Goal: Task Accomplishment & Management: Use online tool/utility

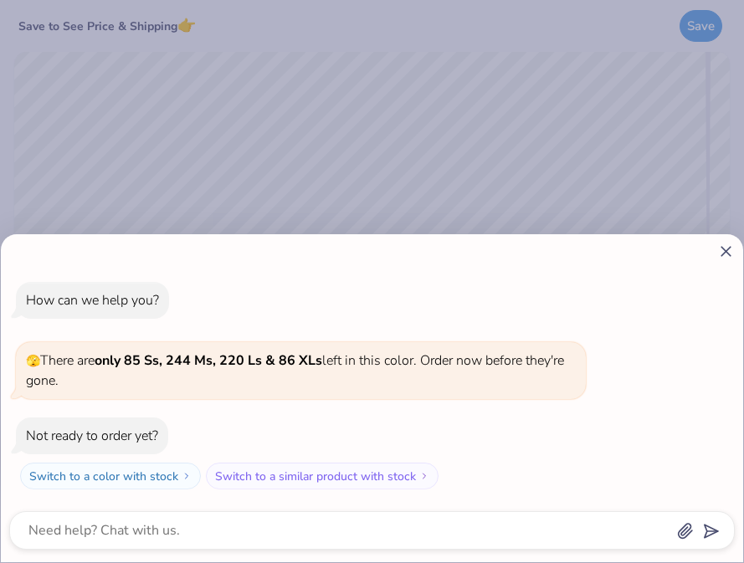
click at [720, 255] on icon at bounding box center [726, 252] width 18 height 18
type textarea "x"
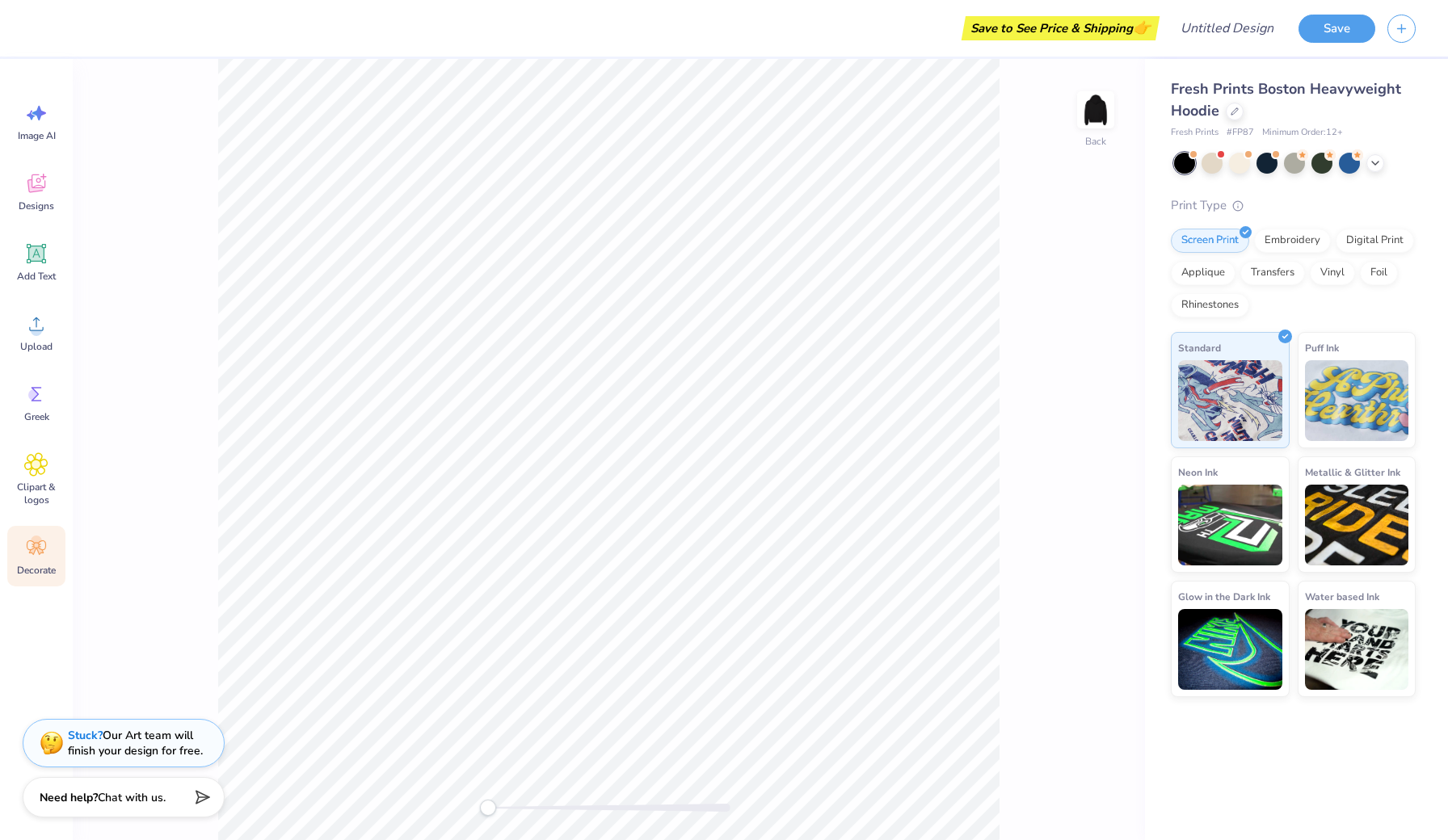
click at [38, 543] on div "Decorate" at bounding box center [37, 556] width 58 height 61
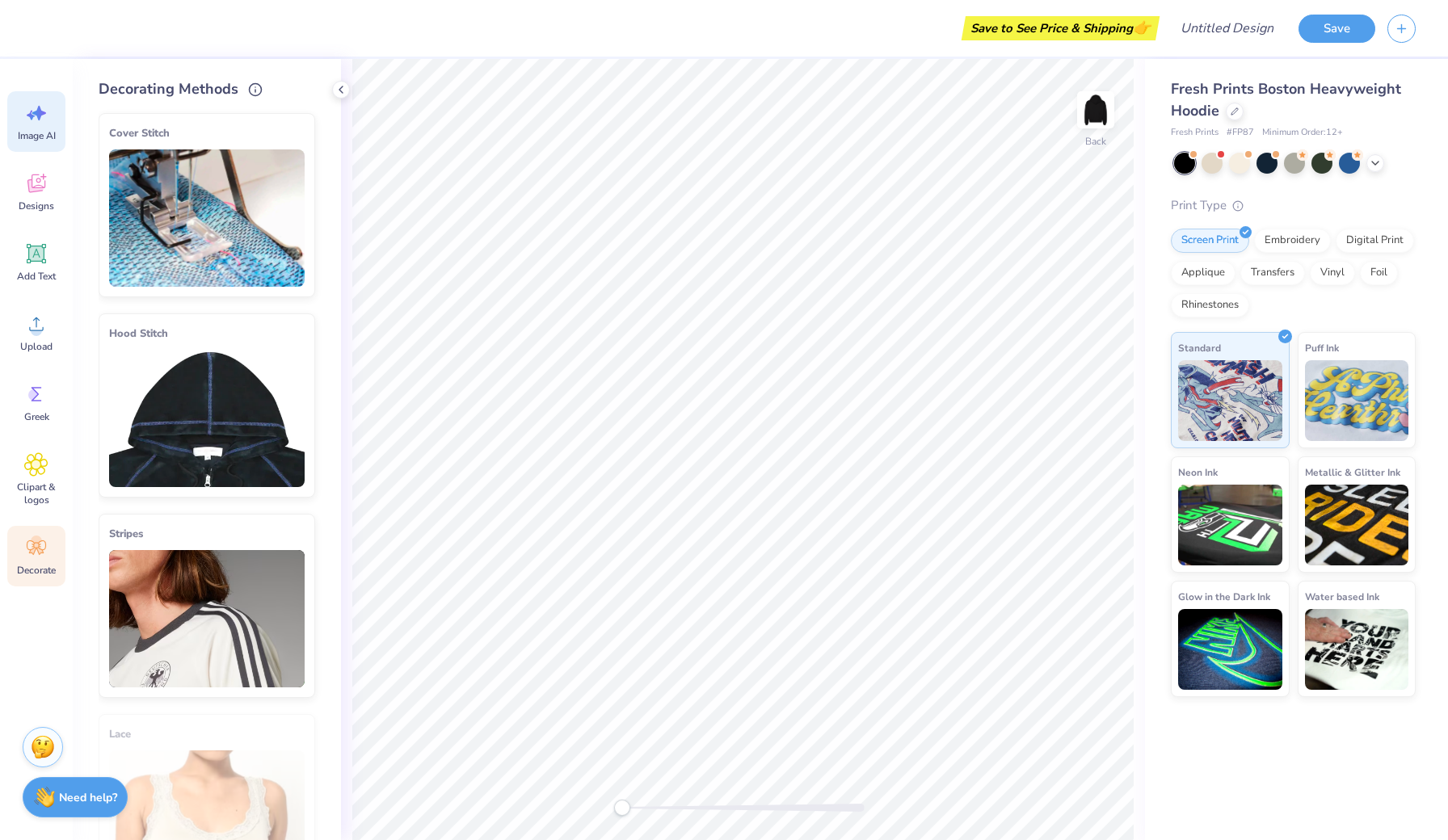
click at [48, 119] on div "Image AI" at bounding box center [37, 122] width 58 height 61
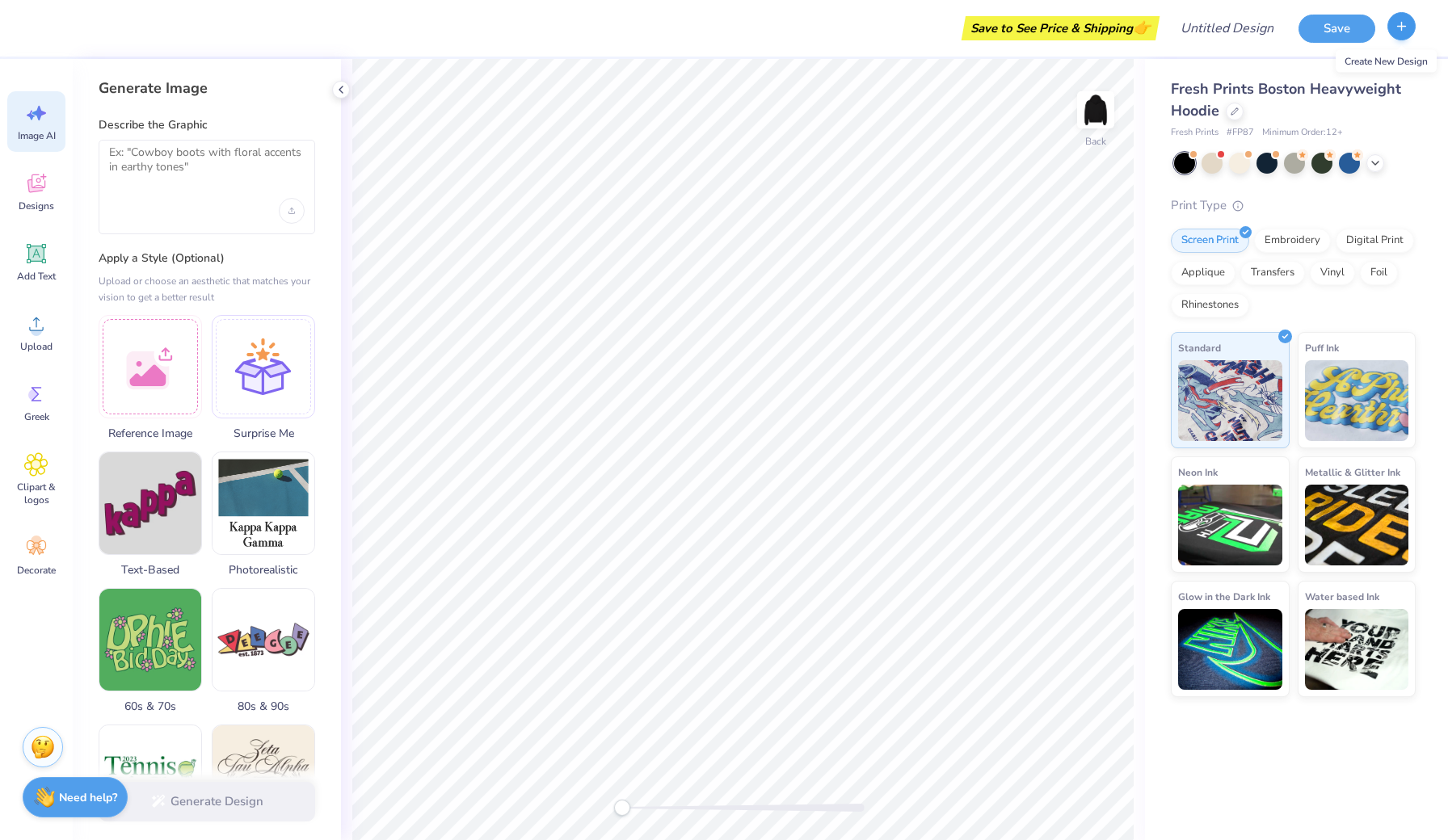
click at [718, 31] on button "button" at bounding box center [1401, 26] width 28 height 28
click at [718, 30] on icon "button" at bounding box center [1402, 26] width 14 height 14
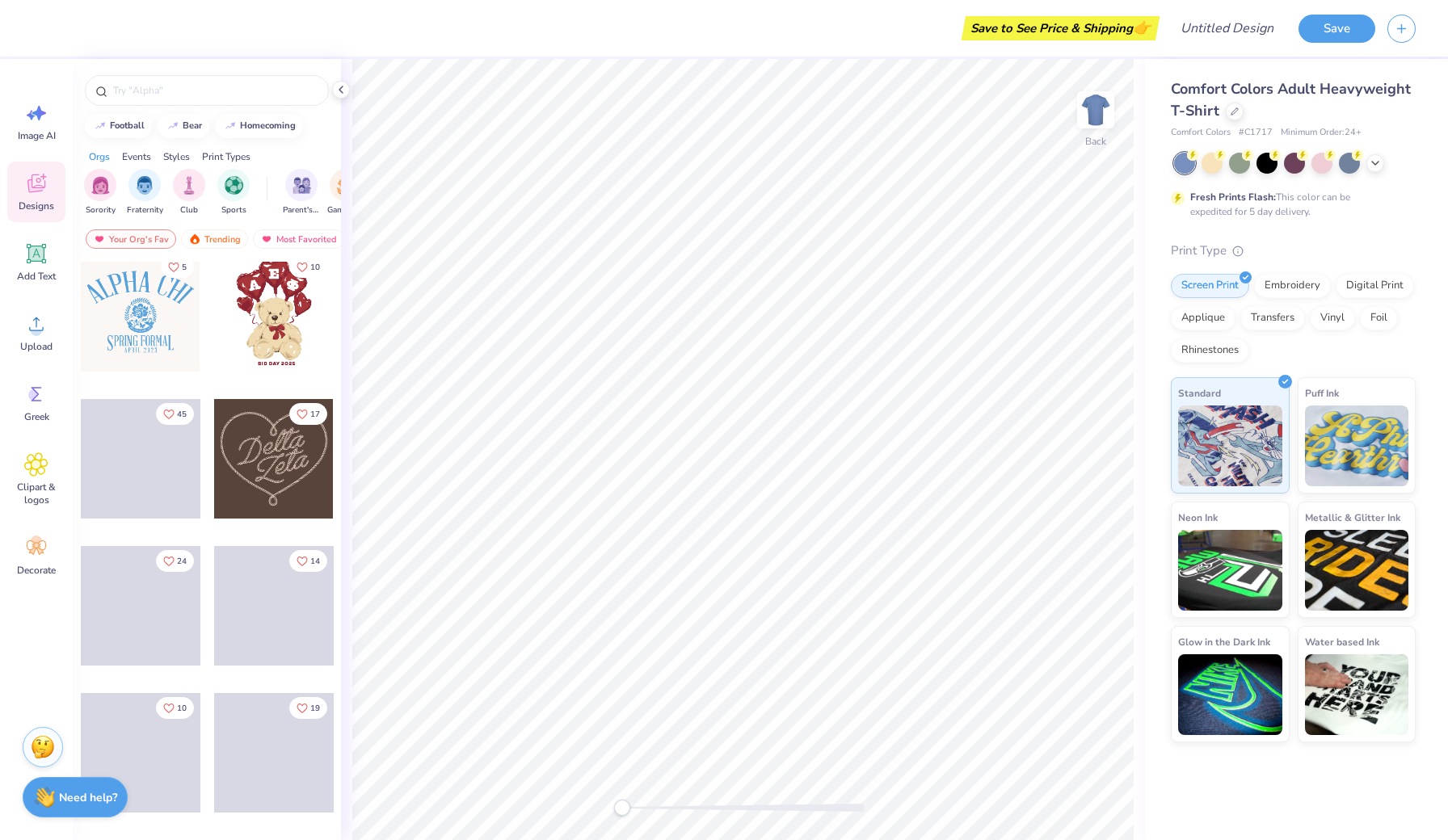
scroll to position [449, 0]
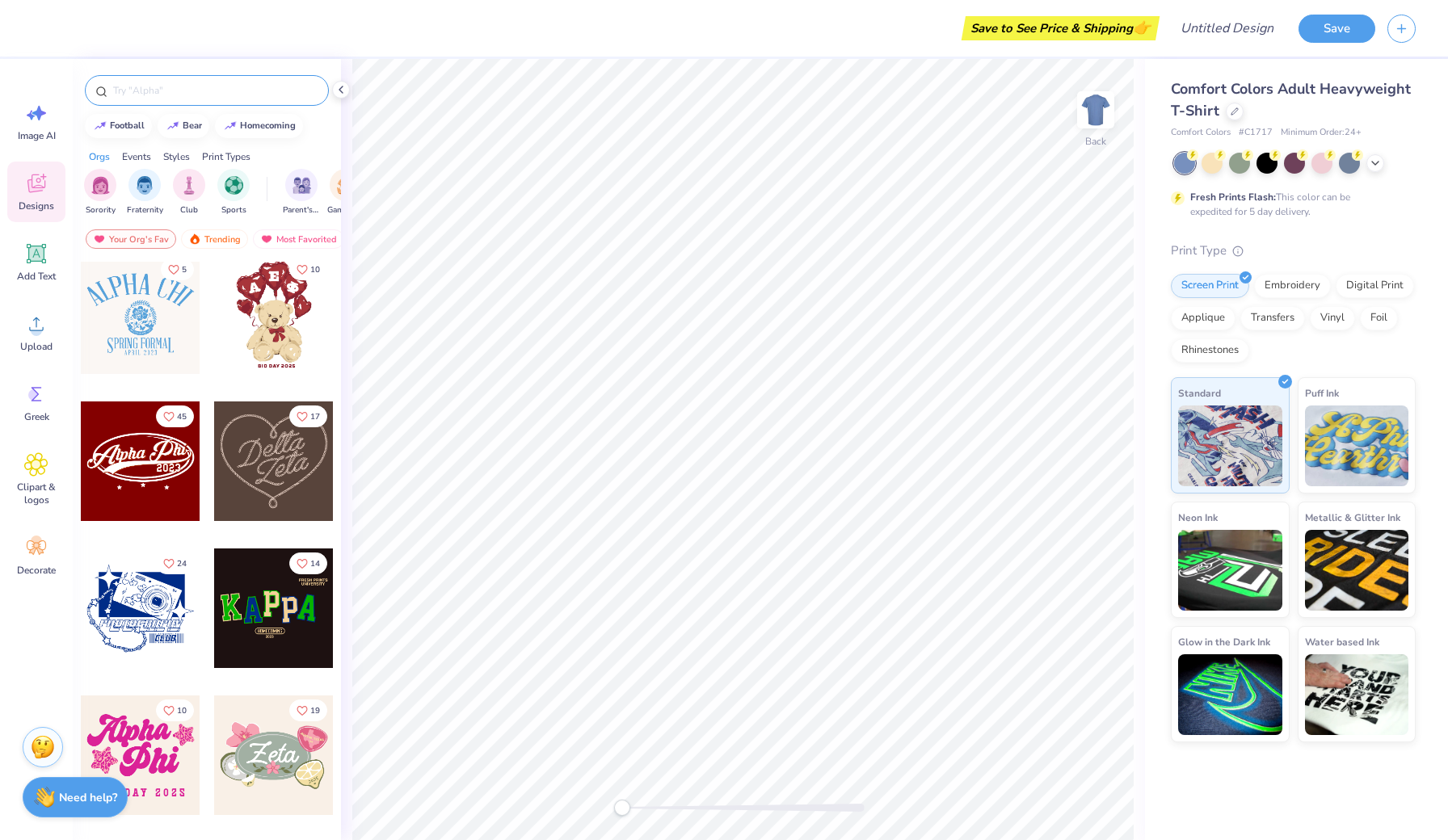
click at [200, 98] on div at bounding box center [207, 91] width 244 height 31
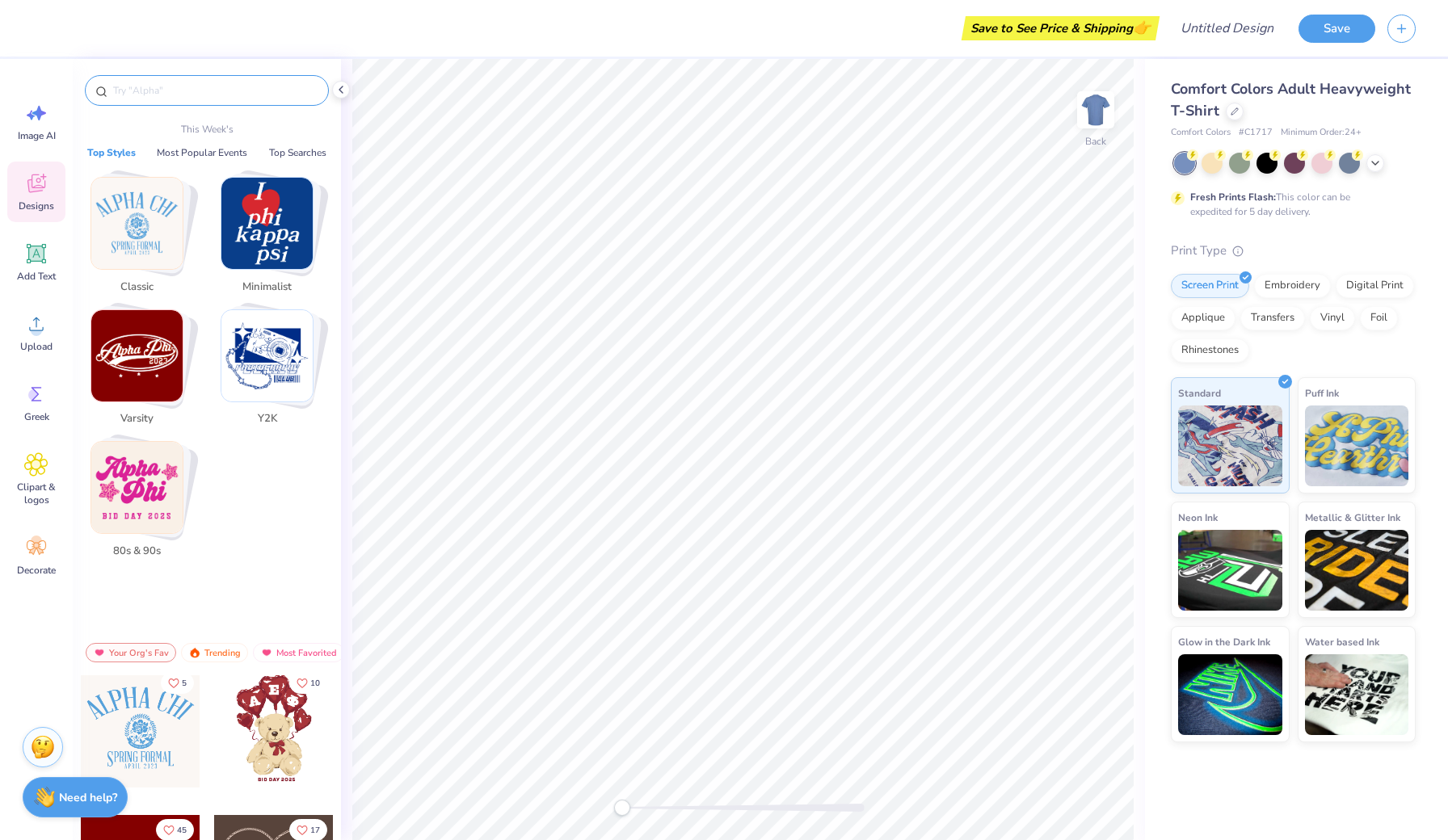
click at [172, 89] on input "text" at bounding box center [214, 90] width 207 height 16
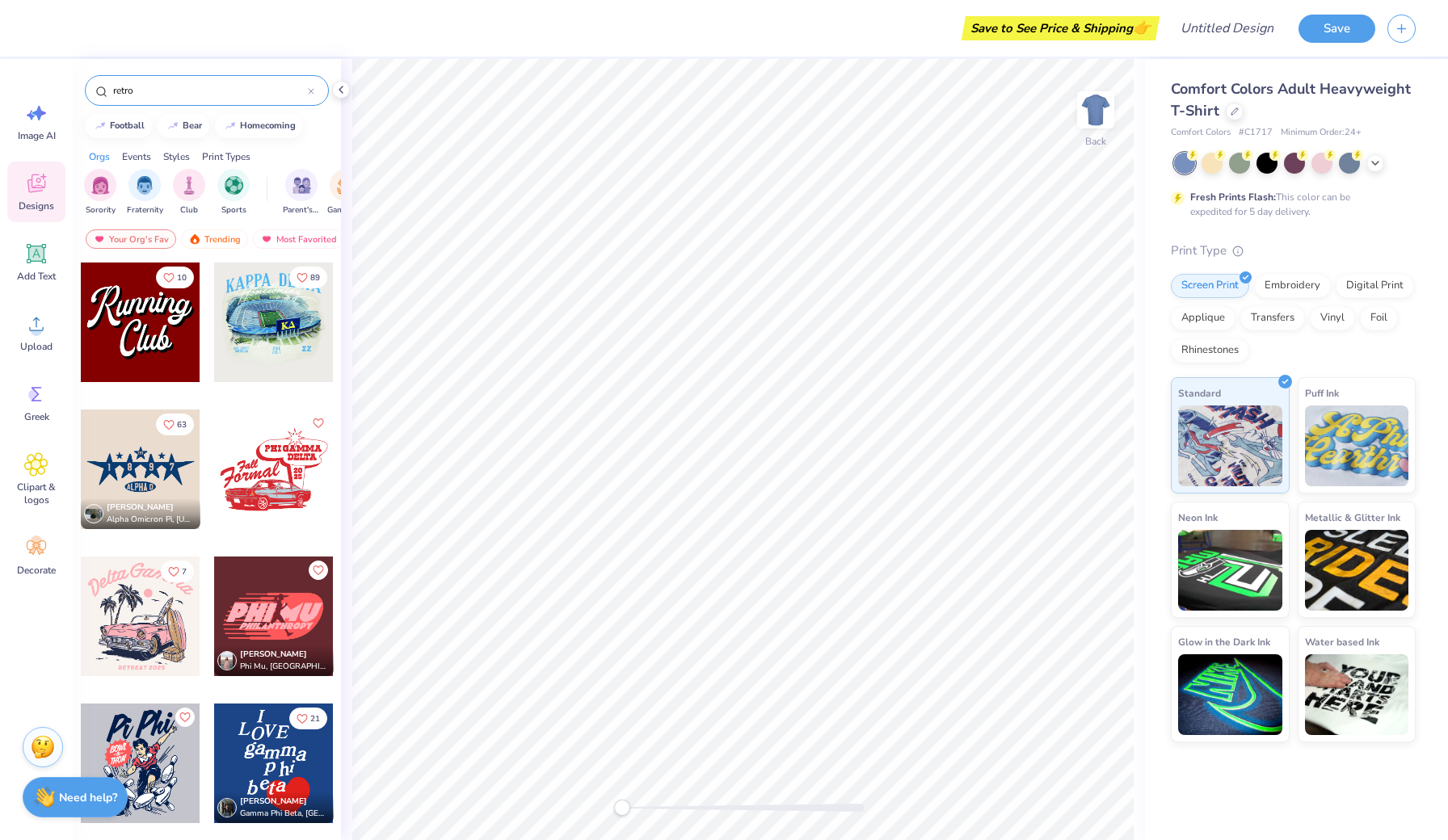
type input "retro"
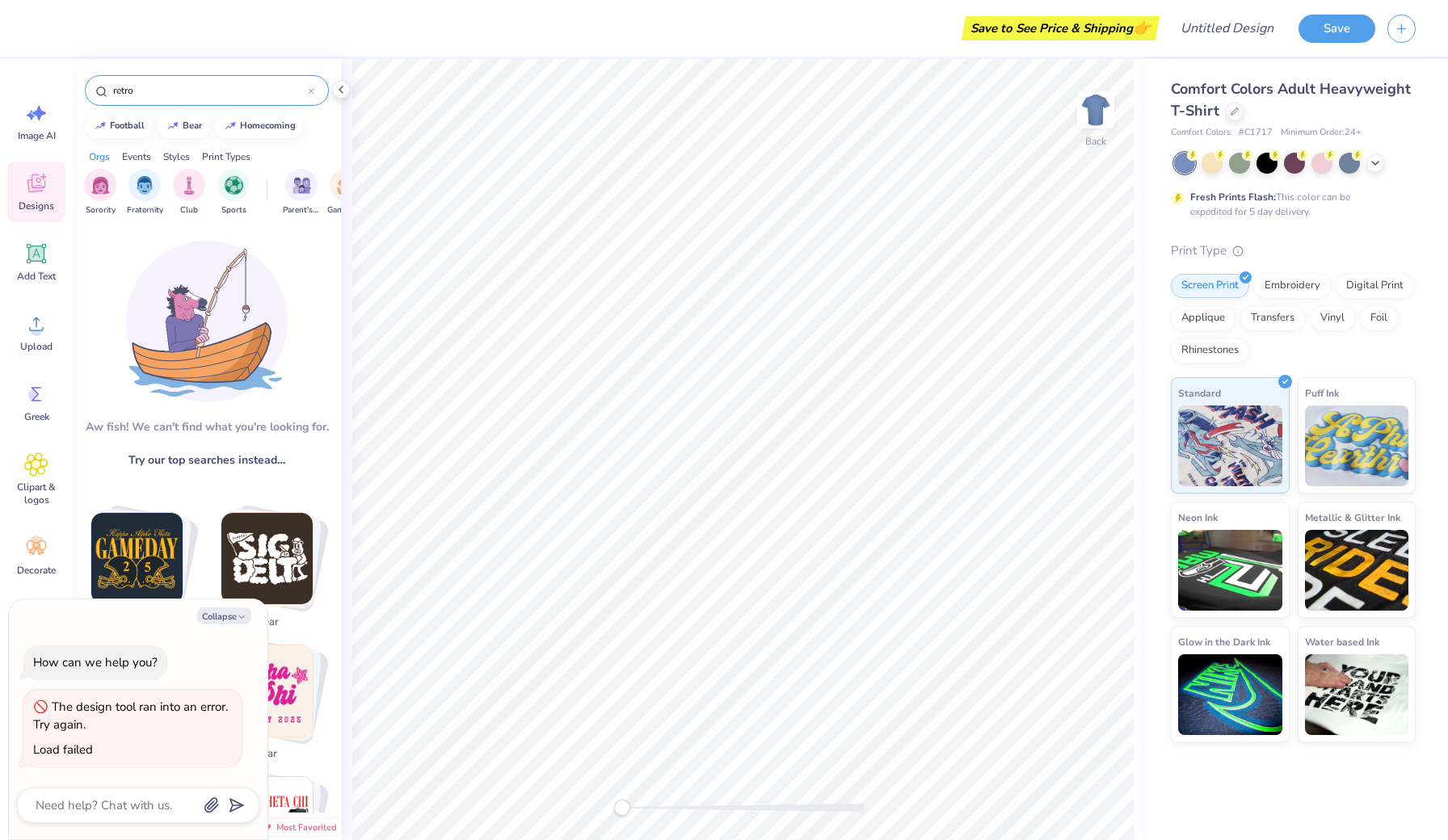
type textarea "x"
click at [241, 541] on img "Stack Card Button bear" at bounding box center [267, 557] width 92 height 92
type input "bear"
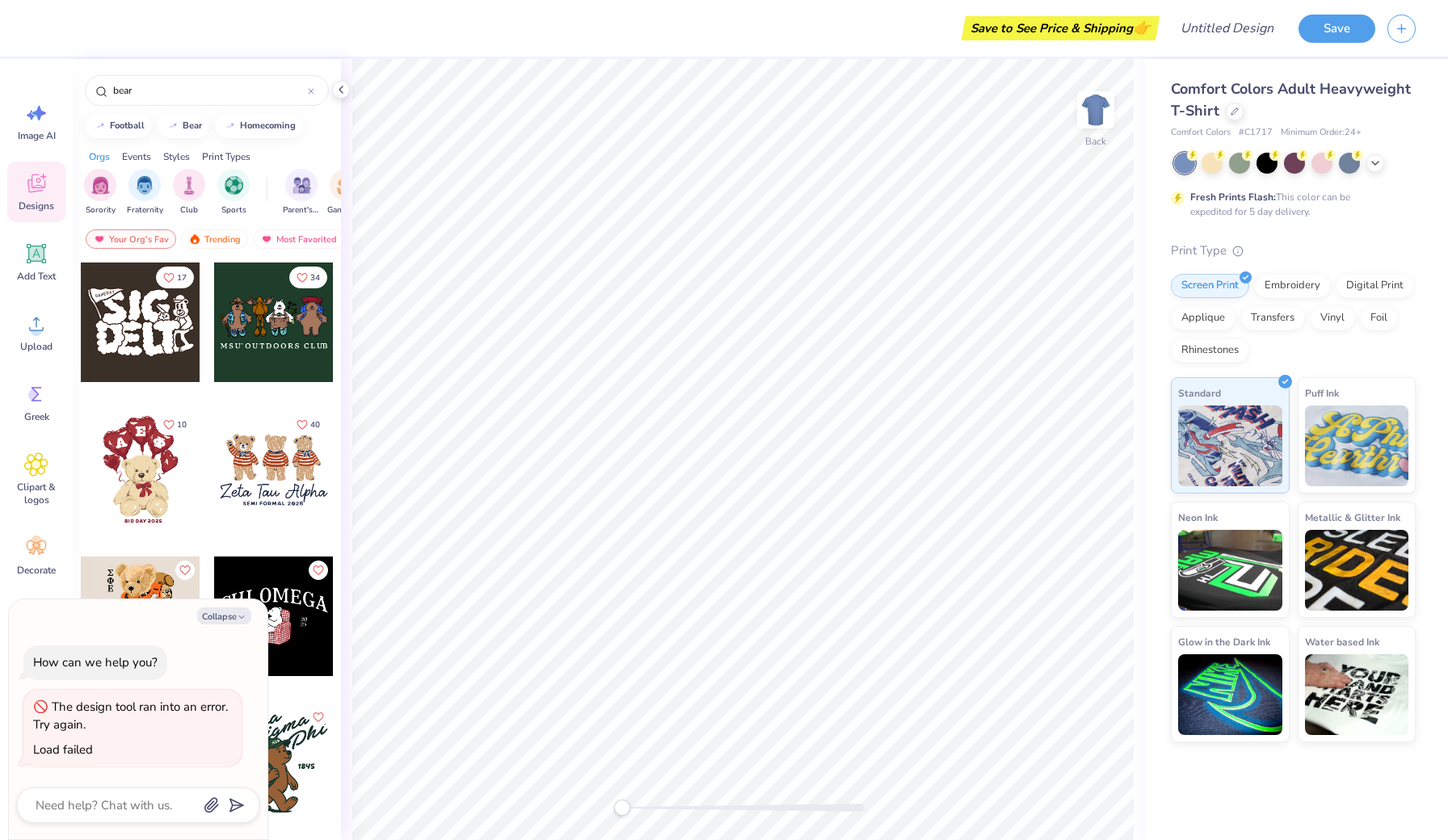
click at [241, 541] on div "40" at bounding box center [273, 481] width 121 height 146
drag, startPoint x: 241, startPoint y: 581, endPoint x: 240, endPoint y: 601, distance: 20.0
click at [1402, 33] on button "button" at bounding box center [1401, 26] width 28 height 28
click at [1408, 32] on button "button" at bounding box center [1401, 26] width 28 height 28
click at [1233, 121] on div "Comfort Colors Adult Heavyweight T-Shirt" at bounding box center [1292, 99] width 244 height 43
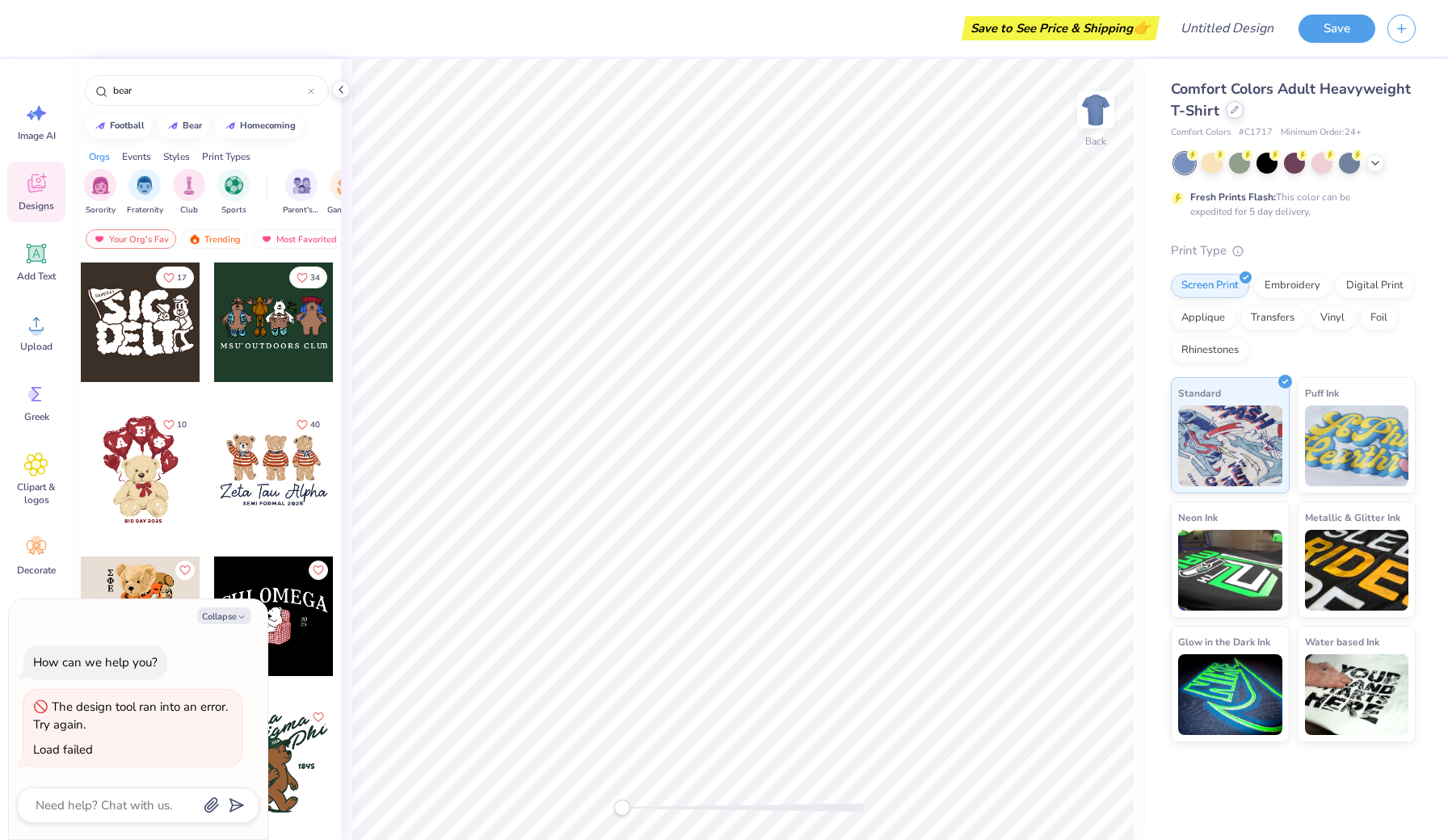
click at [1234, 103] on div at bounding box center [1235, 110] width 17 height 17
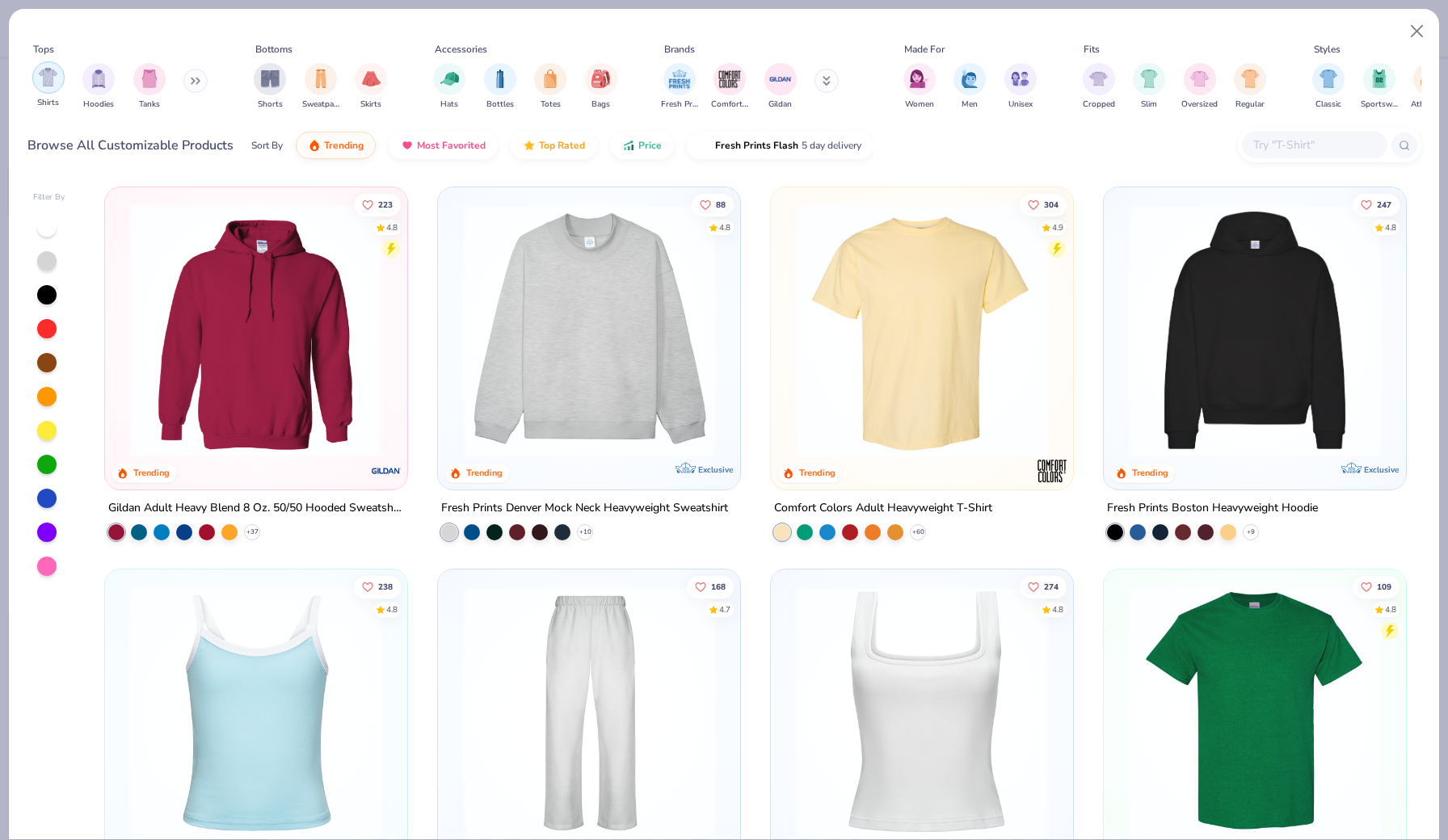
click at [58, 90] on div "filter for Shirts" at bounding box center [47, 77] width 32 height 32
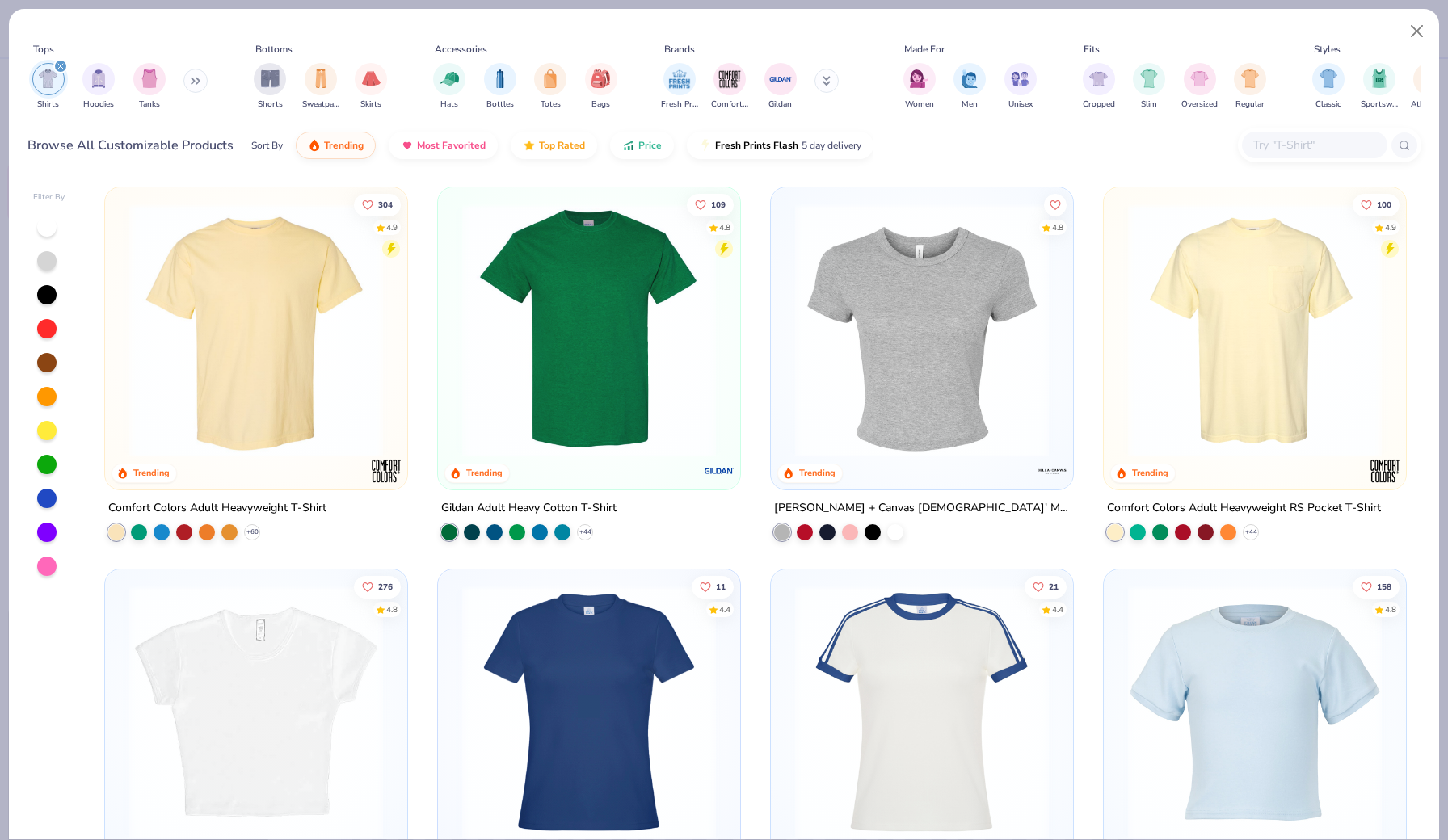
click at [399, 350] on div at bounding box center [256, 325] width 286 height 262
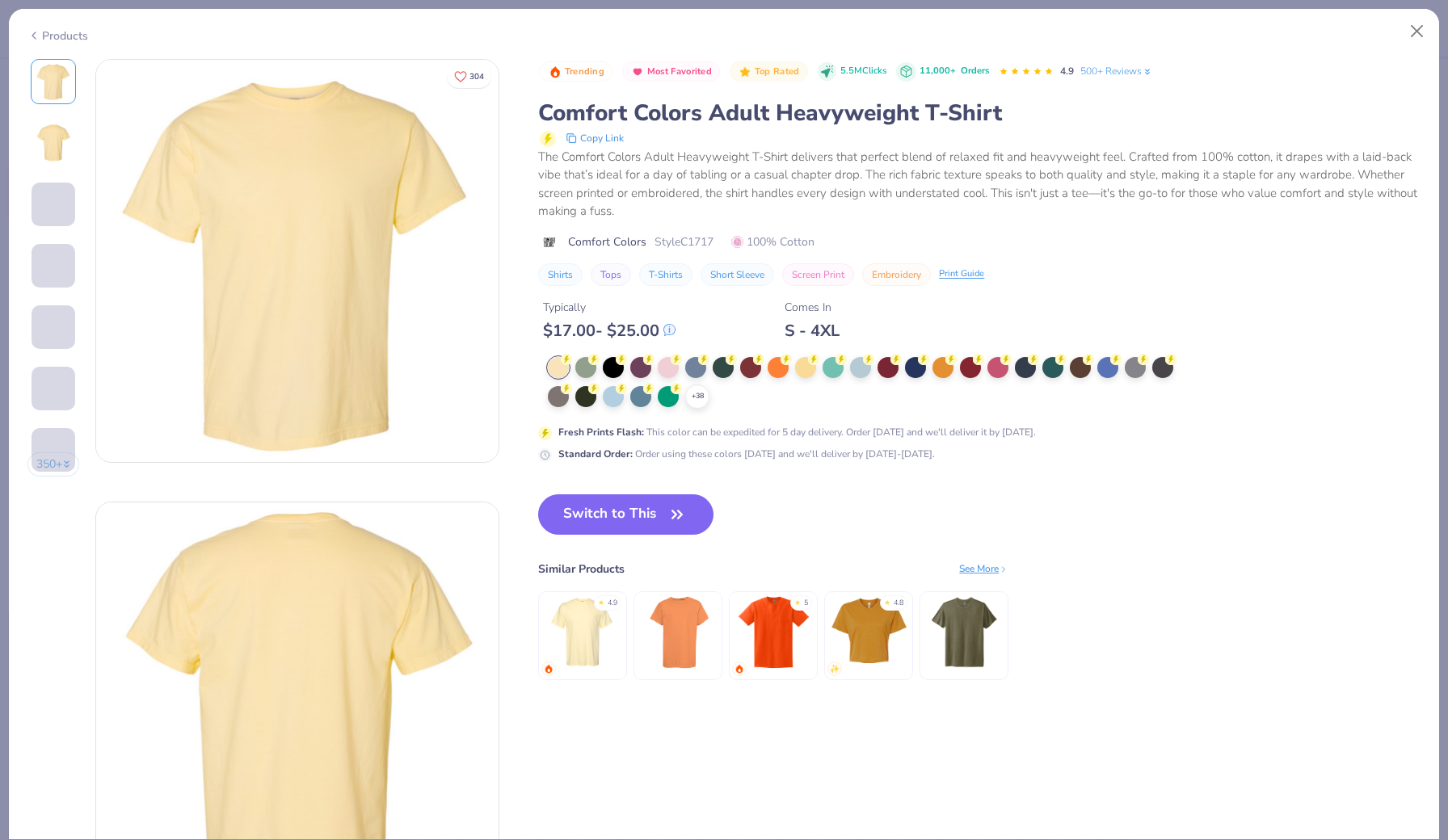
click at [950, 633] on img at bounding box center [964, 631] width 76 height 76
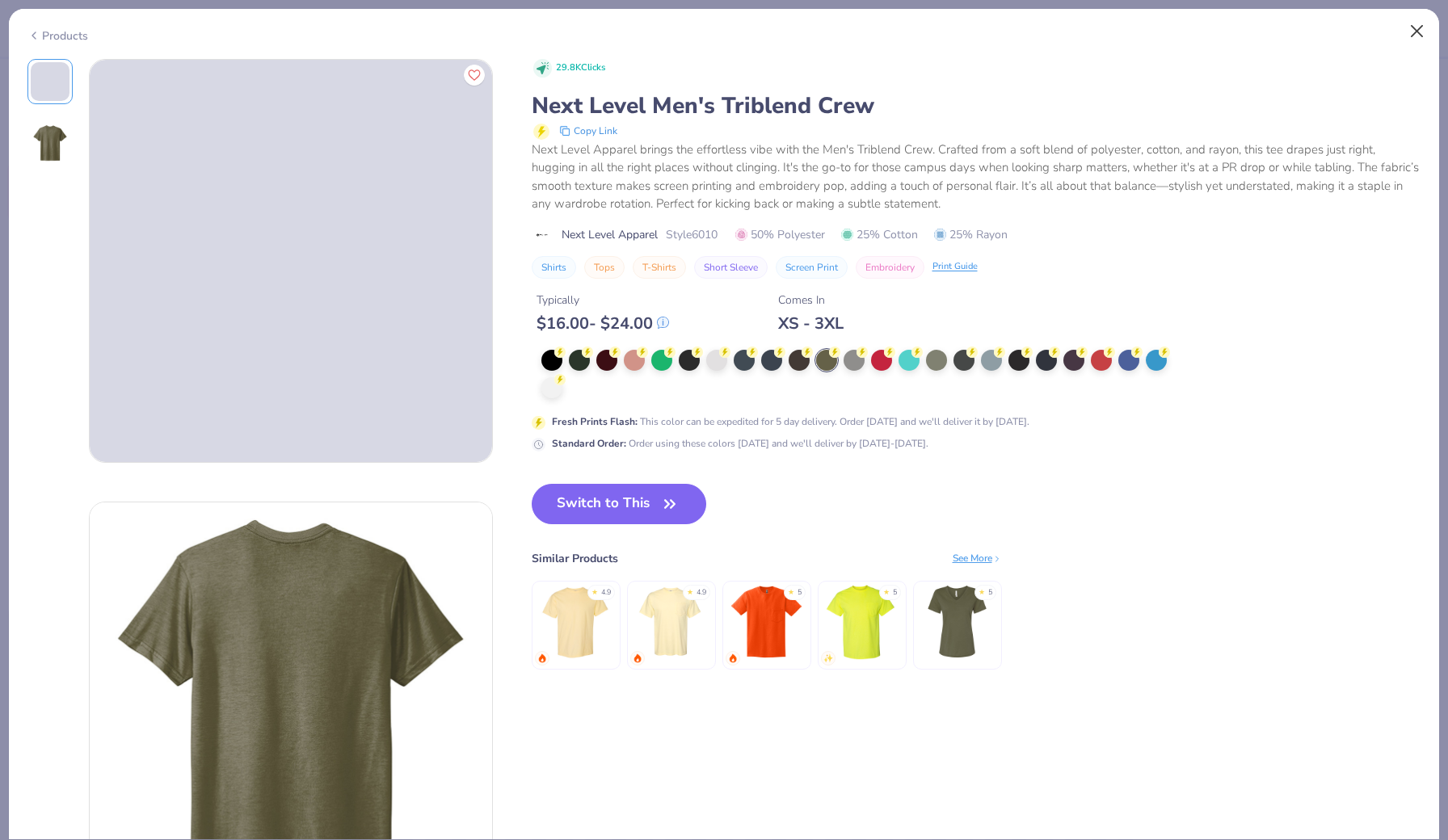
click at [1416, 31] on button "Close" at bounding box center [1417, 32] width 31 height 31
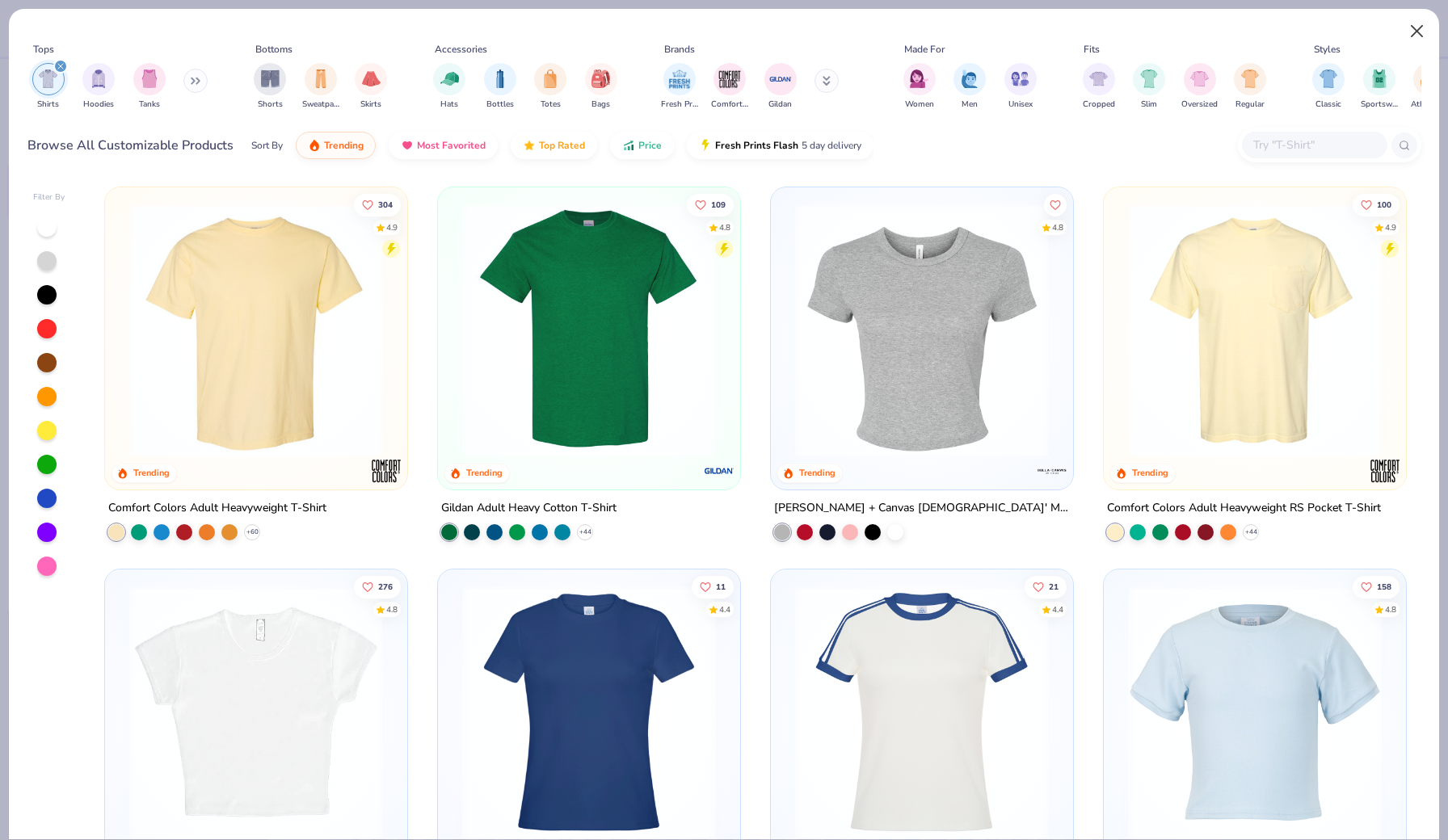
click at [1415, 31] on button "Close" at bounding box center [1417, 32] width 31 height 31
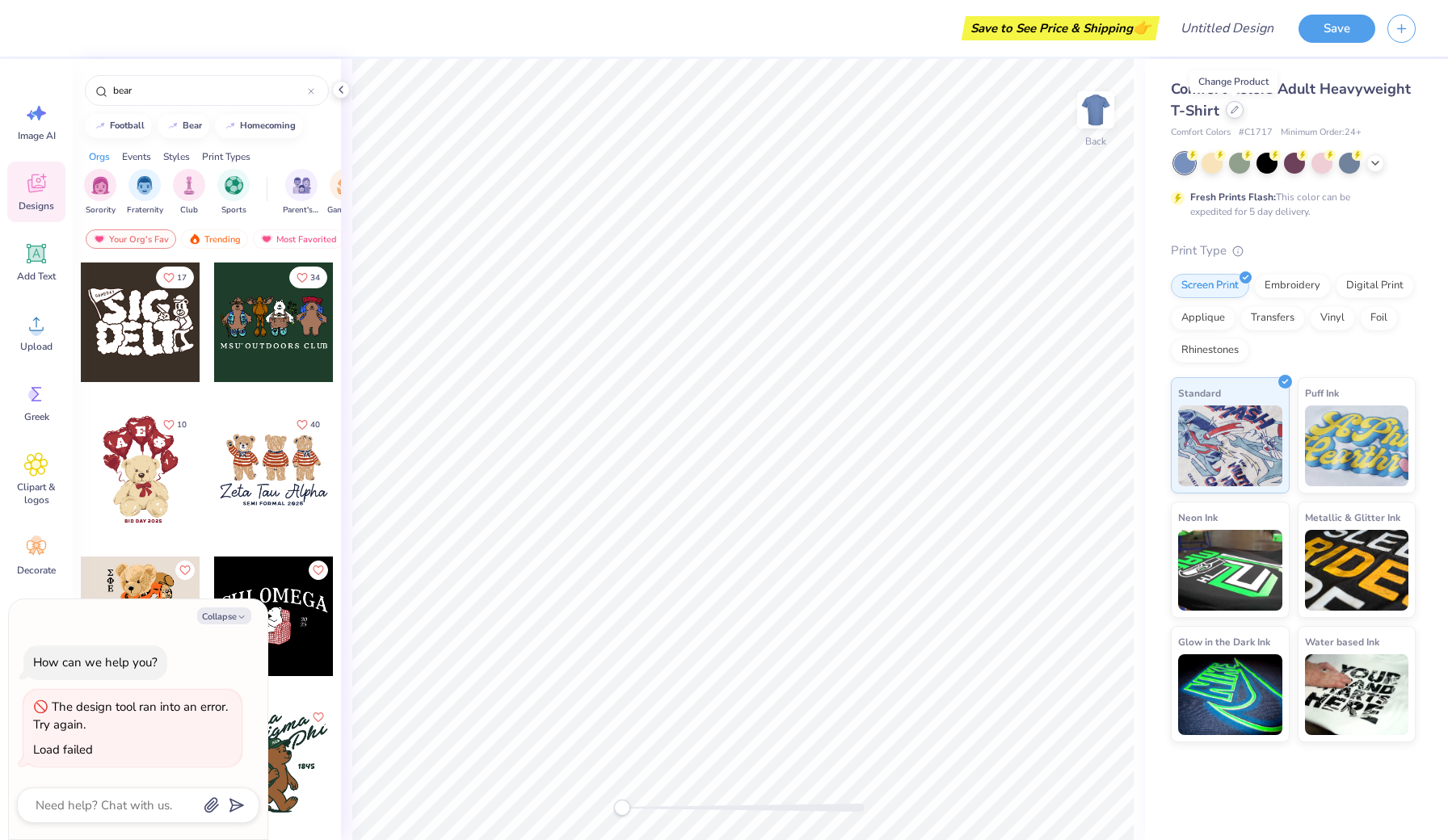
click at [1238, 114] on div at bounding box center [1235, 110] width 17 height 17
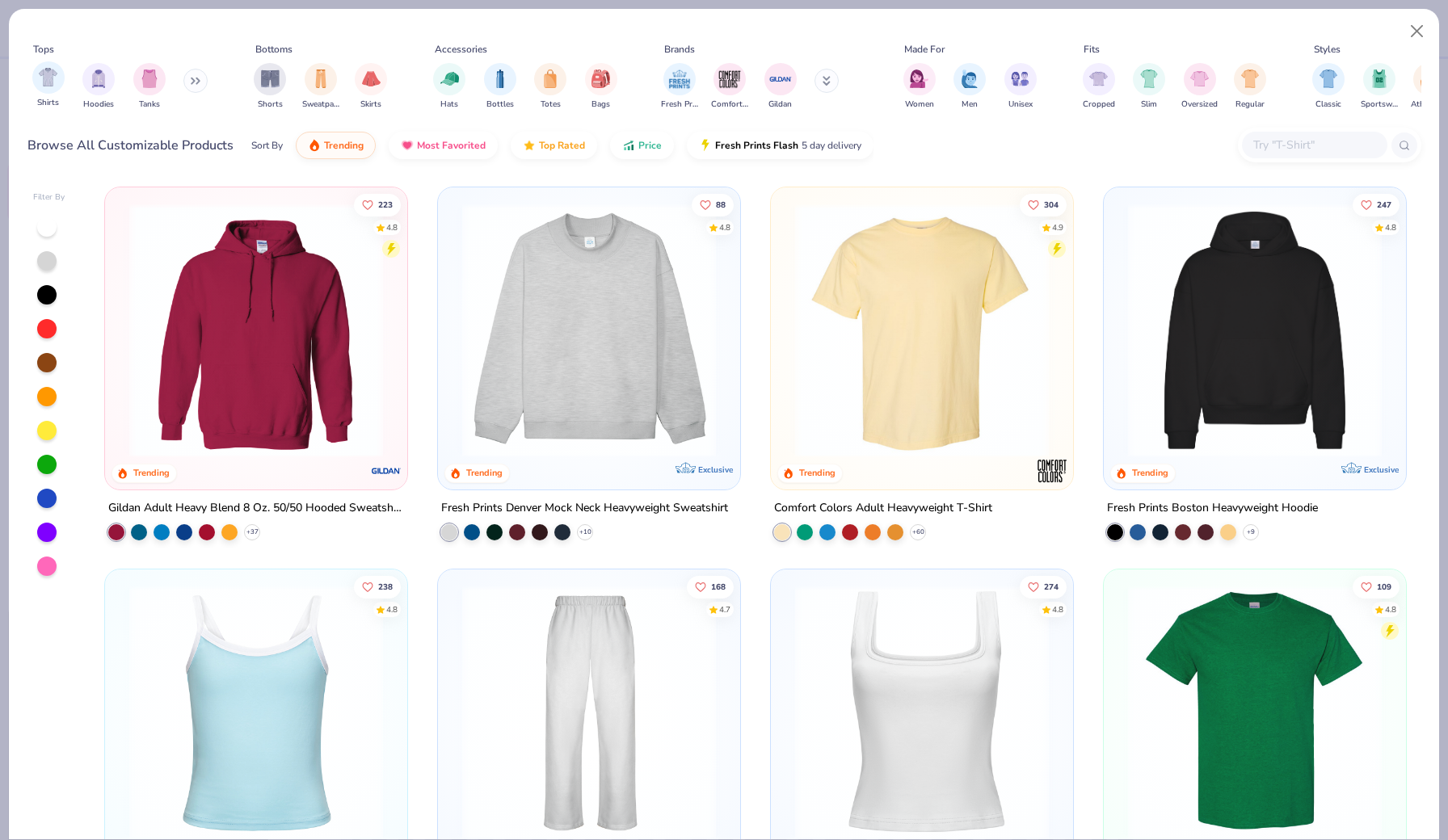
click at [37, 92] on div "Shirts" at bounding box center [47, 85] width 32 height 47
type textarea "x"
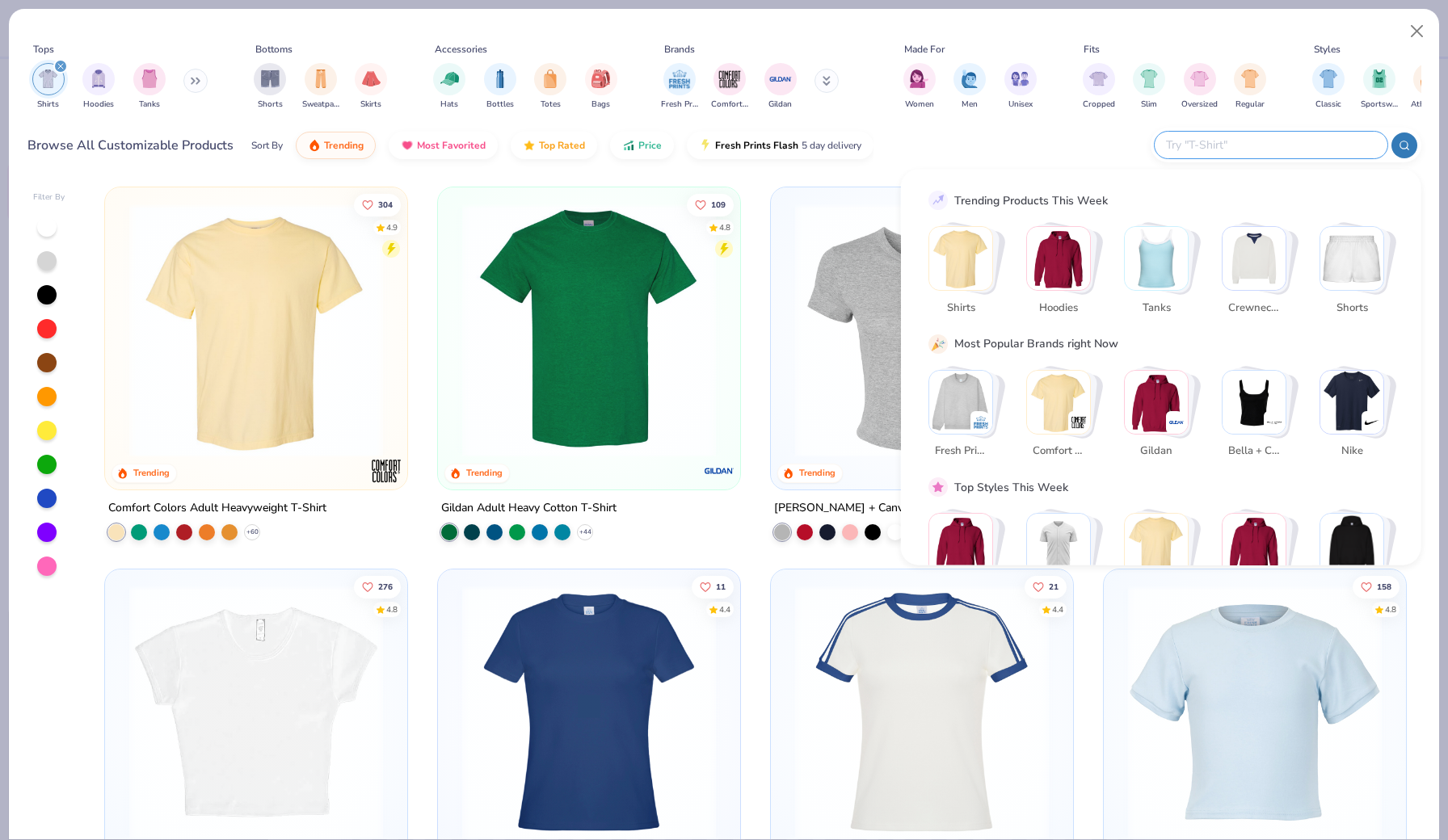
click at [1297, 150] on input "text" at bounding box center [1269, 145] width 212 height 18
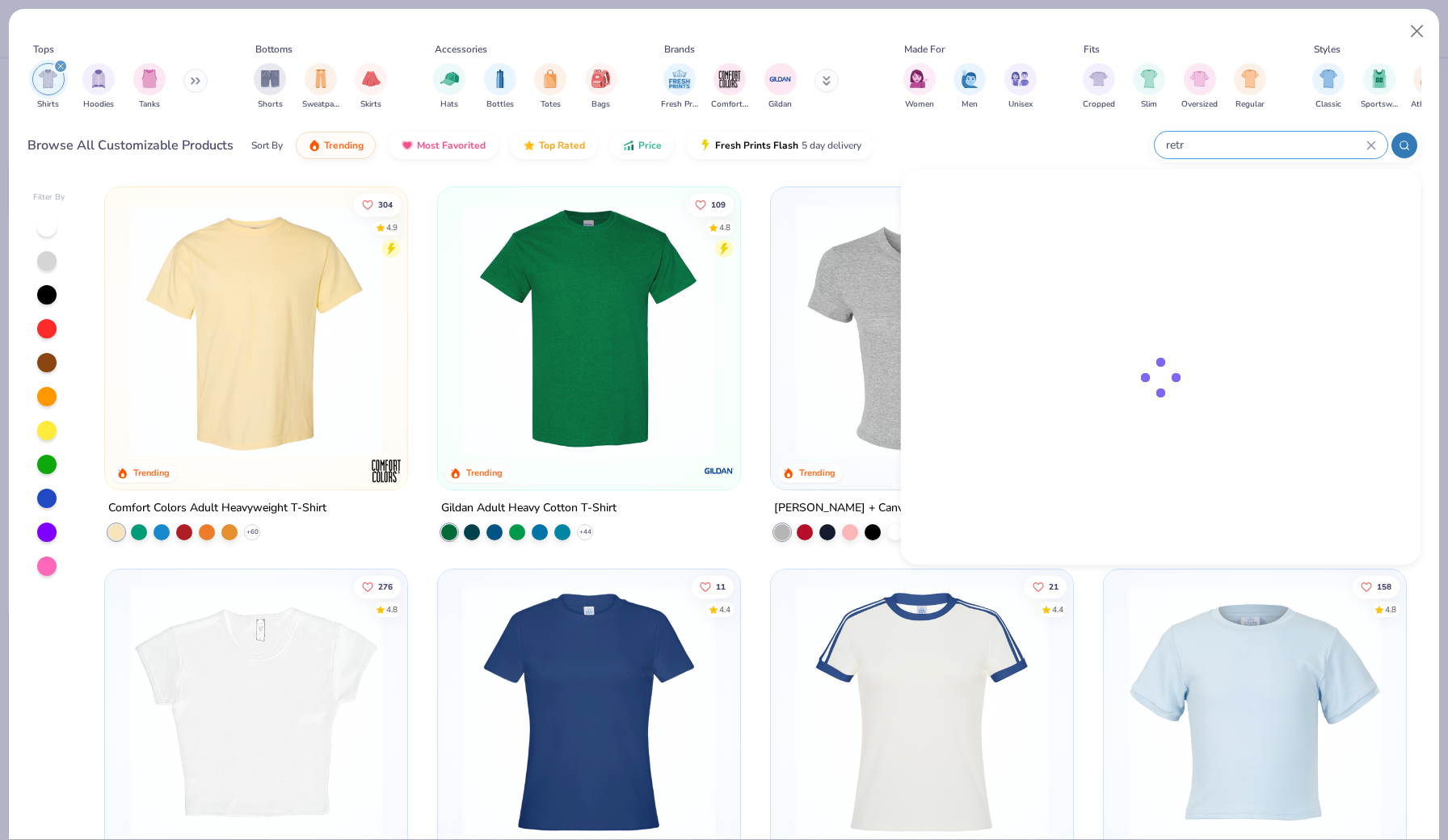
type input "retro"
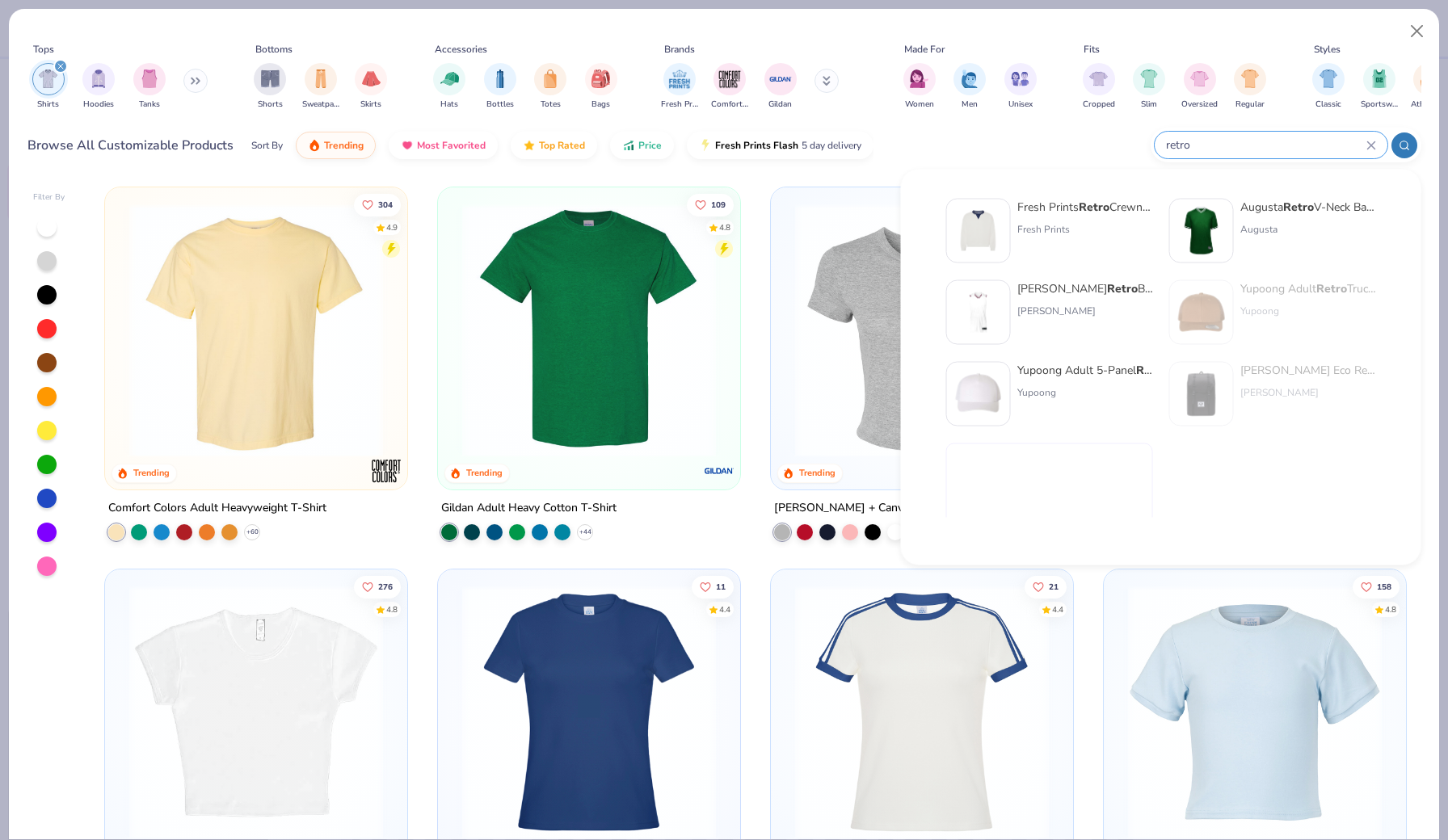
click at [1372, 145] on icon at bounding box center [1371, 145] width 8 height 8
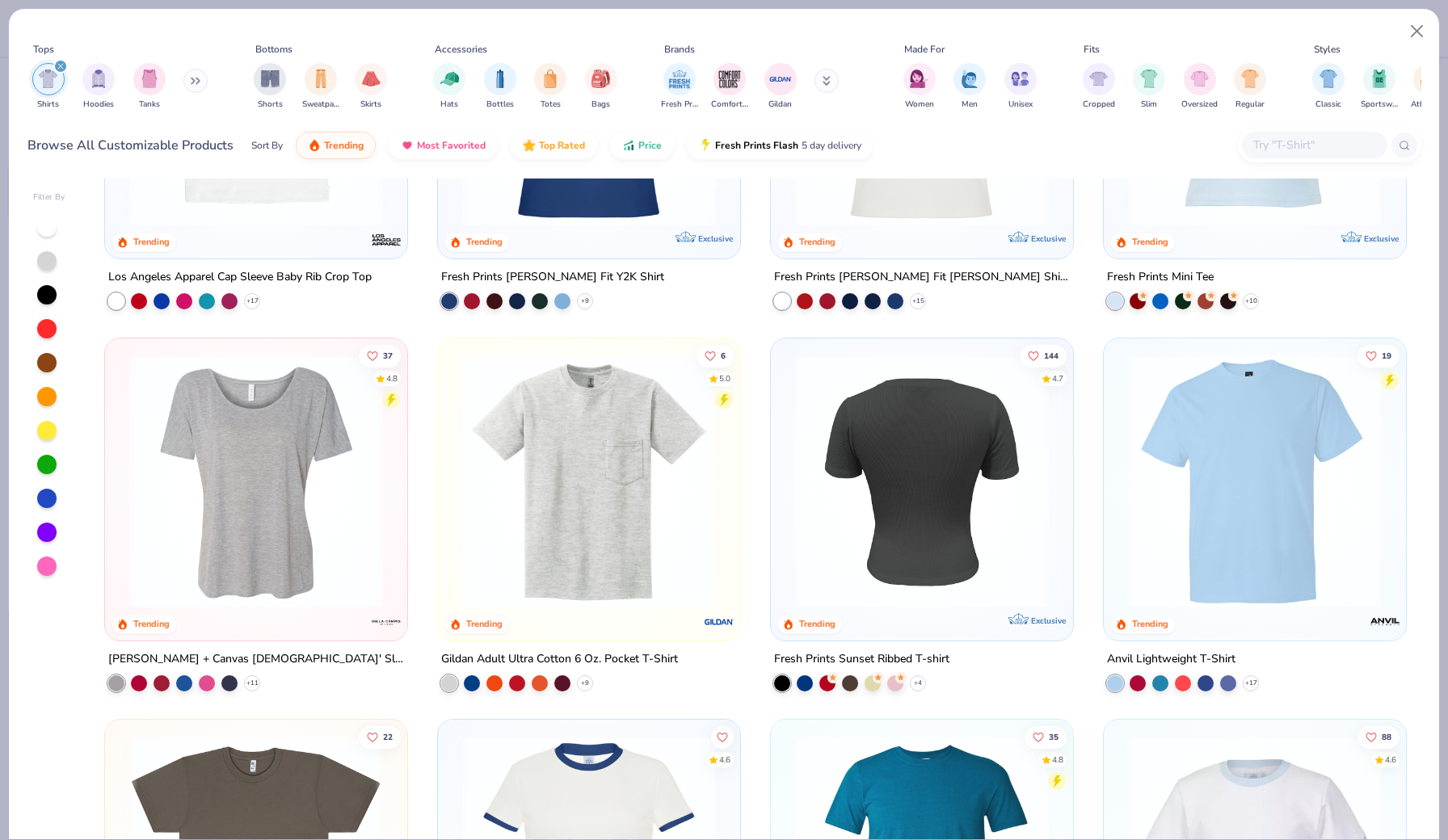
scroll to position [614, 0]
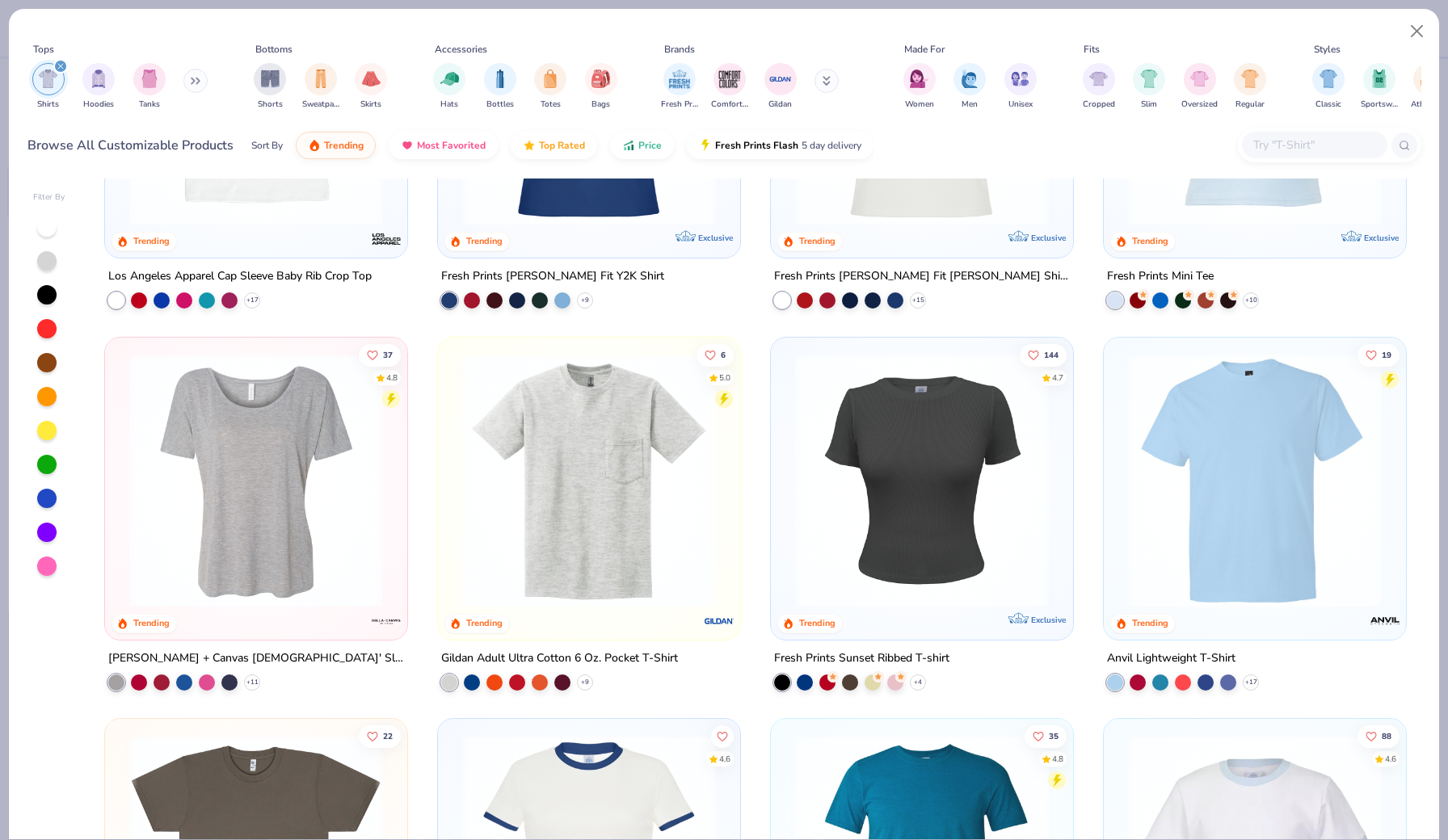
click at [675, 434] on img at bounding box center [588, 480] width 270 height 254
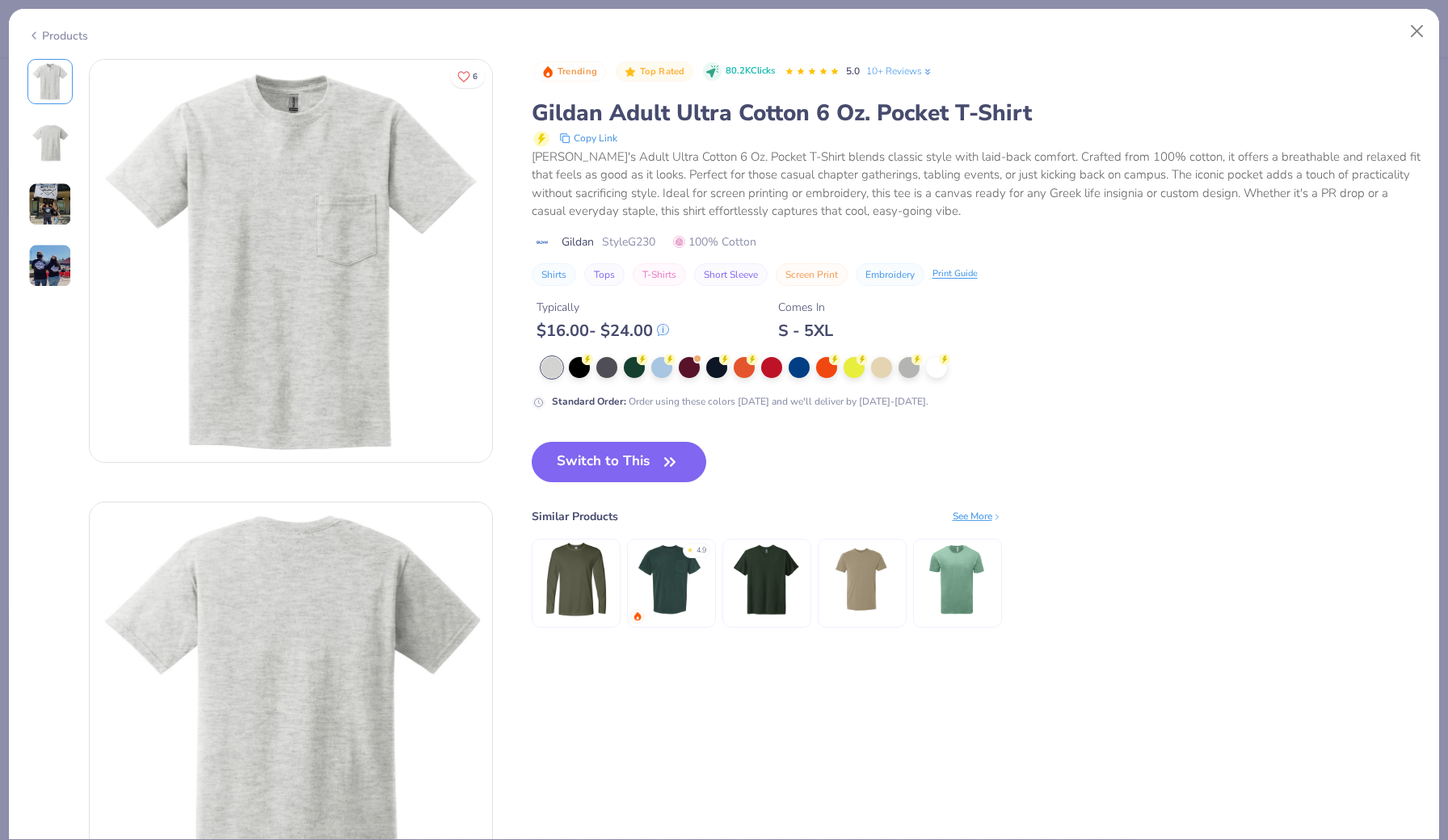
click at [775, 600] on img at bounding box center [766, 578] width 76 height 76
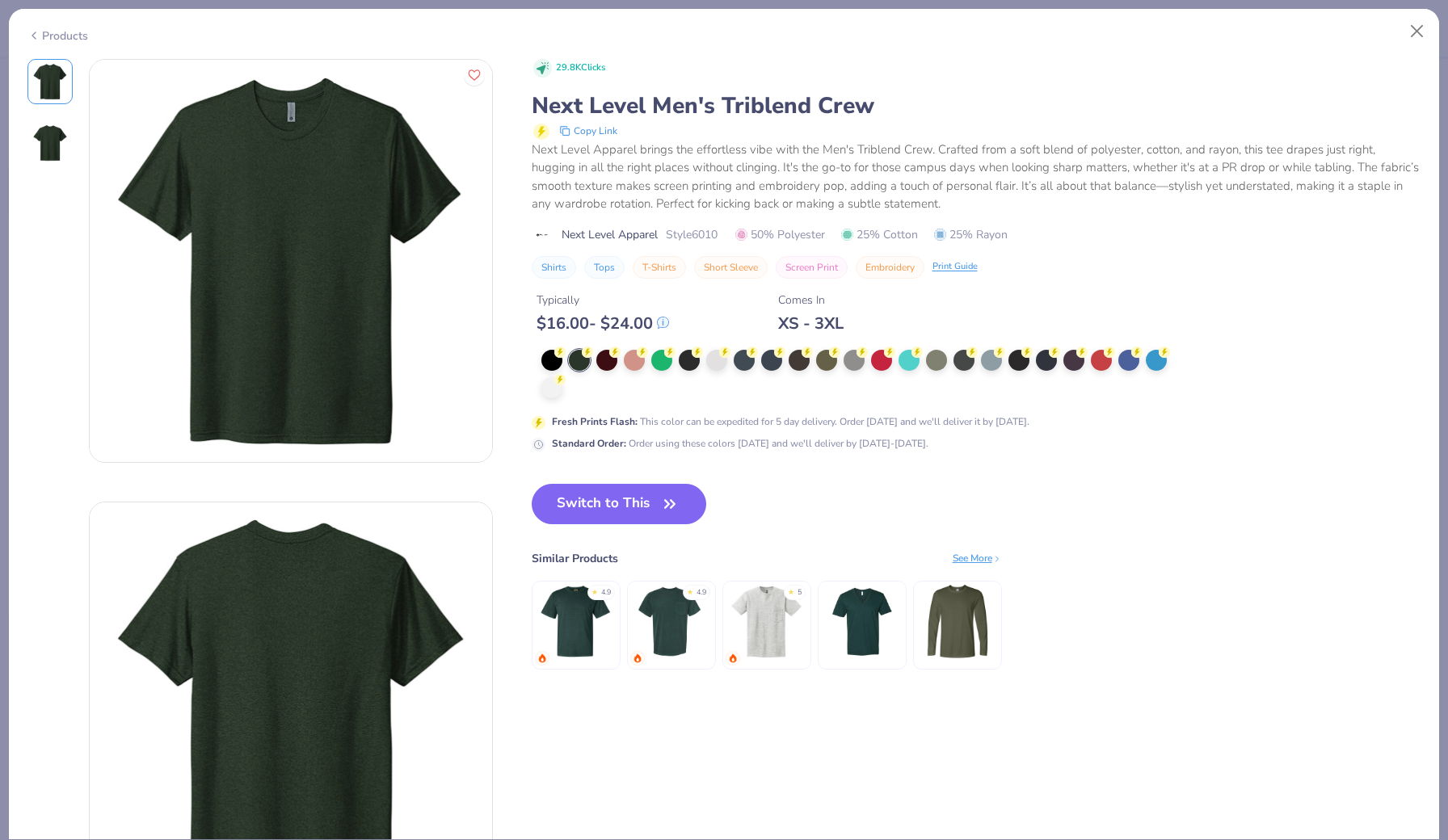
click at [966, 560] on div "See More" at bounding box center [977, 558] width 49 height 14
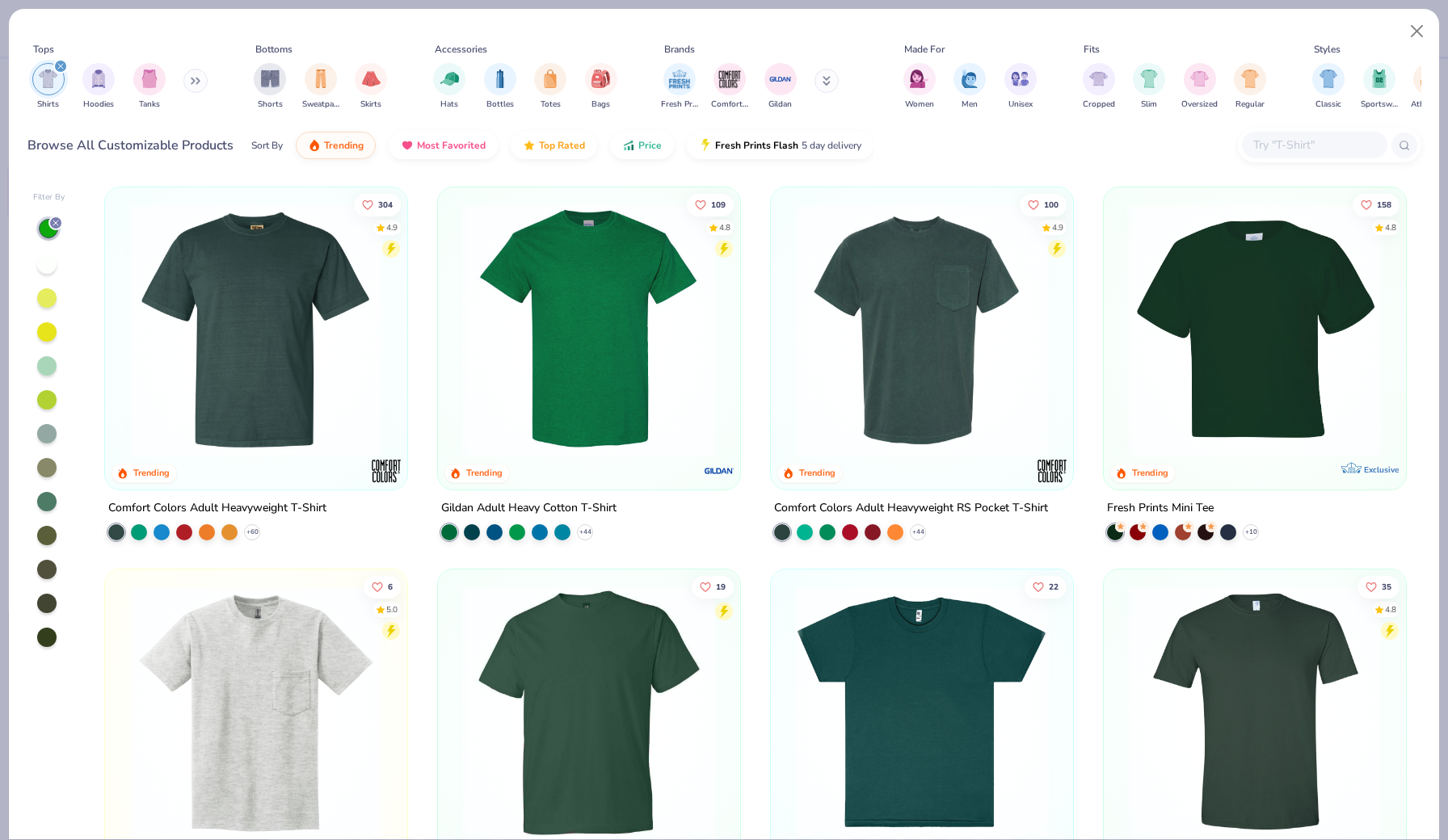
click at [998, 403] on div at bounding box center [651, 330] width 809 height 254
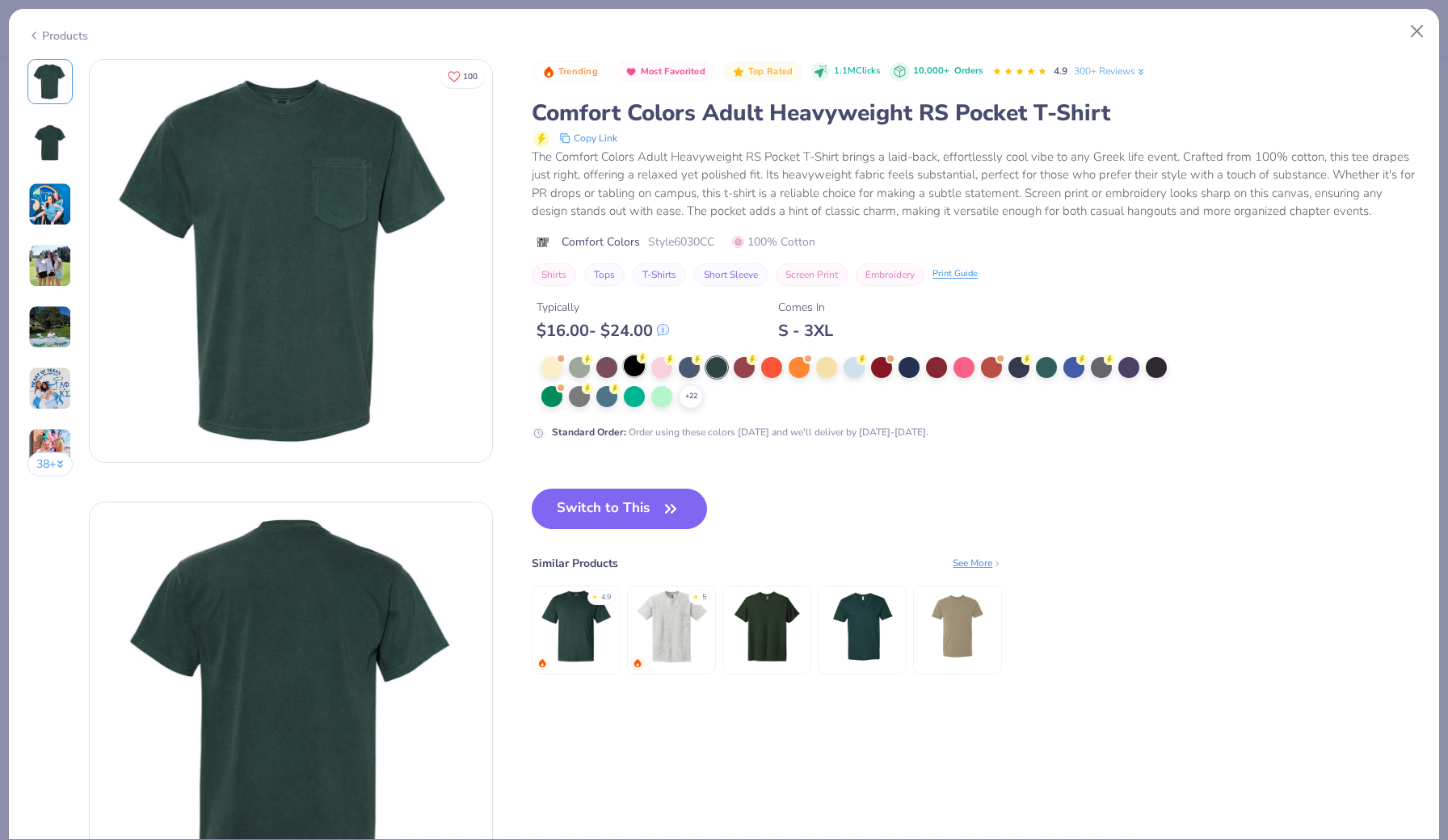
click at [643, 369] on div at bounding box center [635, 366] width 21 height 21
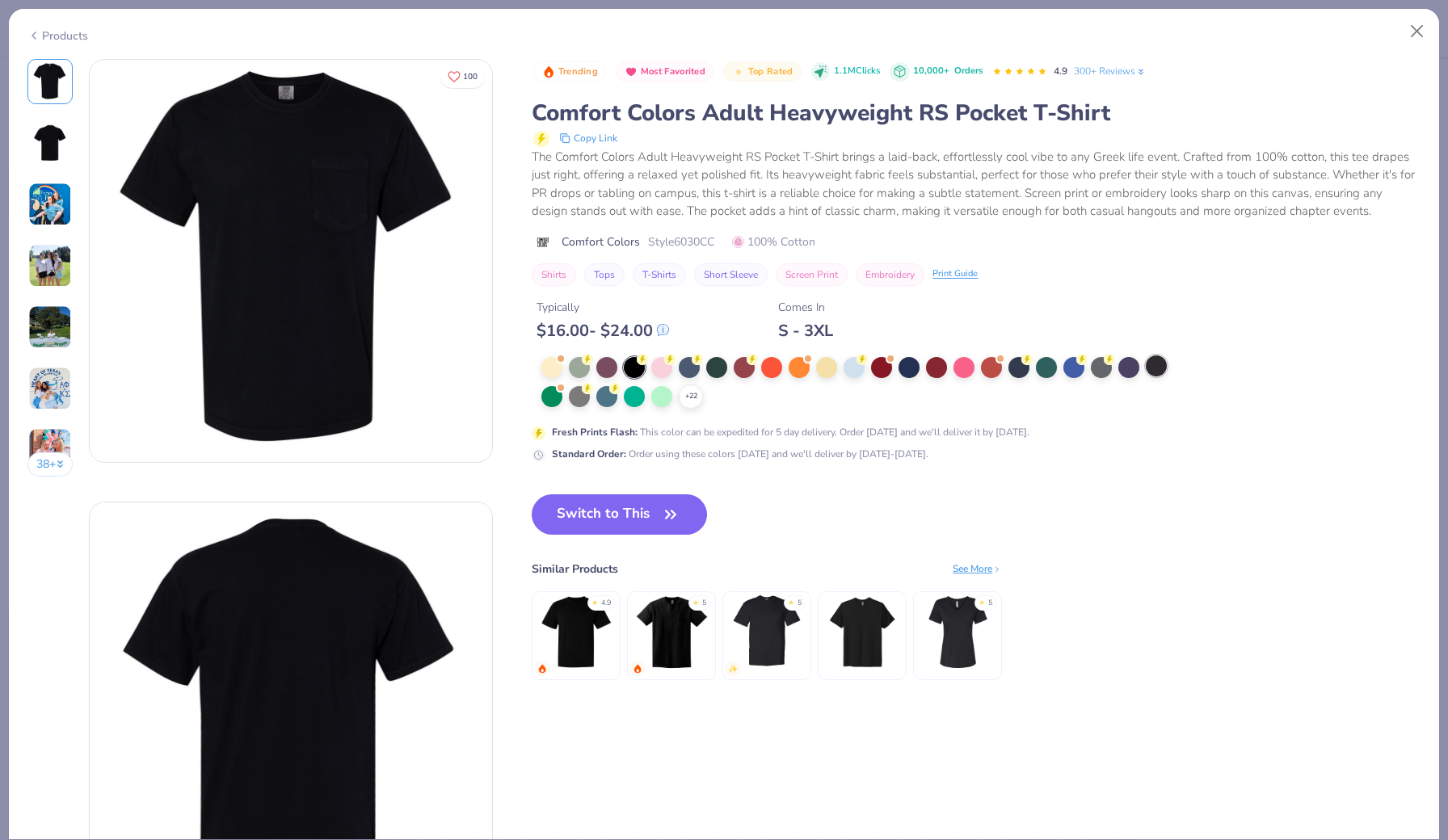
click at [1164, 364] on div at bounding box center [1156, 366] width 21 height 21
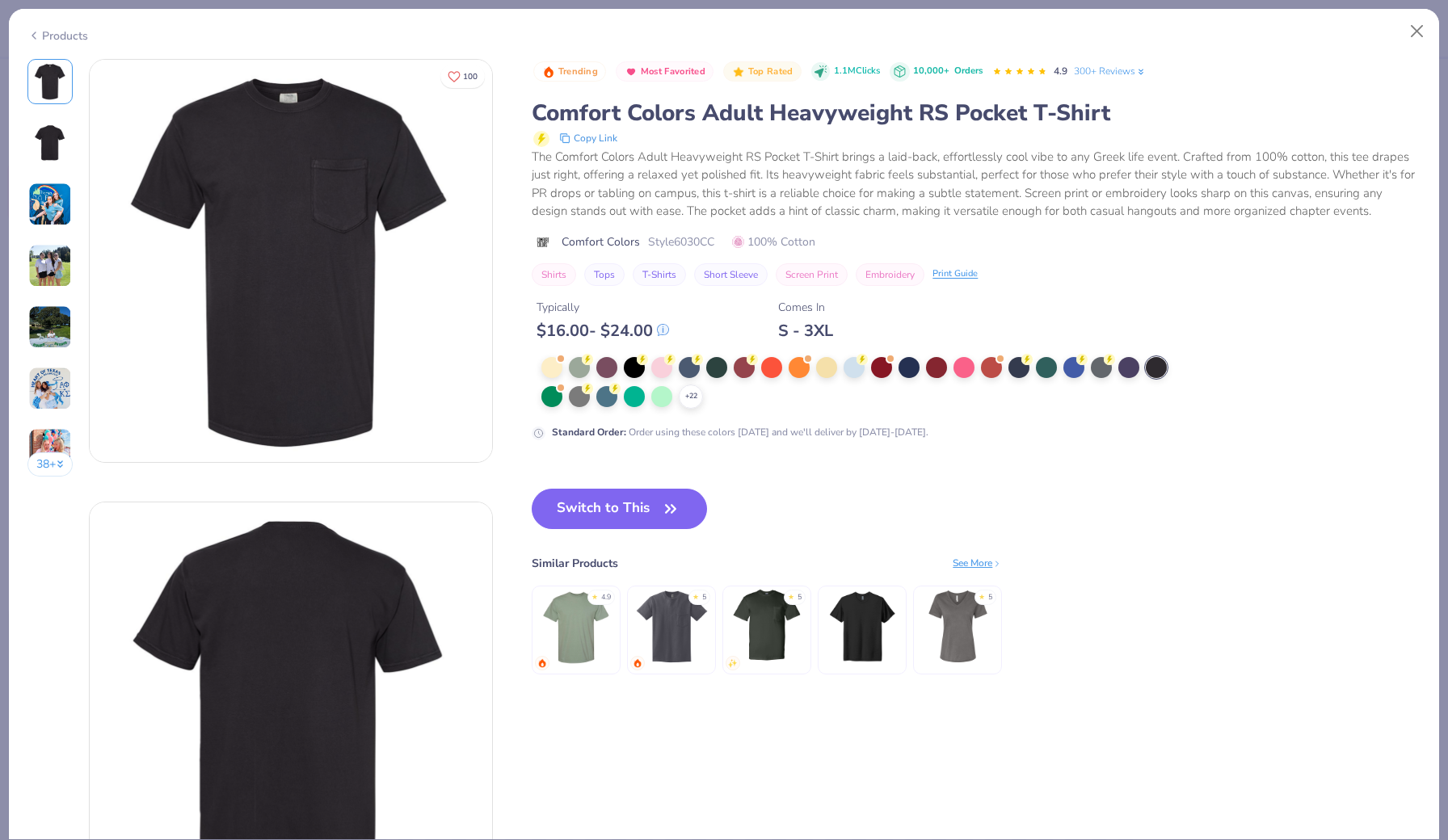
click at [689, 647] on img at bounding box center [671, 626] width 76 height 76
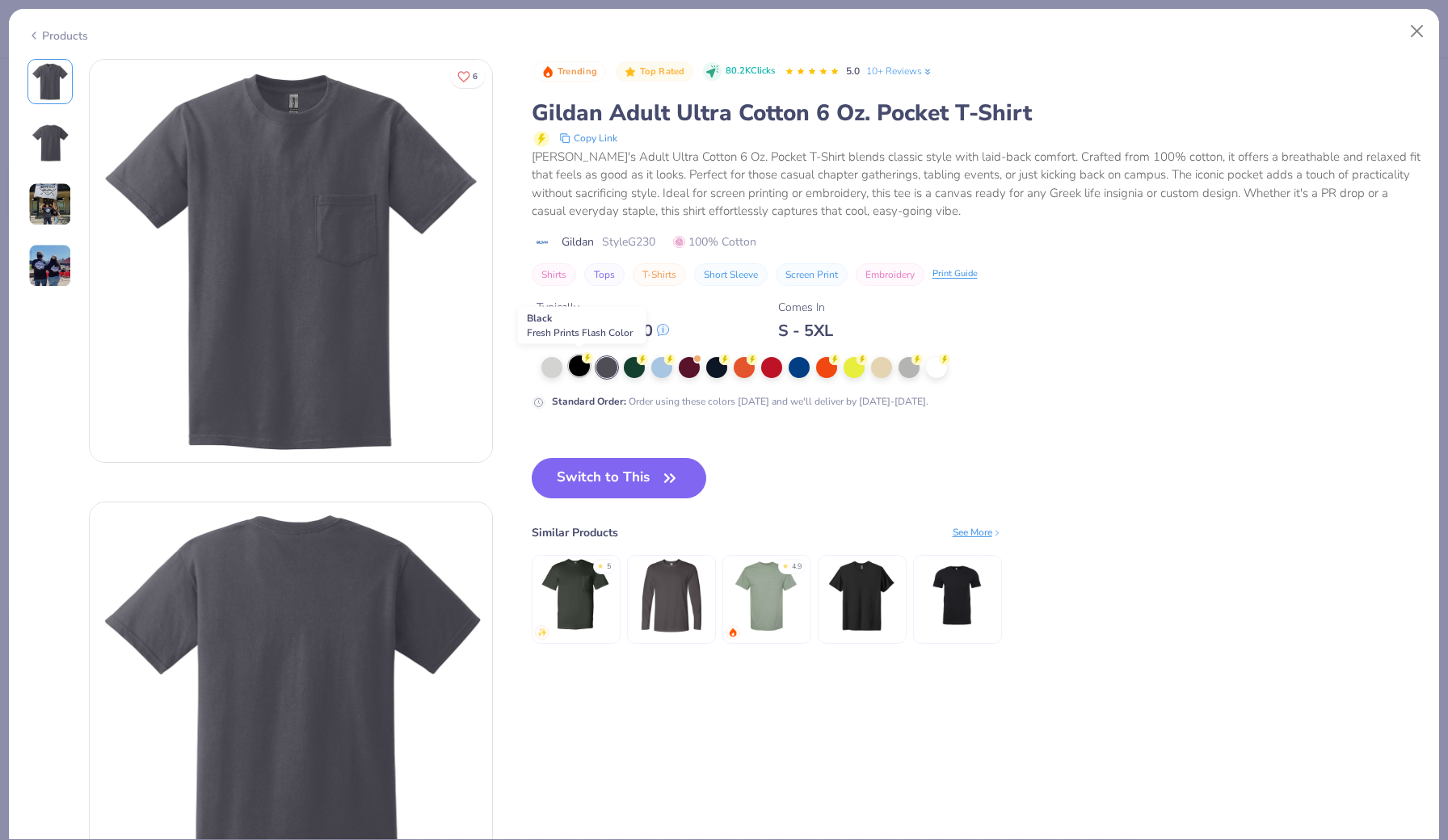
click at [576, 368] on div at bounding box center [580, 366] width 21 height 21
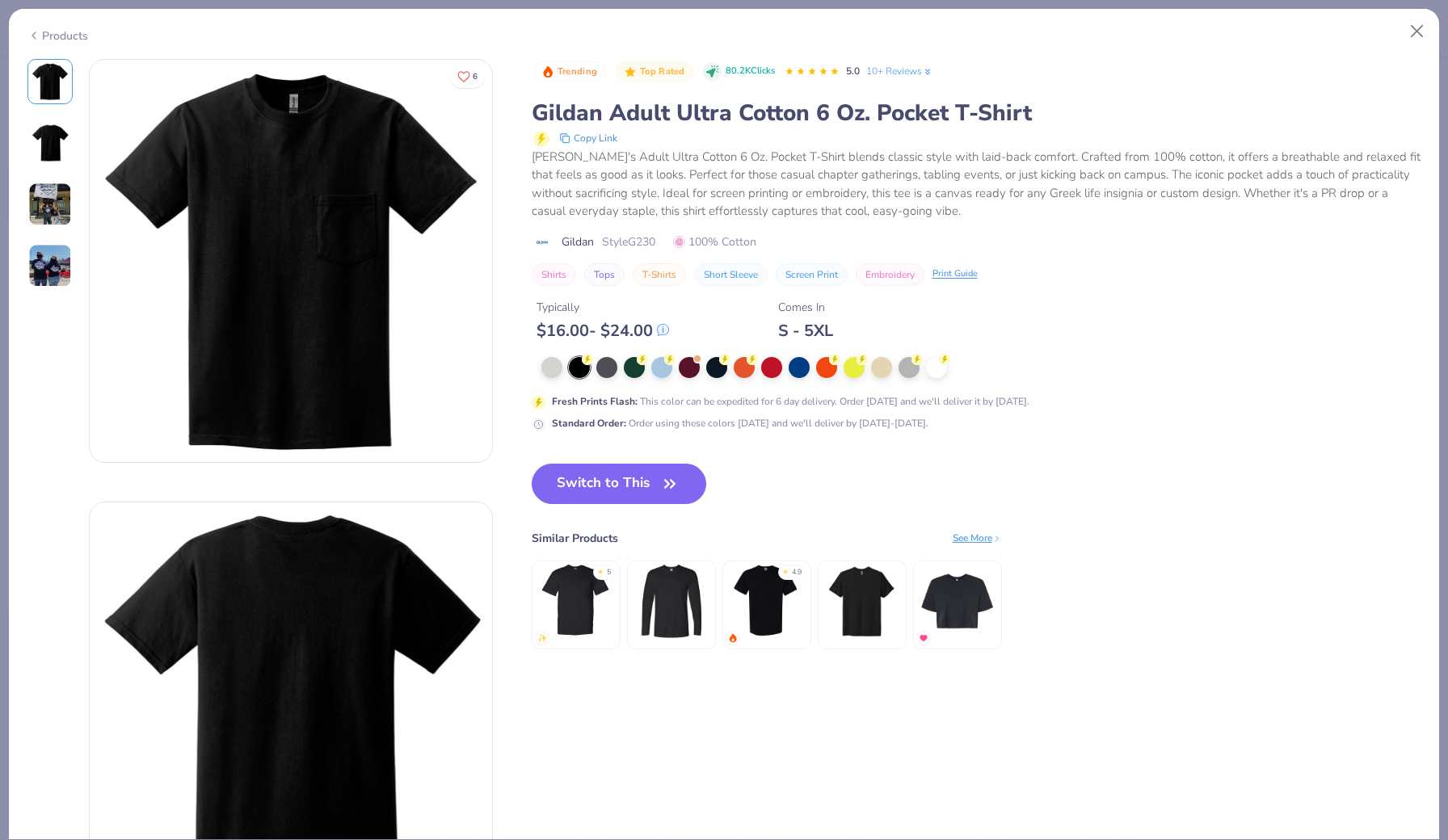
click at [53, 40] on div "Products" at bounding box center [57, 36] width 61 height 17
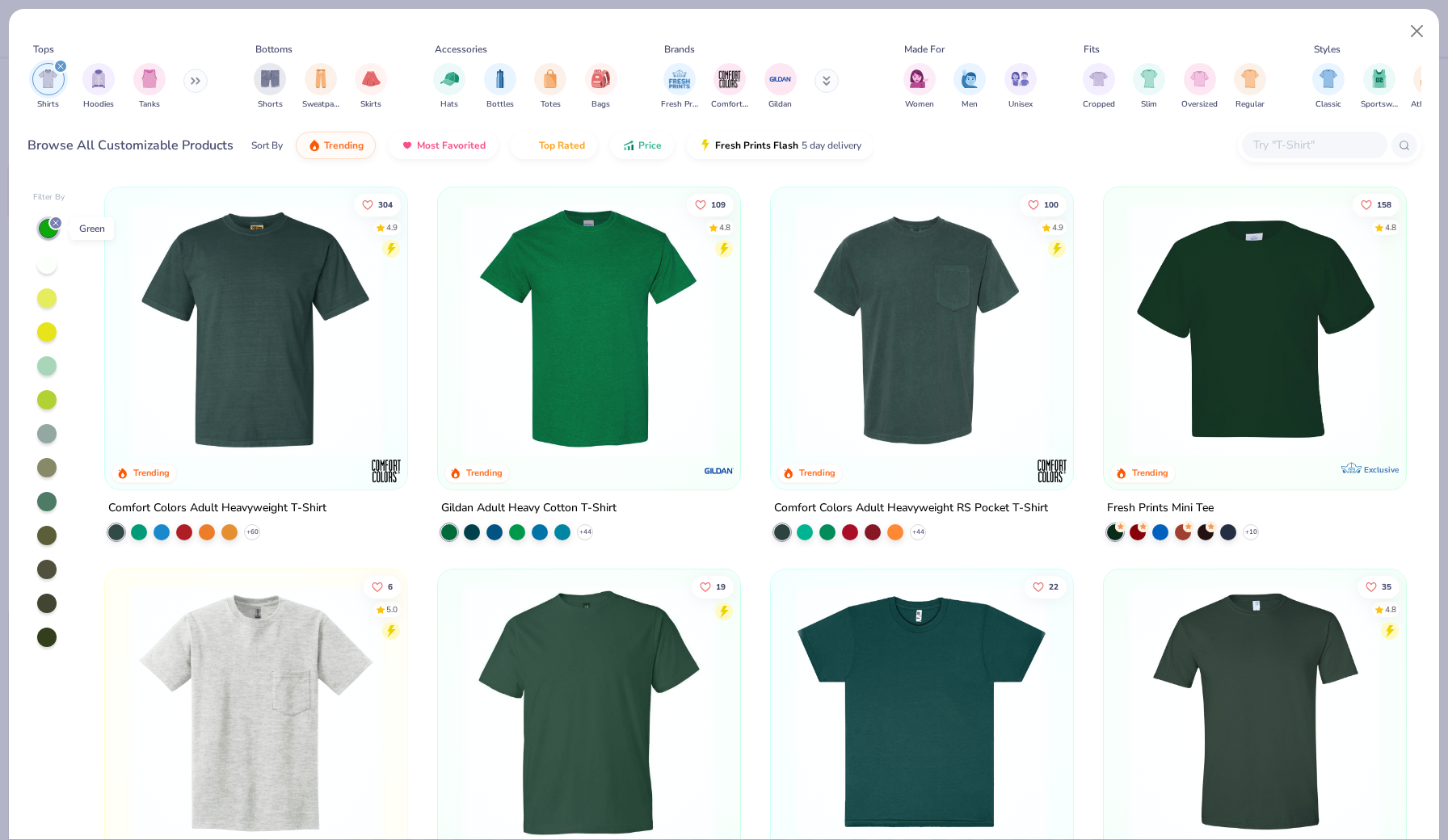
click at [55, 225] on icon at bounding box center [56, 223] width 10 height 10
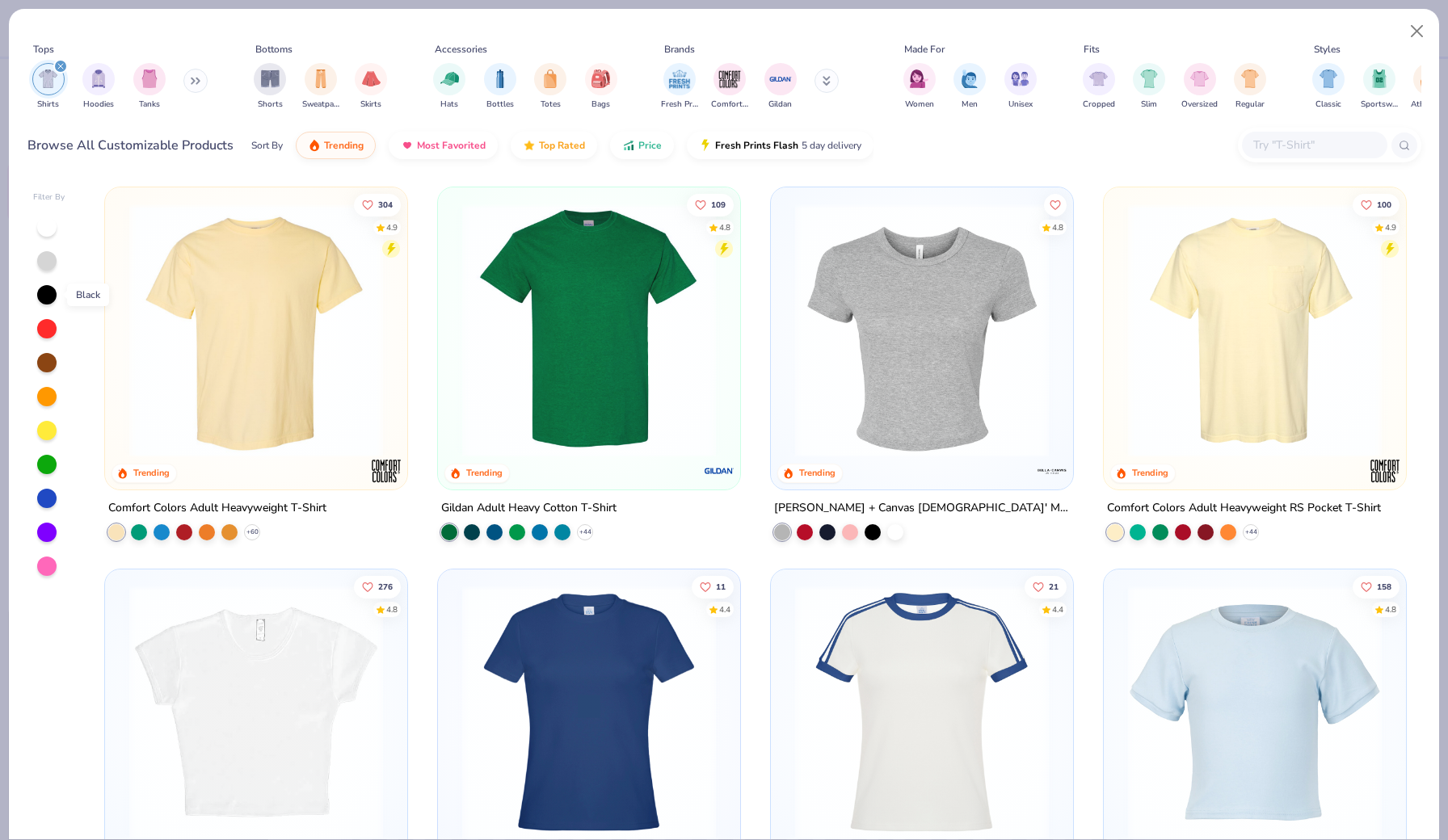
click at [52, 298] on div at bounding box center [46, 294] width 19 height 19
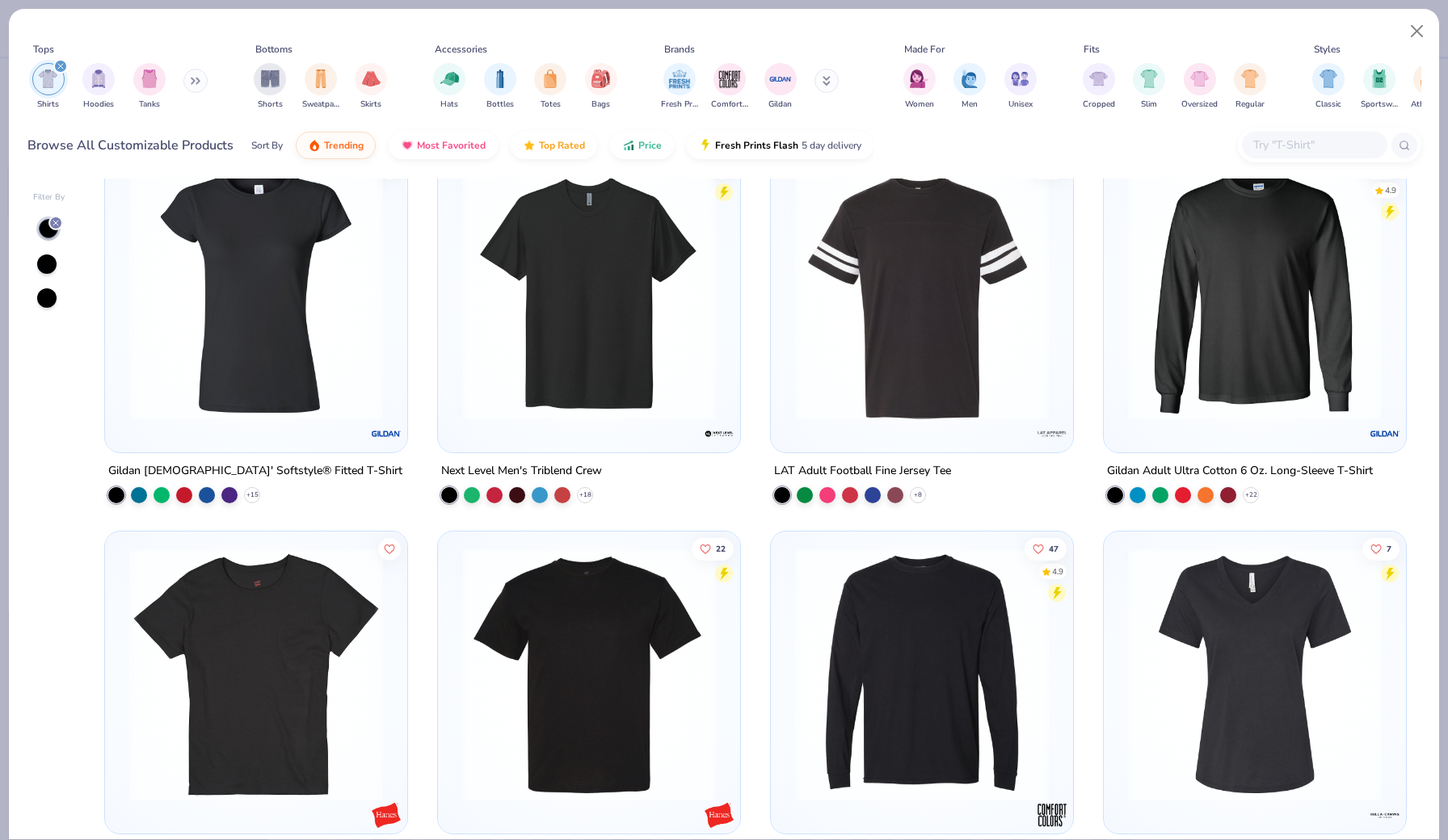
scroll to position [2782, 0]
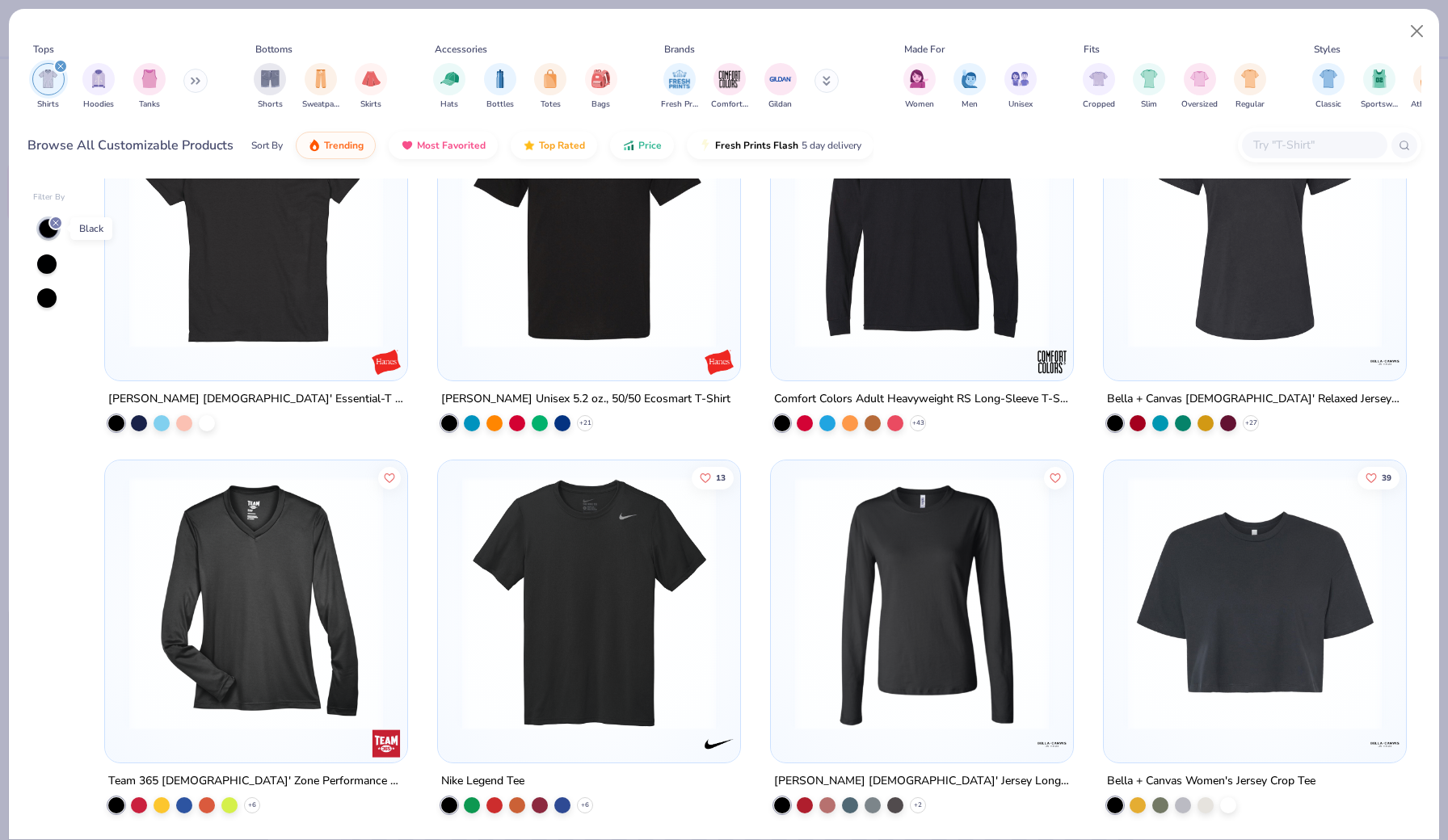
click at [55, 222] on line at bounding box center [55, 222] width 5 height 5
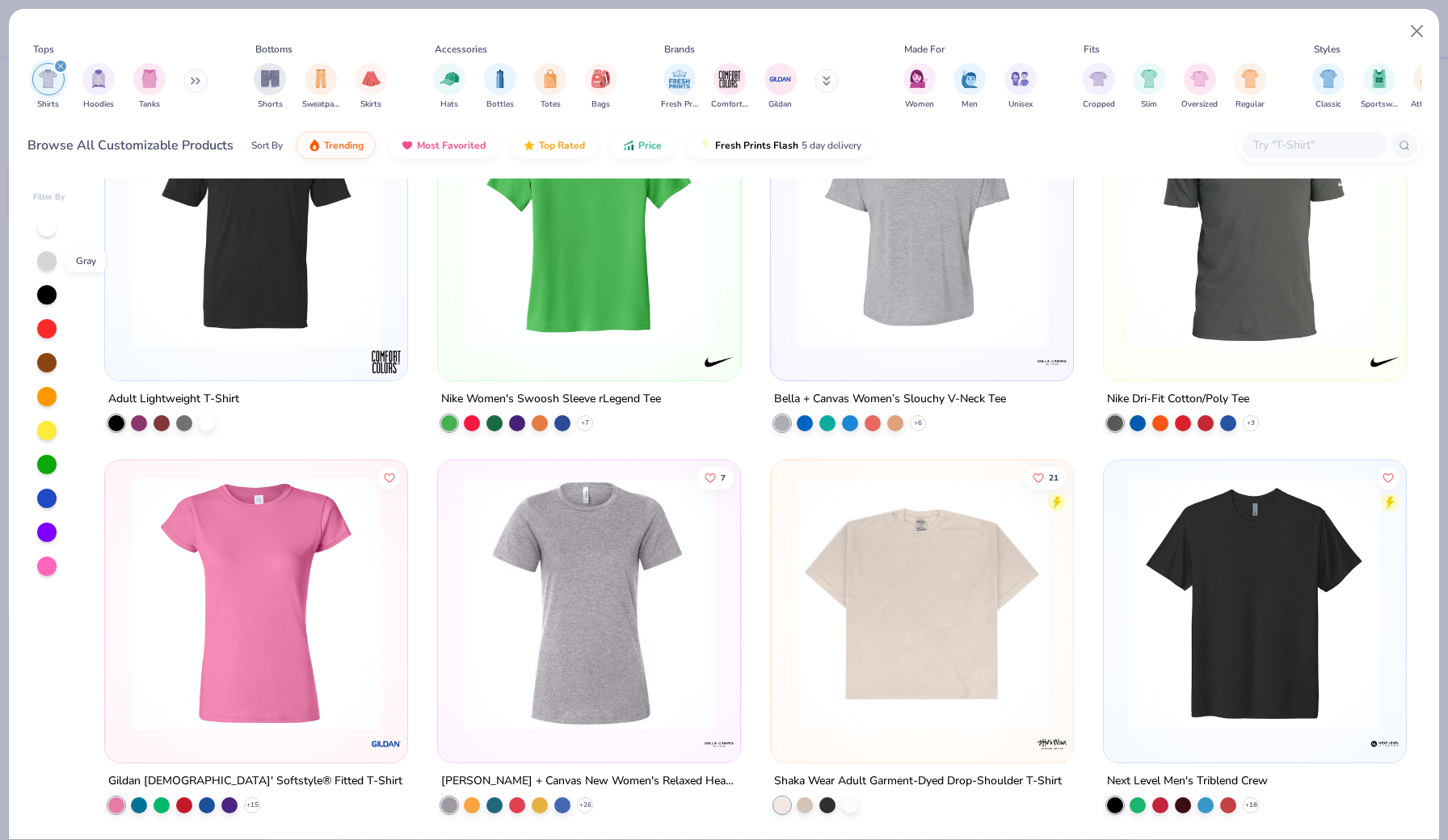
click at [43, 261] on div at bounding box center [46, 261] width 19 height 19
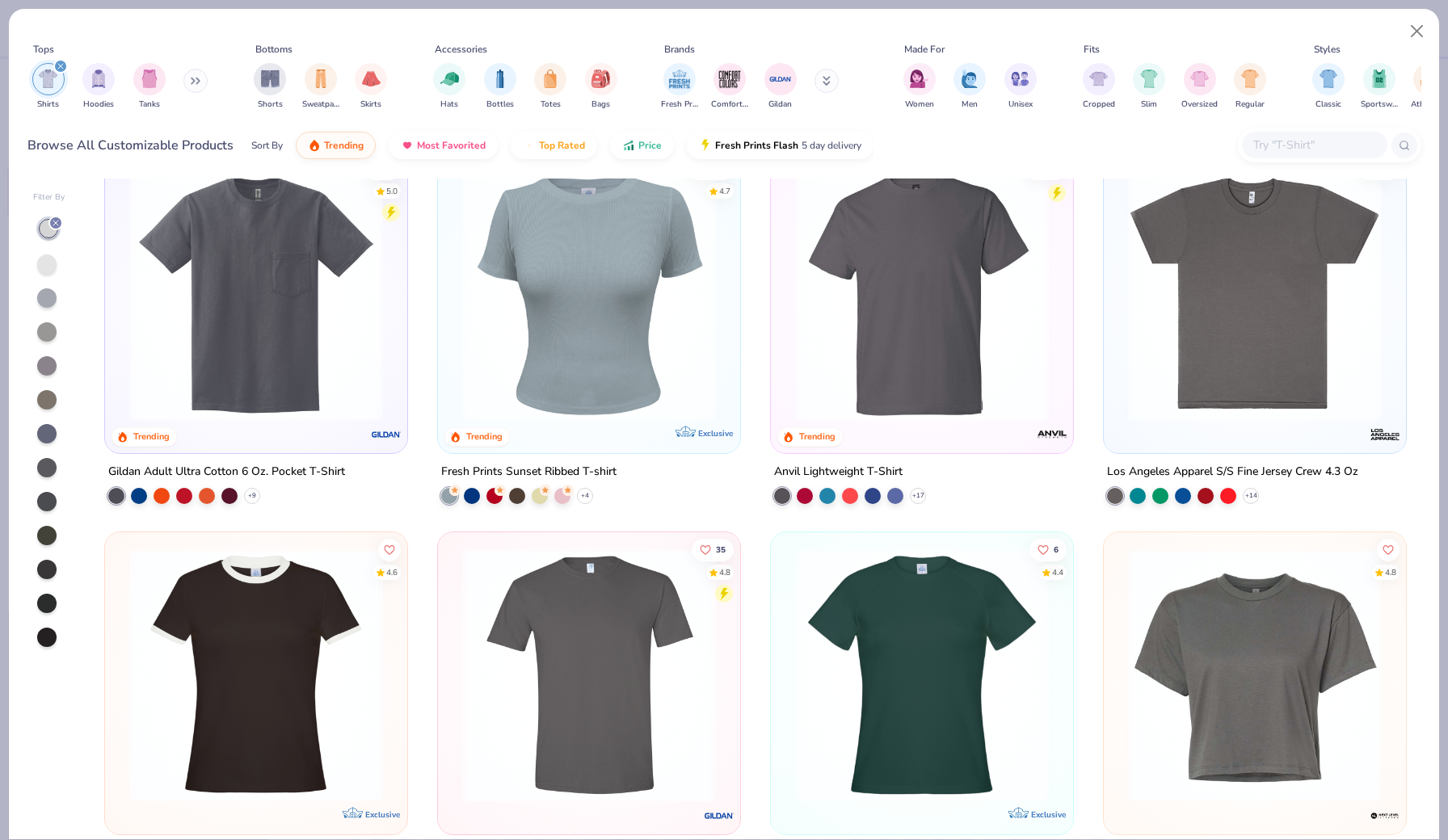
scroll to position [802, 0]
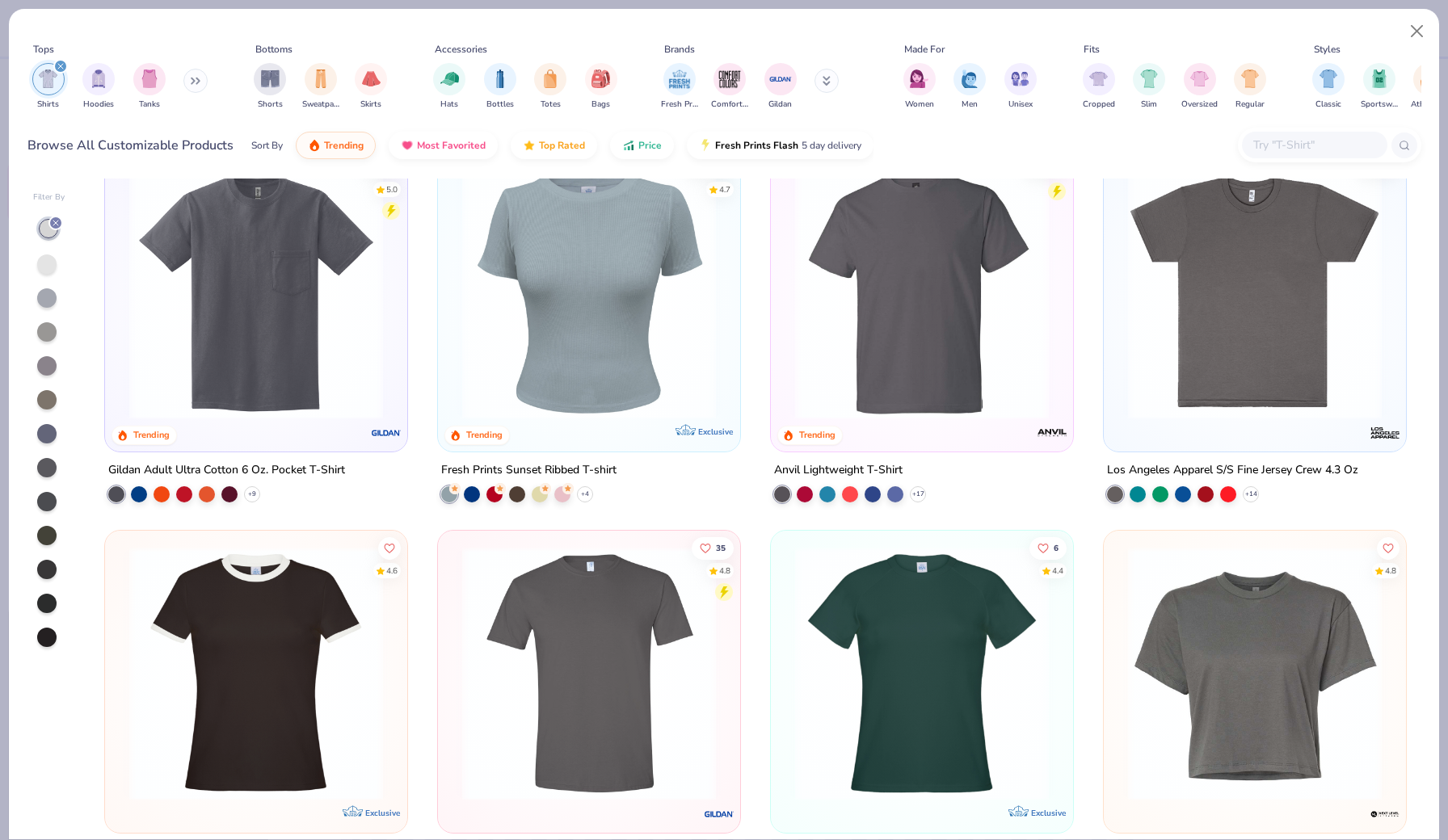
click at [1189, 289] on img at bounding box center [1254, 292] width 270 height 254
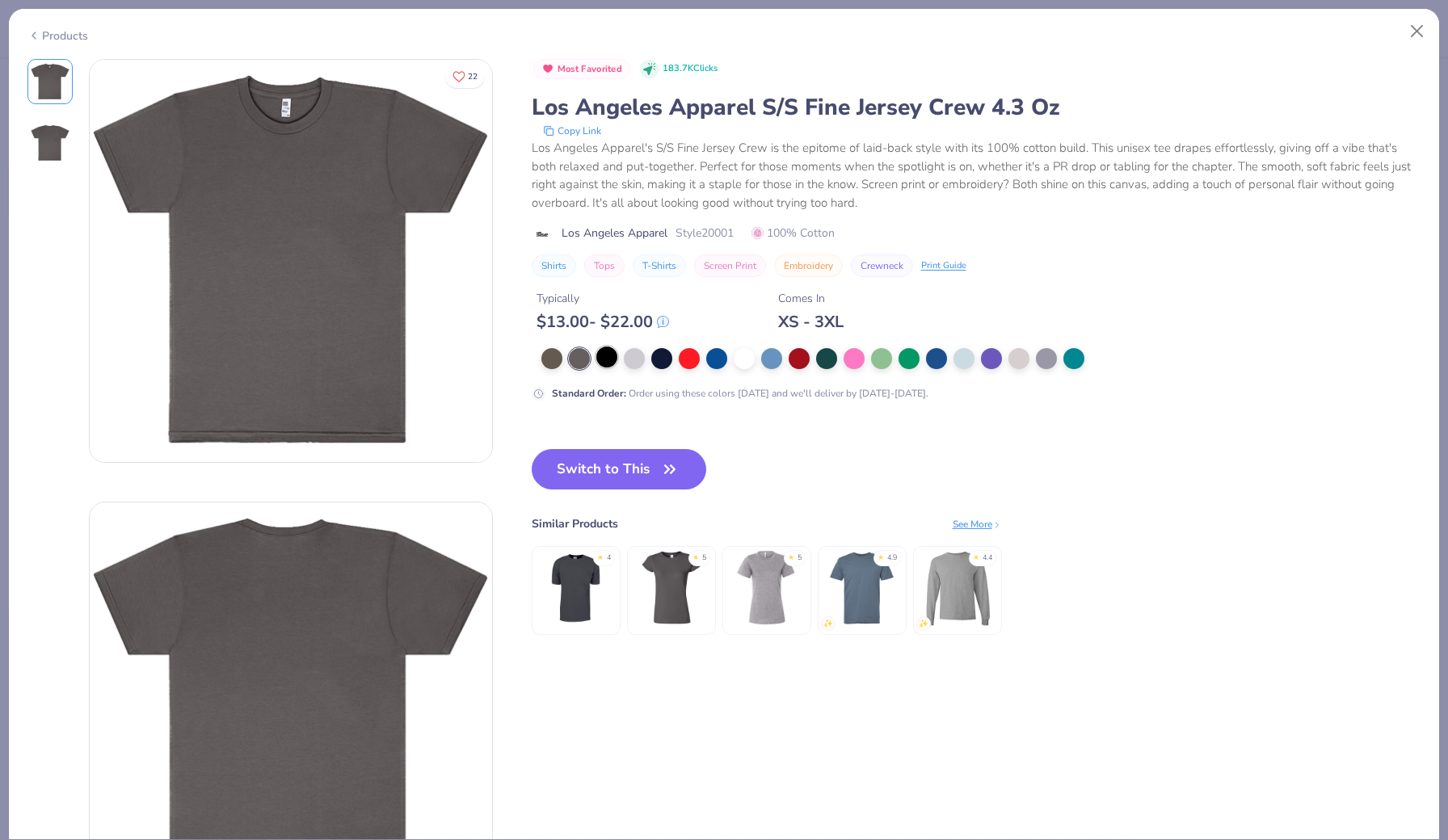
click at [601, 366] on div at bounding box center [607, 357] width 21 height 21
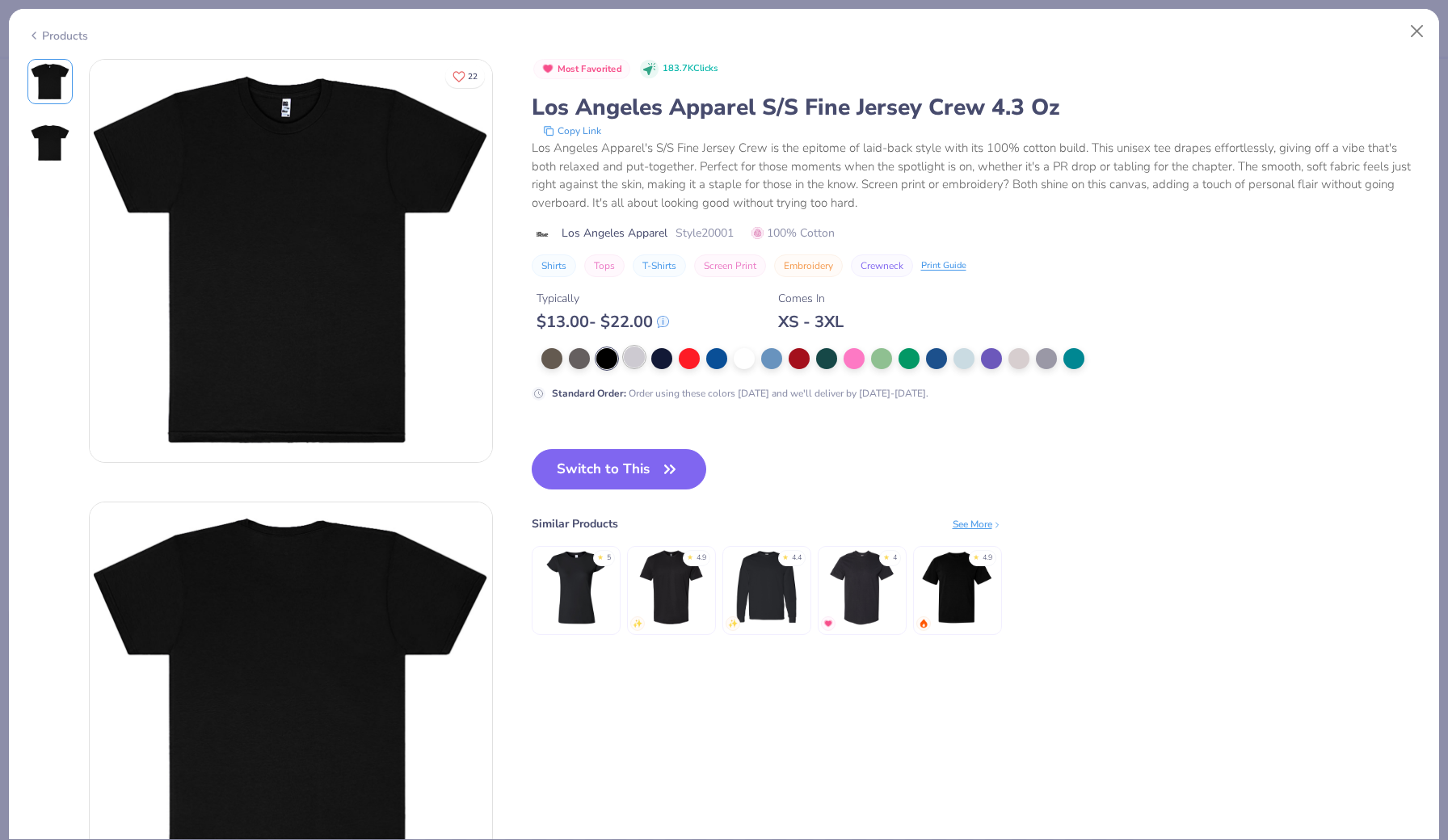
click at [630, 357] on div at bounding box center [635, 357] width 21 height 21
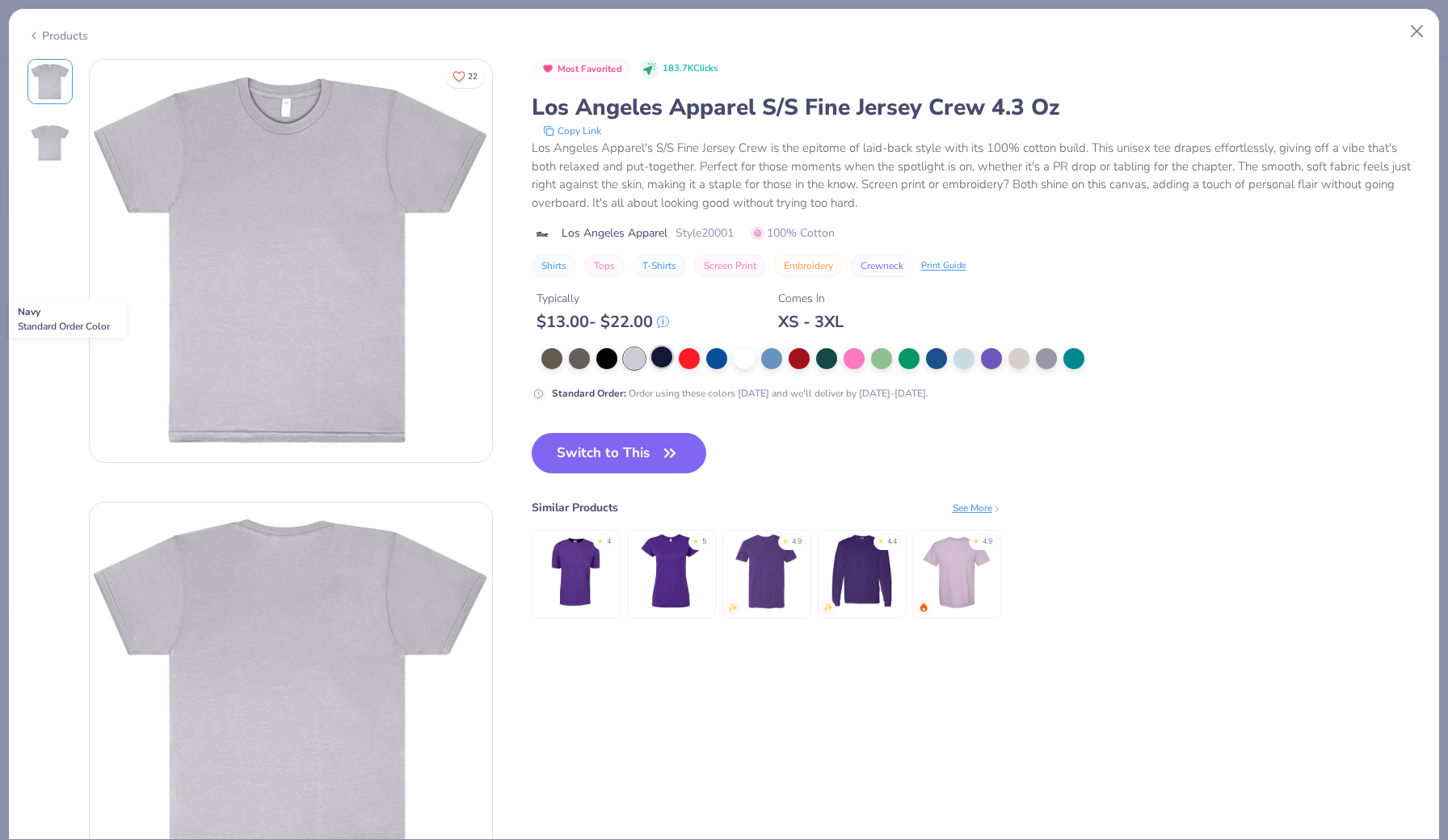
click at [658, 362] on div at bounding box center [662, 357] width 21 height 21
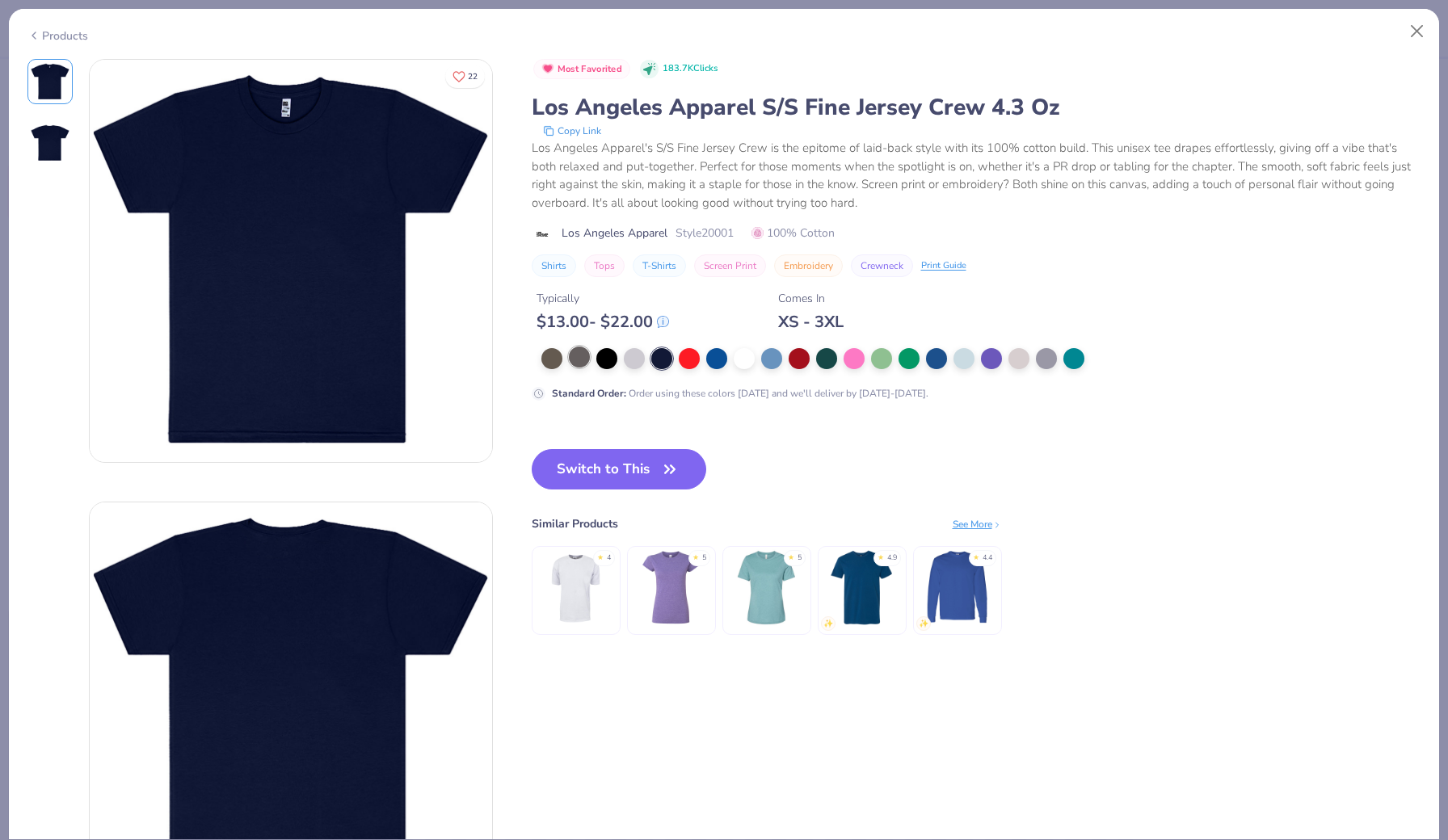
click at [584, 356] on div at bounding box center [580, 357] width 21 height 21
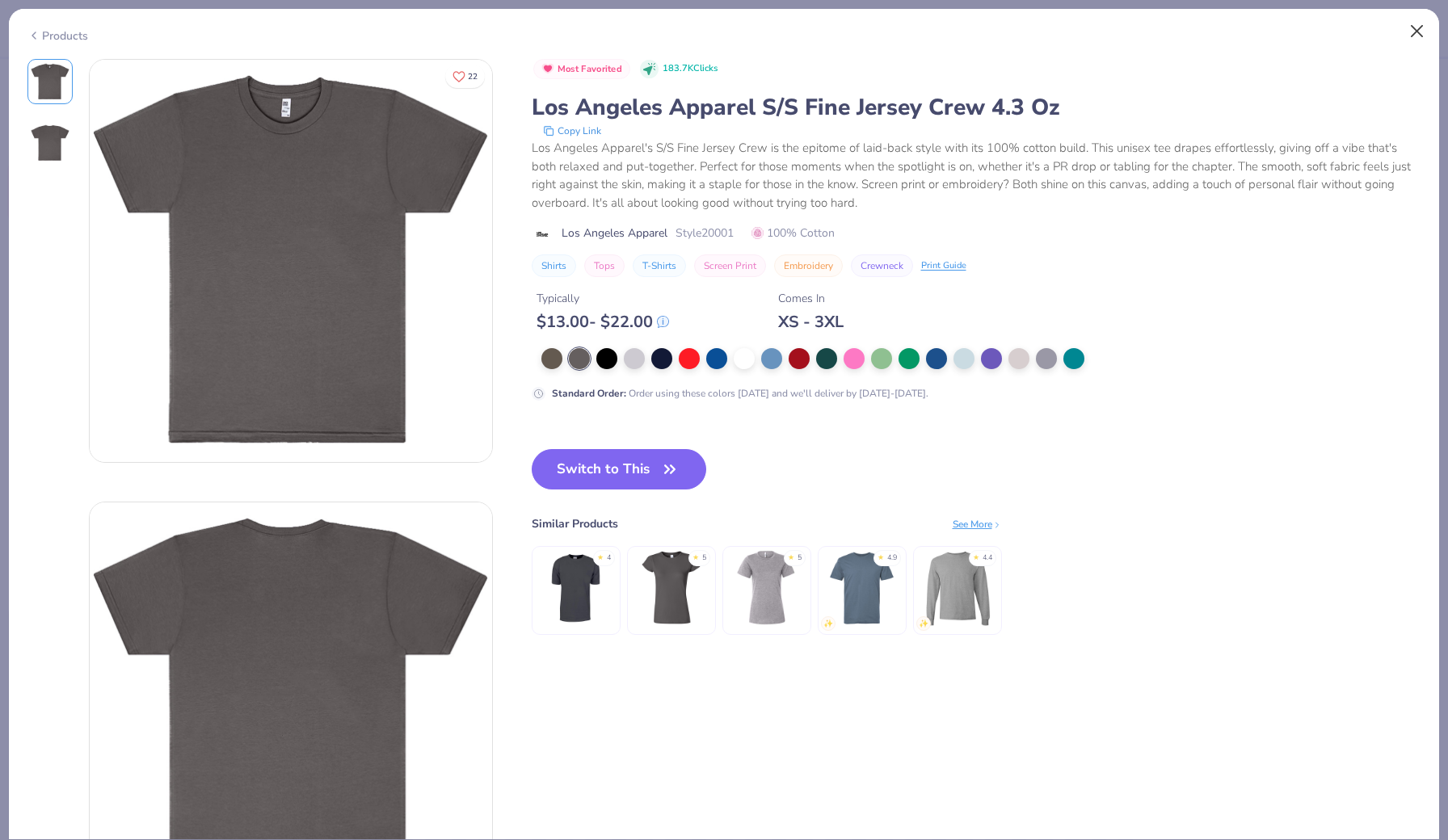
click at [1420, 35] on button "Close" at bounding box center [1417, 32] width 31 height 31
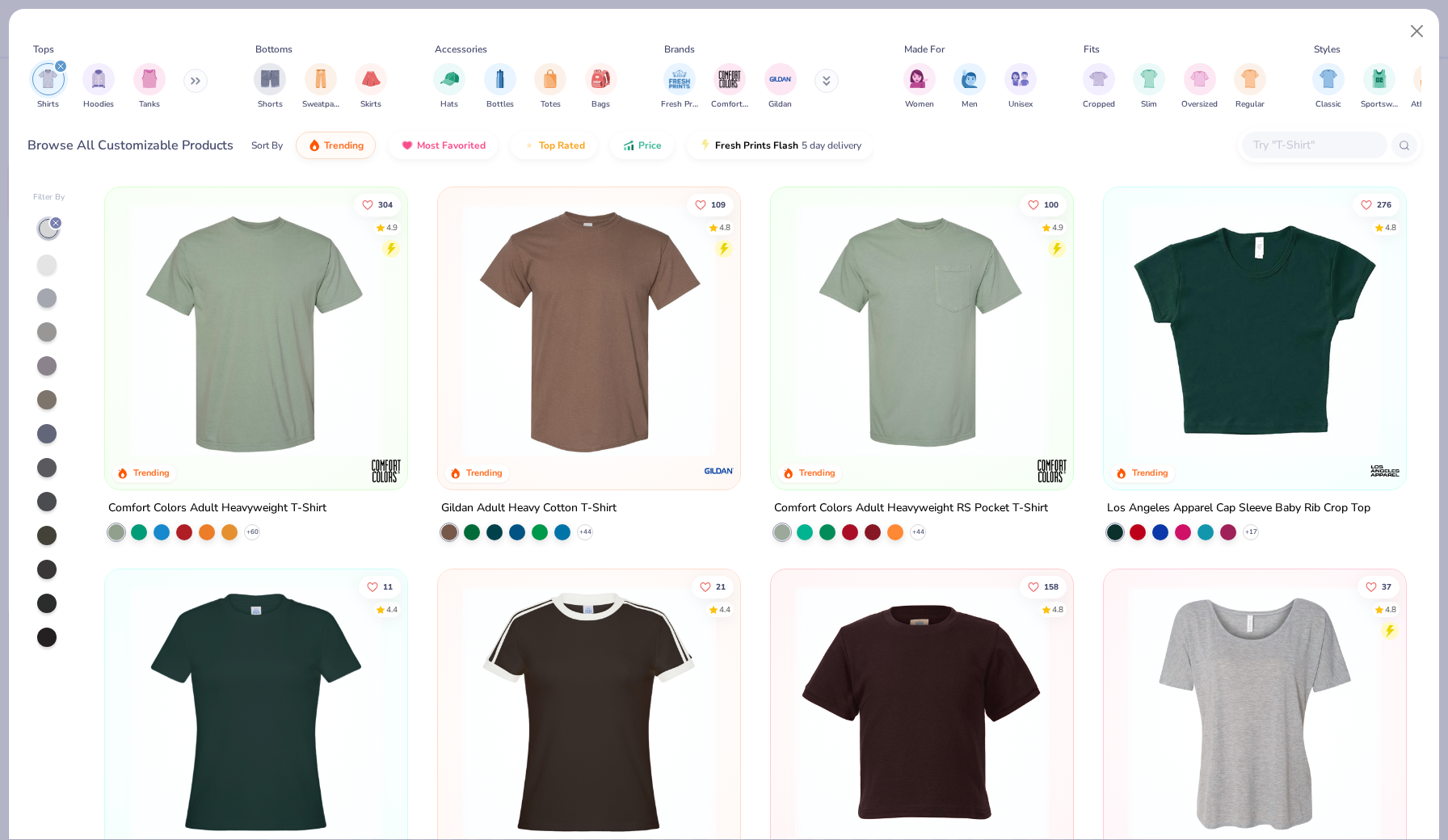
click at [48, 332] on div at bounding box center [46, 332] width 19 height 19
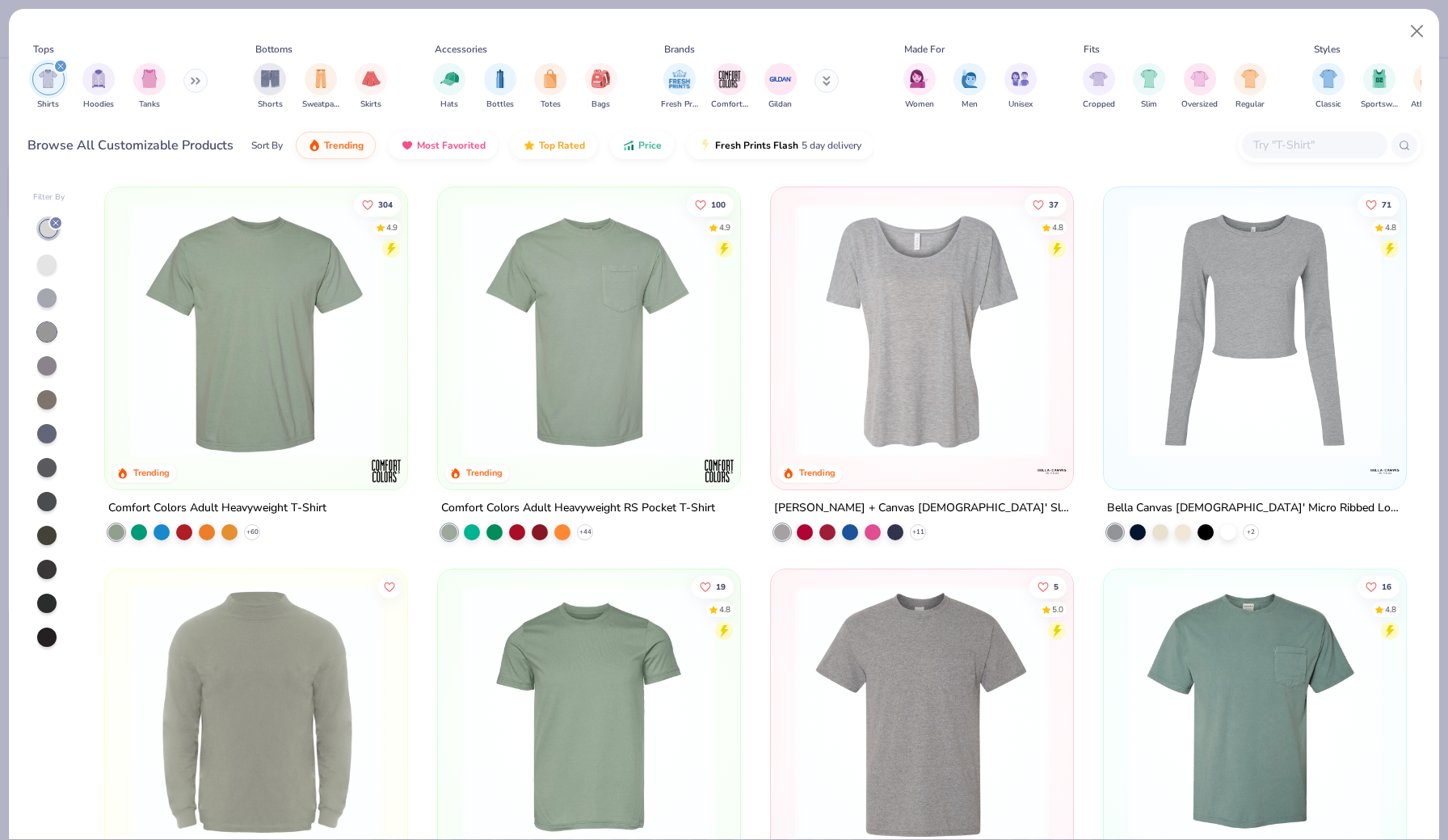
click at [46, 445] on div at bounding box center [48, 432] width 32 height 432
click at [47, 441] on div at bounding box center [46, 434] width 19 height 19
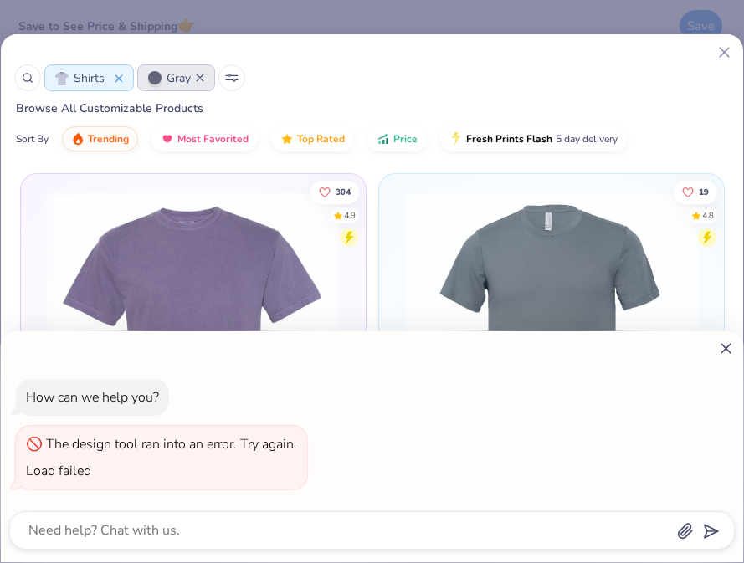
click at [739, 356] on div "How can we help you? The design tool ran into an error. Try again. Load failed" at bounding box center [372, 446] width 742 height 231
click at [728, 349] on icon at bounding box center [726, 349] width 18 height 18
type textarea "x"
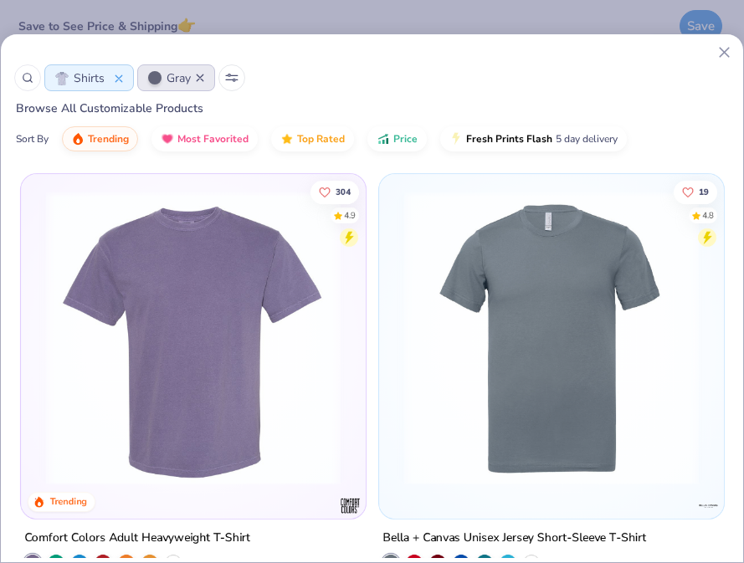
click at [228, 73] on button at bounding box center [231, 77] width 27 height 27
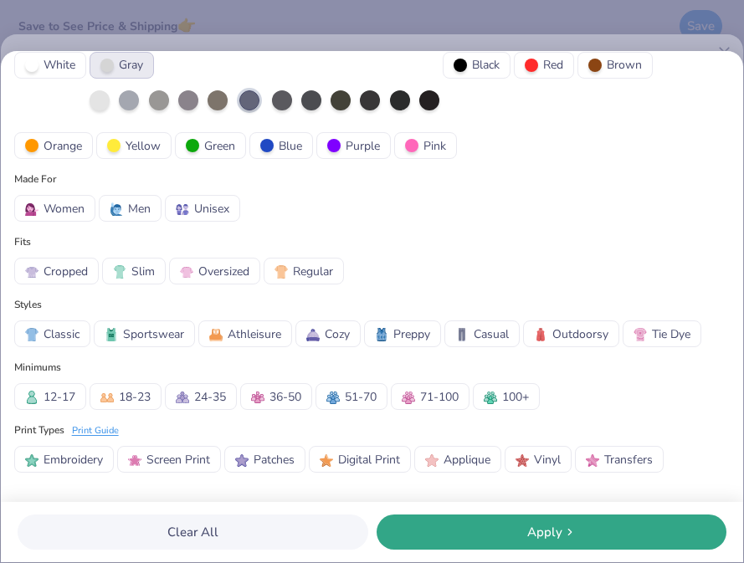
scroll to position [349, 0]
click at [540, 397] on button "100+" at bounding box center [506, 396] width 67 height 27
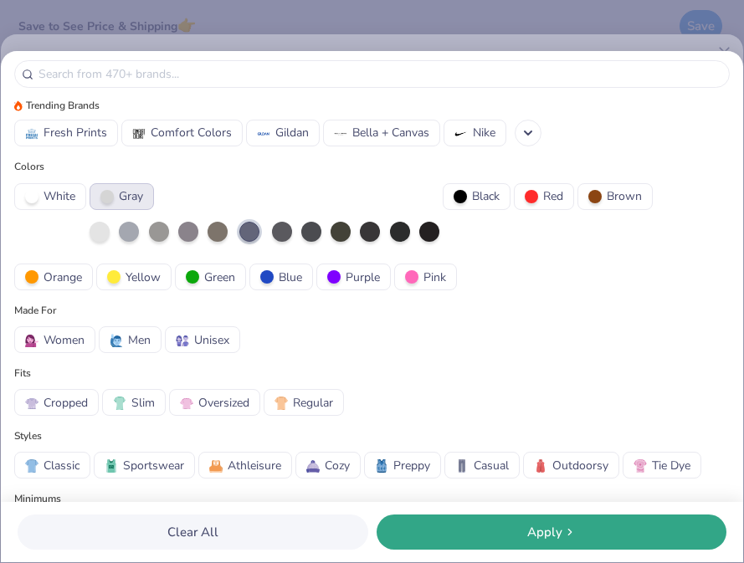
scroll to position [186, 0]
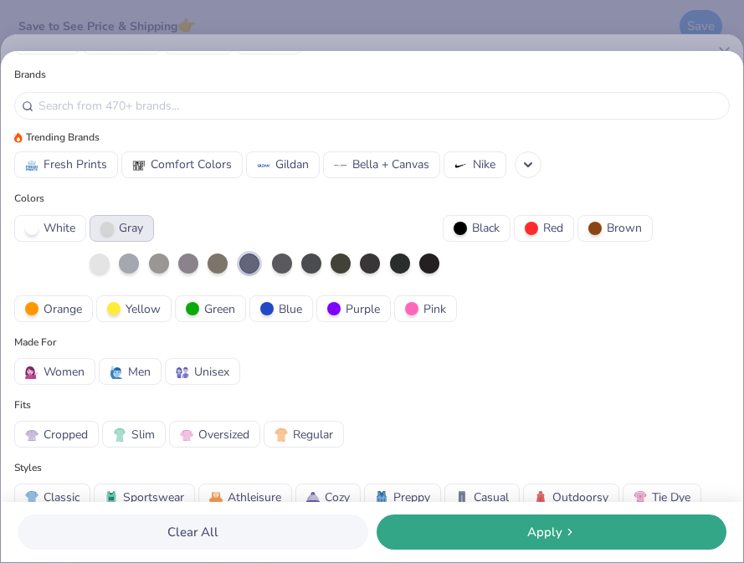
click at [123, 225] on span "Gray" at bounding box center [131, 228] width 24 height 18
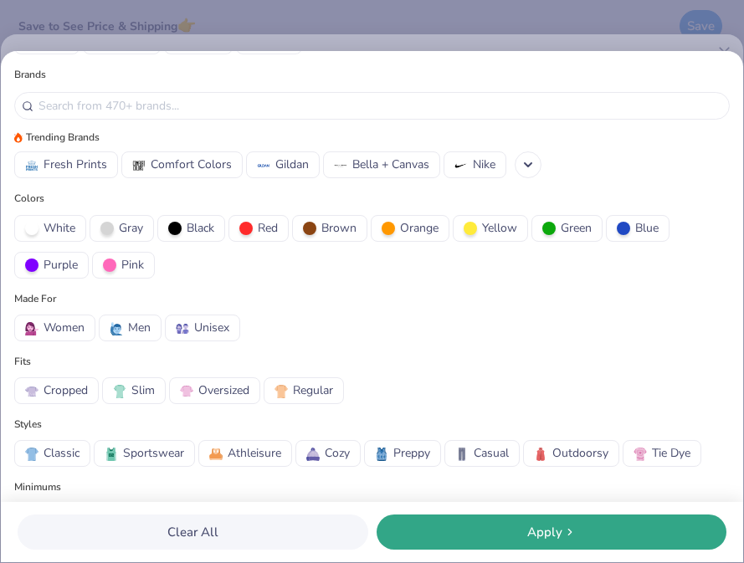
click at [442, 530] on div "Apply" at bounding box center [551, 532] width 340 height 19
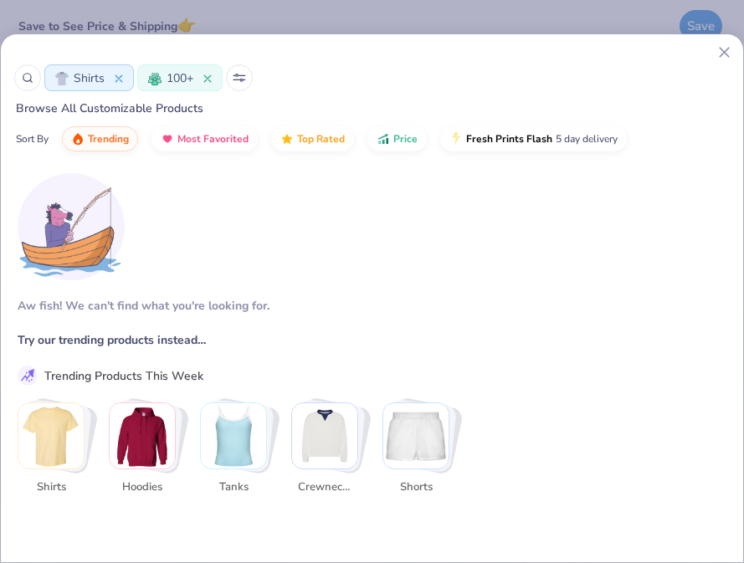
click at [210, 76] on icon at bounding box center [207, 78] width 8 height 8
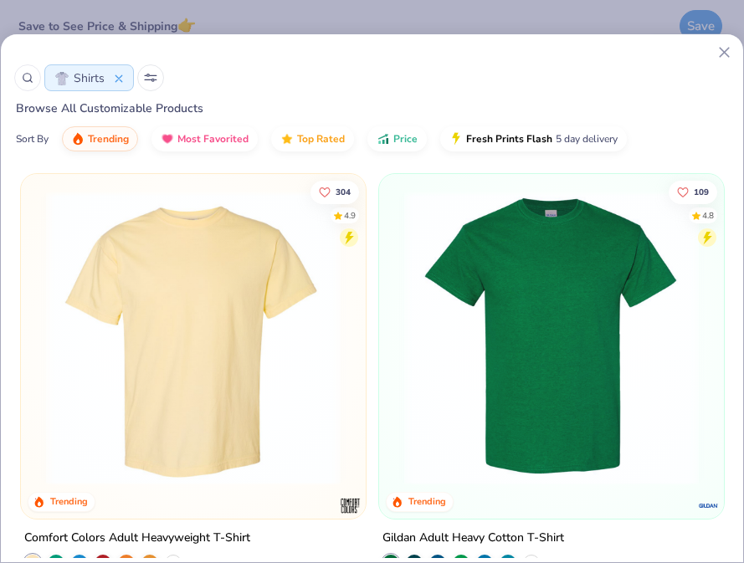
click at [412, 309] on img at bounding box center [551, 338] width 311 height 294
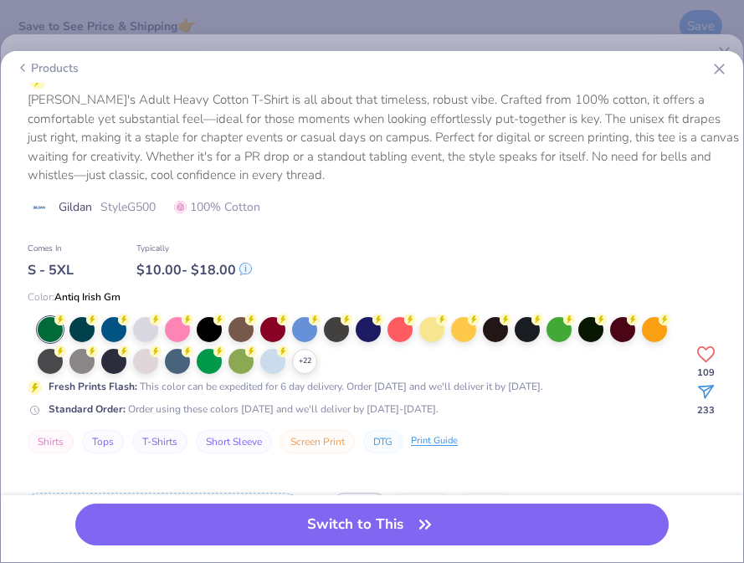
scroll to position [366, 0]
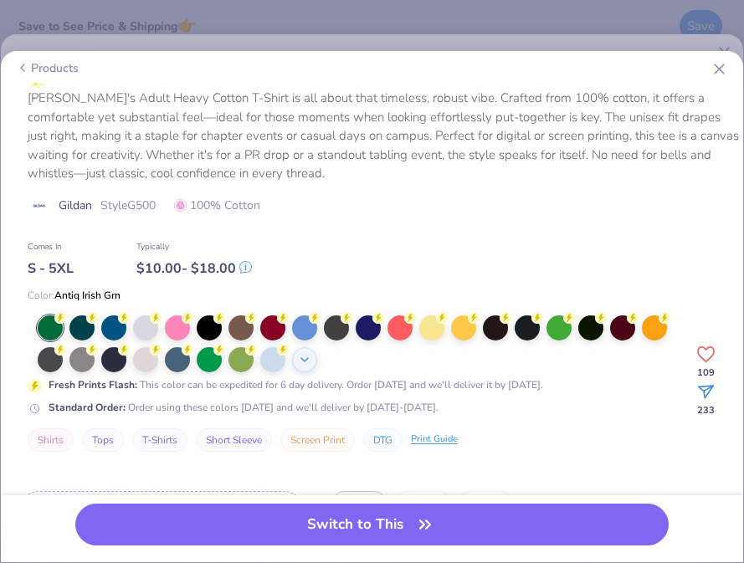
click at [300, 353] on icon at bounding box center [304, 359] width 13 height 13
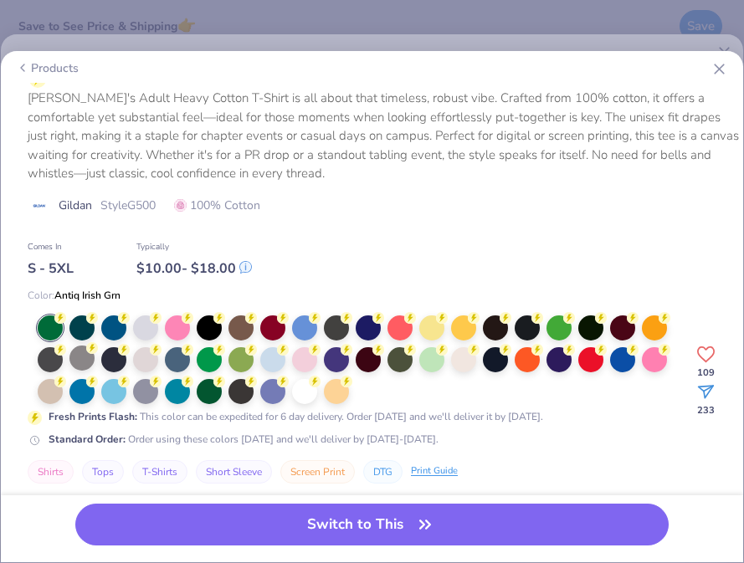
click at [92, 357] on div at bounding box center [81, 357] width 25 height 25
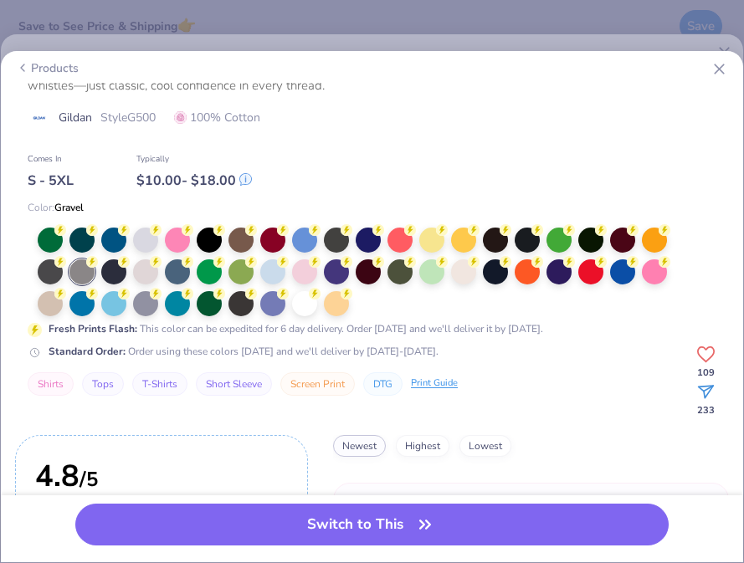
scroll to position [502, 0]
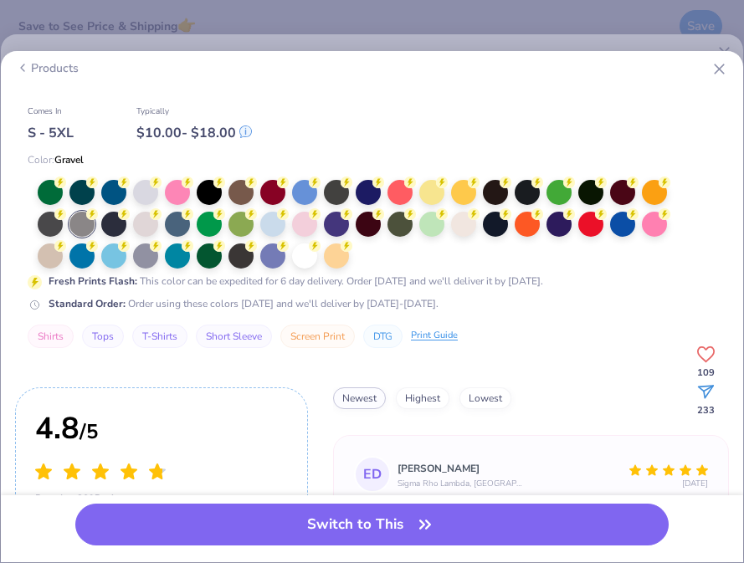
click at [244, 134] on icon at bounding box center [245, 131] width 11 height 11
click at [720, 68] on line at bounding box center [718, 68] width 9 height 9
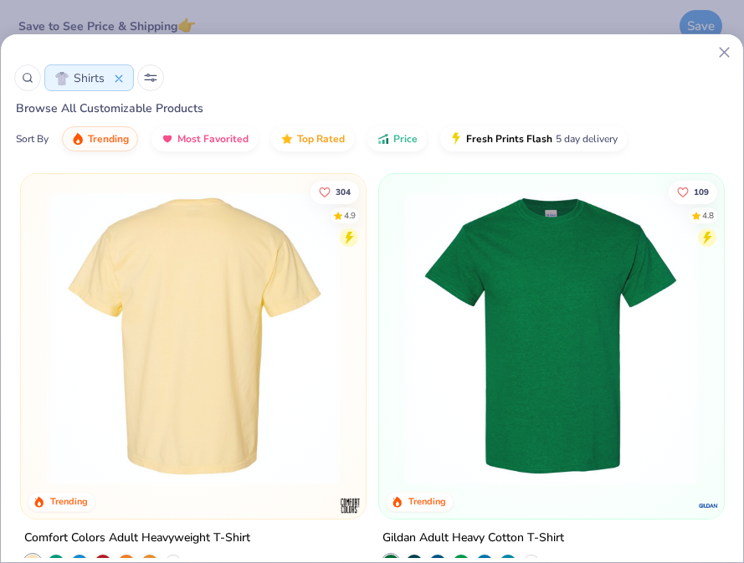
click at [234, 345] on div at bounding box center [193, 338] width 933 height 294
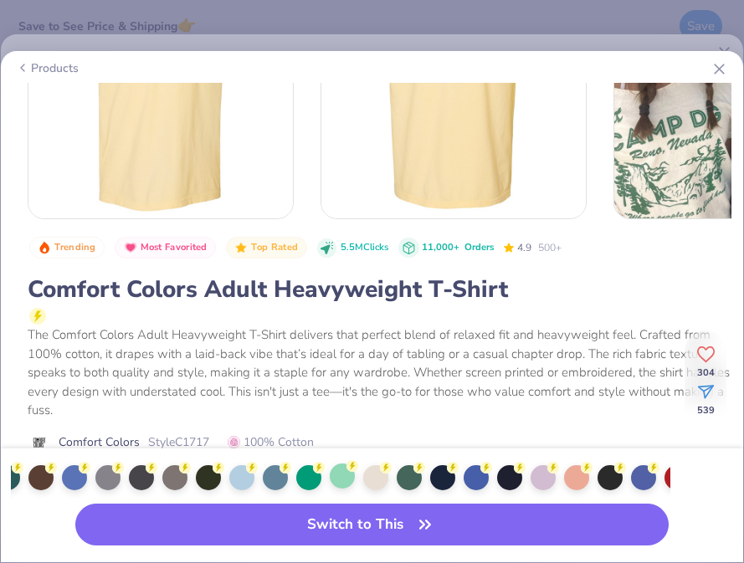
scroll to position [0, 705]
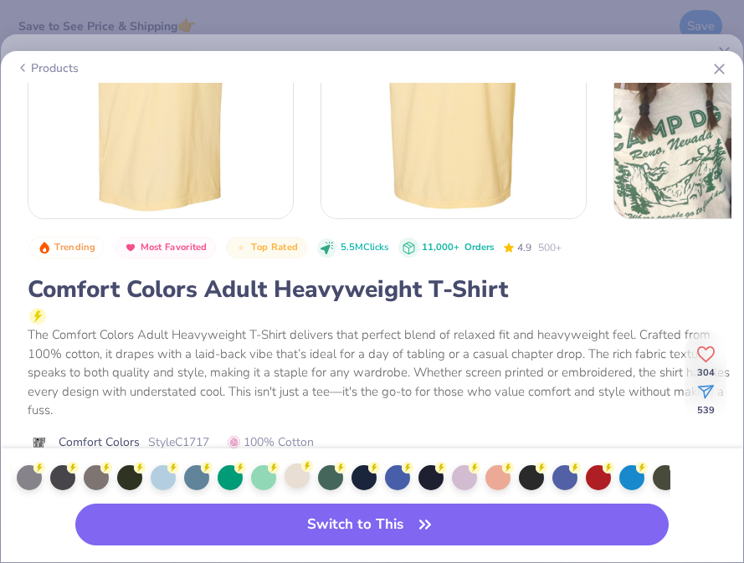
click at [300, 477] on div at bounding box center [296, 475] width 25 height 25
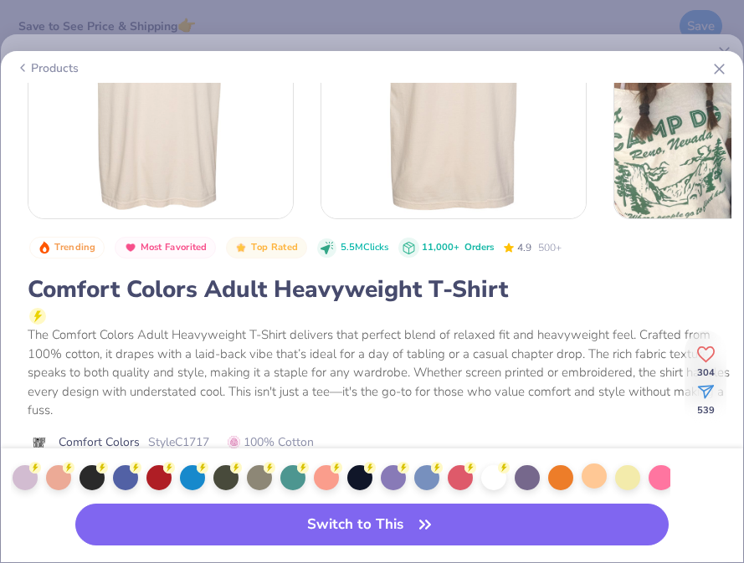
scroll to position [0, 1327]
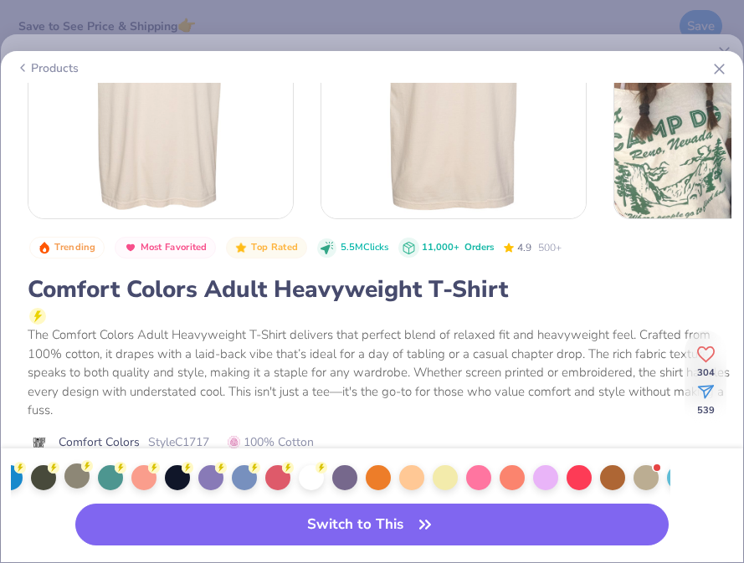
click at [82, 485] on div at bounding box center [76, 475] width 25 height 25
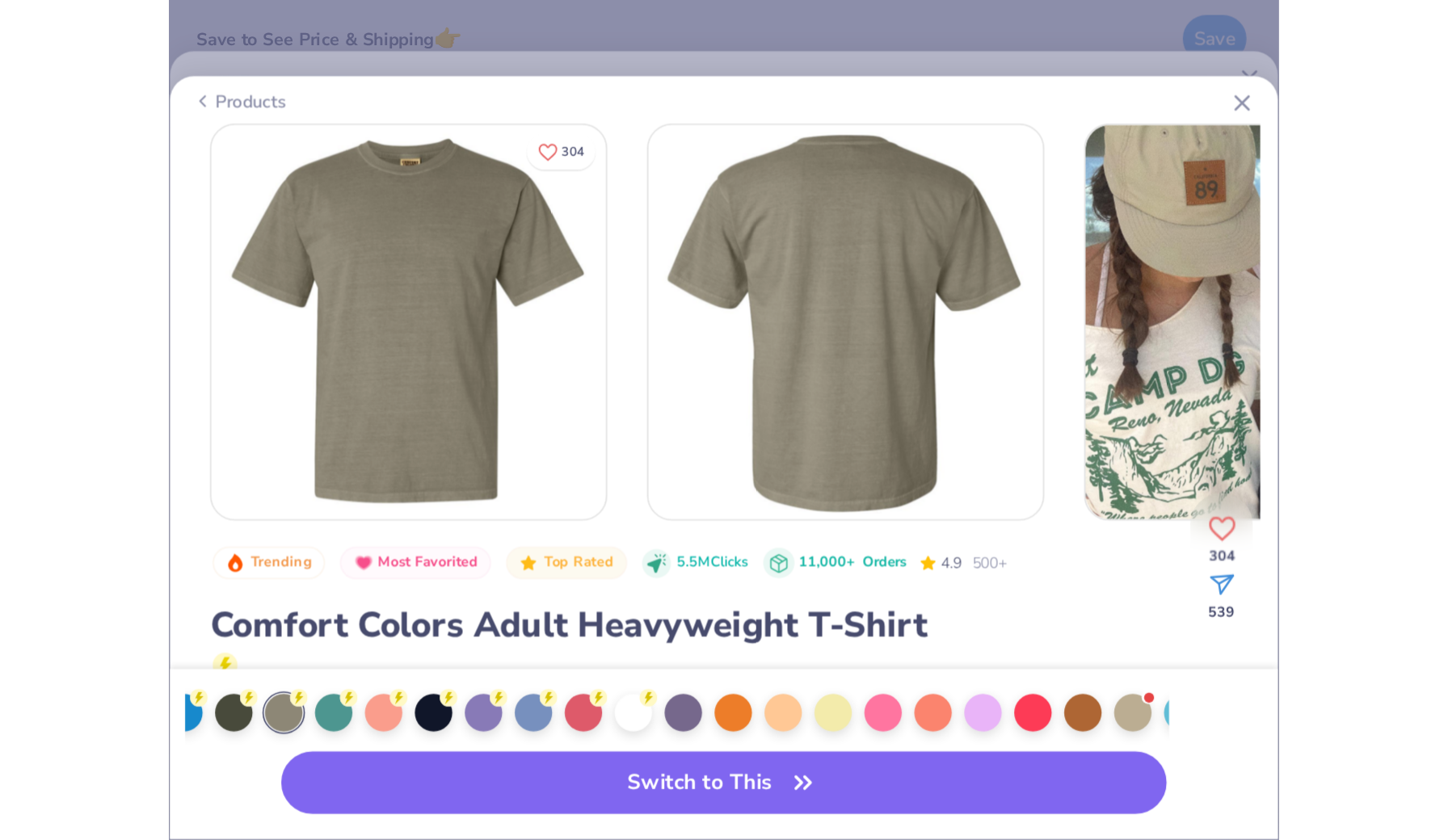
scroll to position [3, 0]
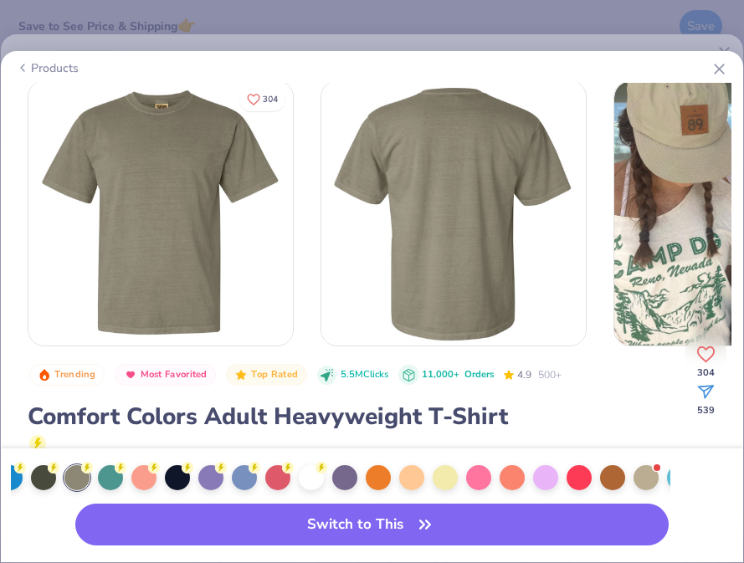
click at [48, 61] on div "Products" at bounding box center [47, 68] width 63 height 18
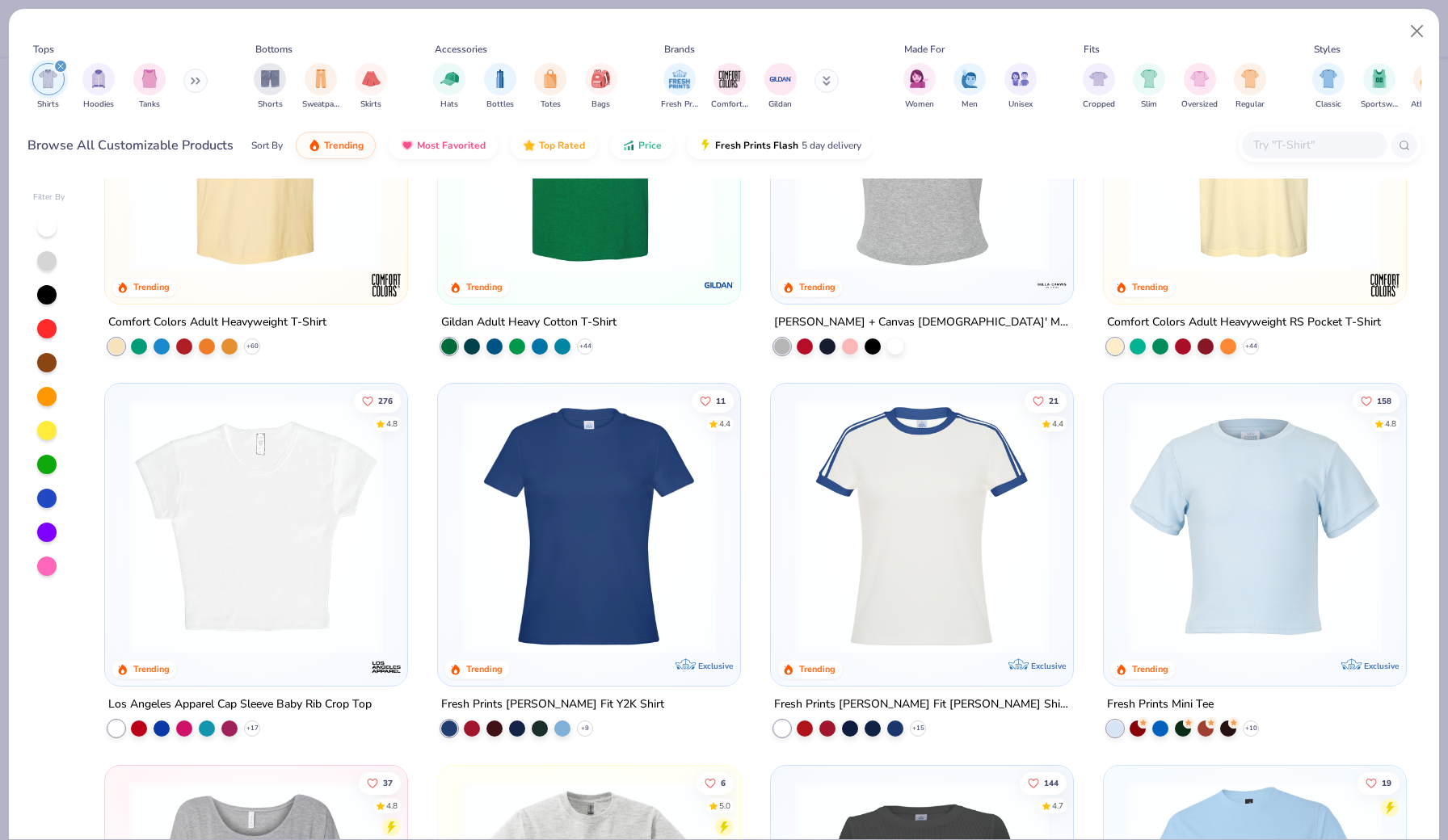
scroll to position [192, 0]
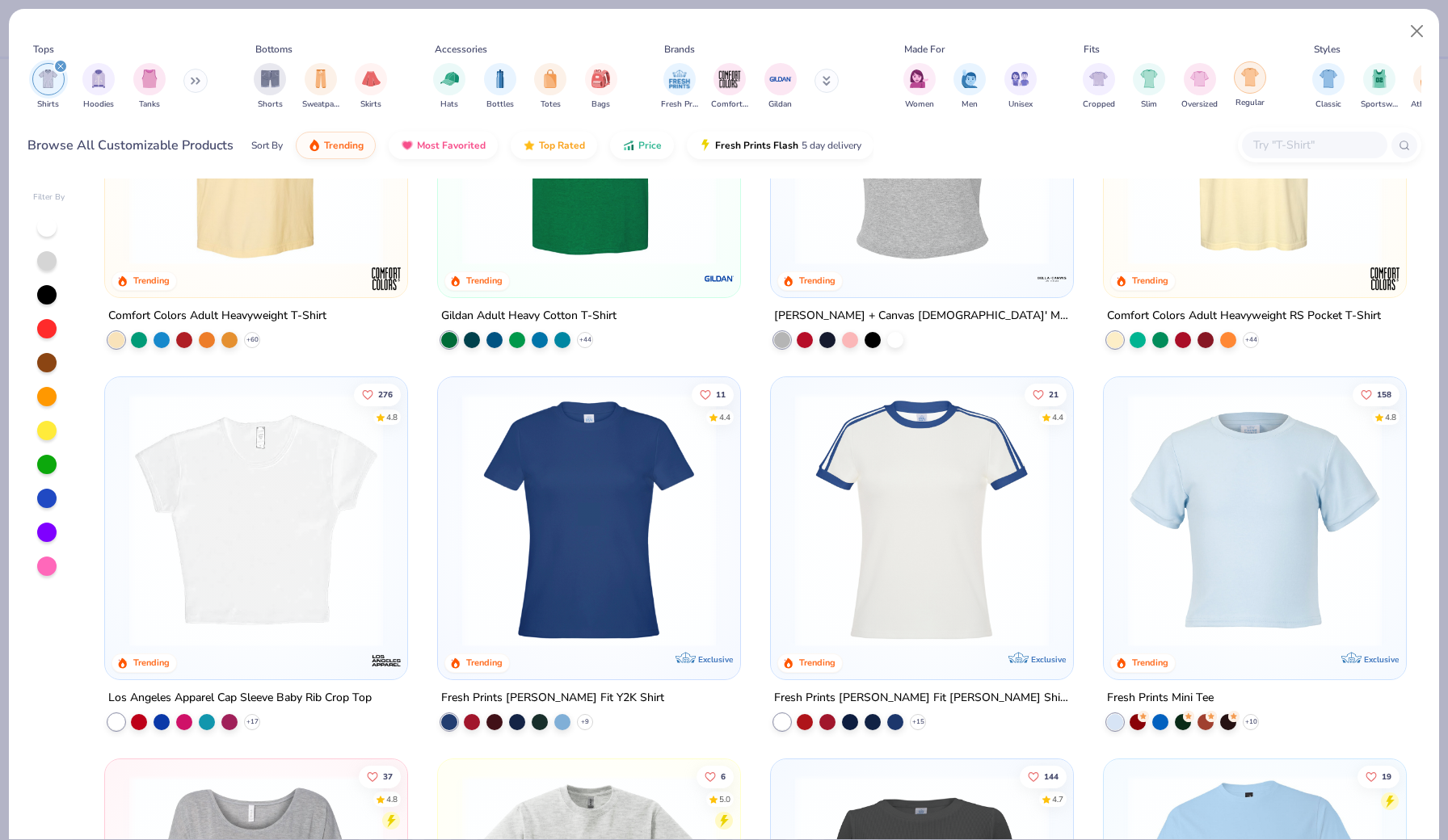
click at [1244, 86] on img "filter for Regular" at bounding box center [1250, 76] width 18 height 18
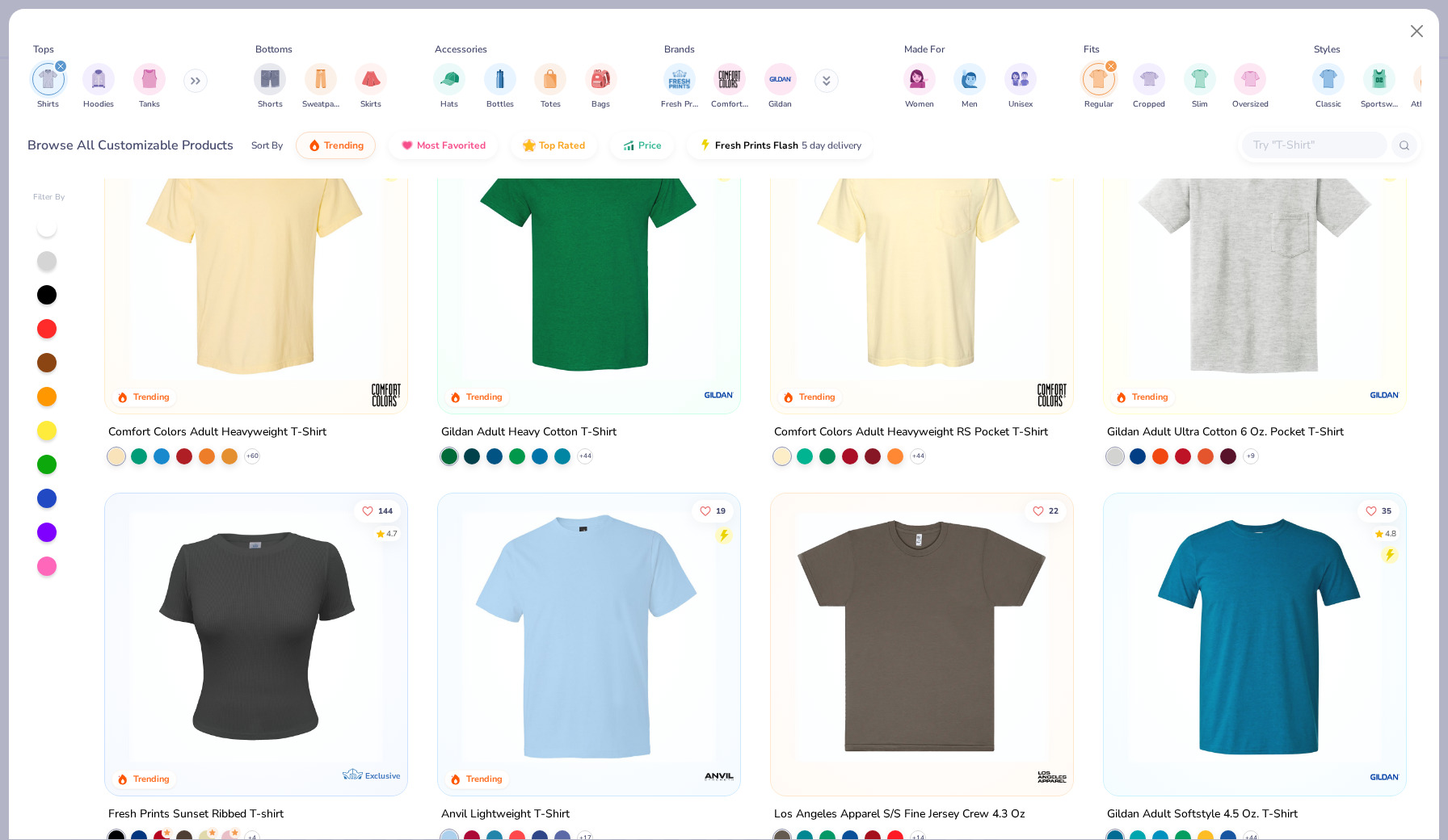
scroll to position [128, 0]
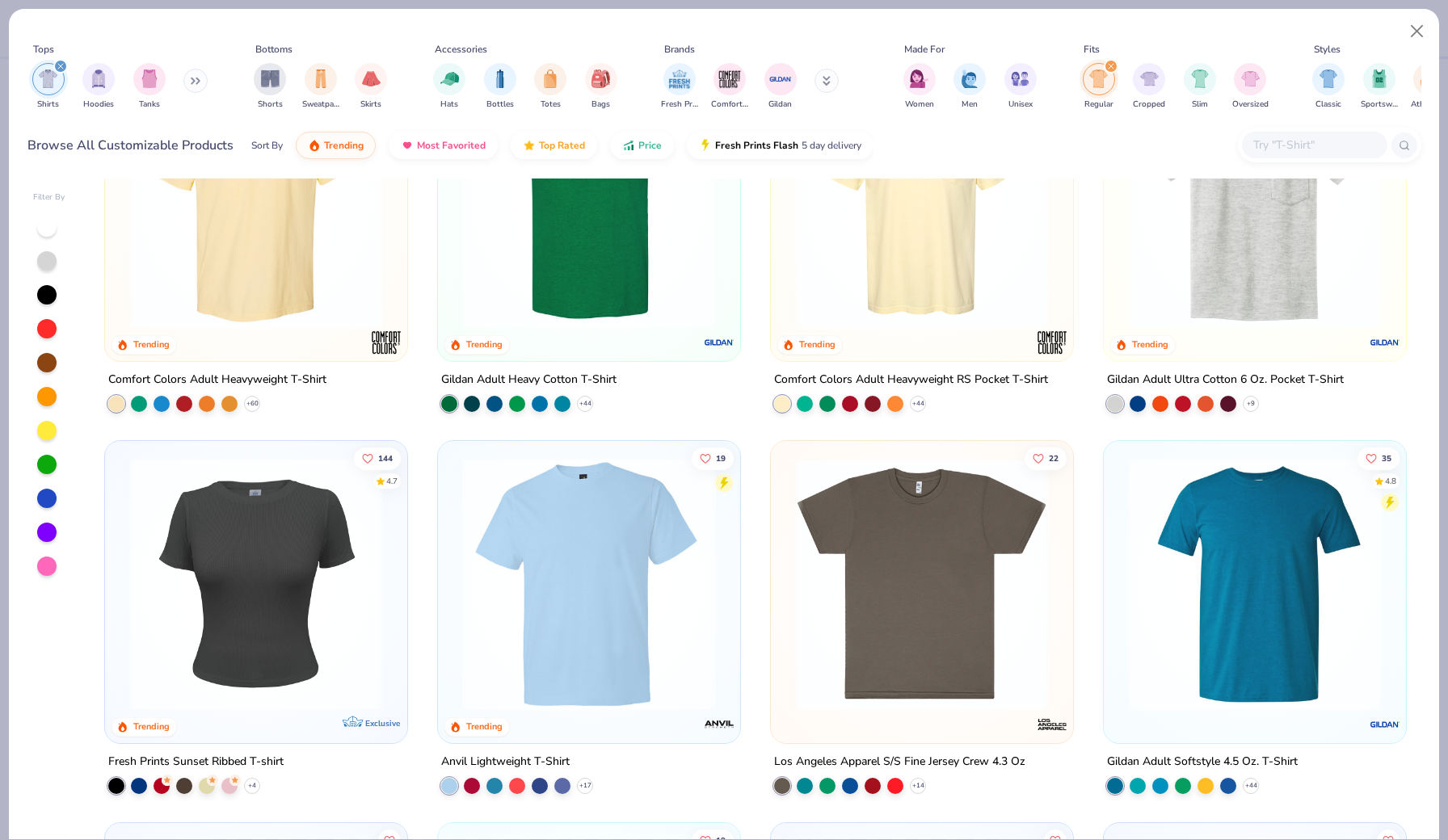
click at [878, 753] on div "Los Angeles Apparel S/S Fine Jersey Crew 4.3 Oz" at bounding box center [899, 761] width 251 height 20
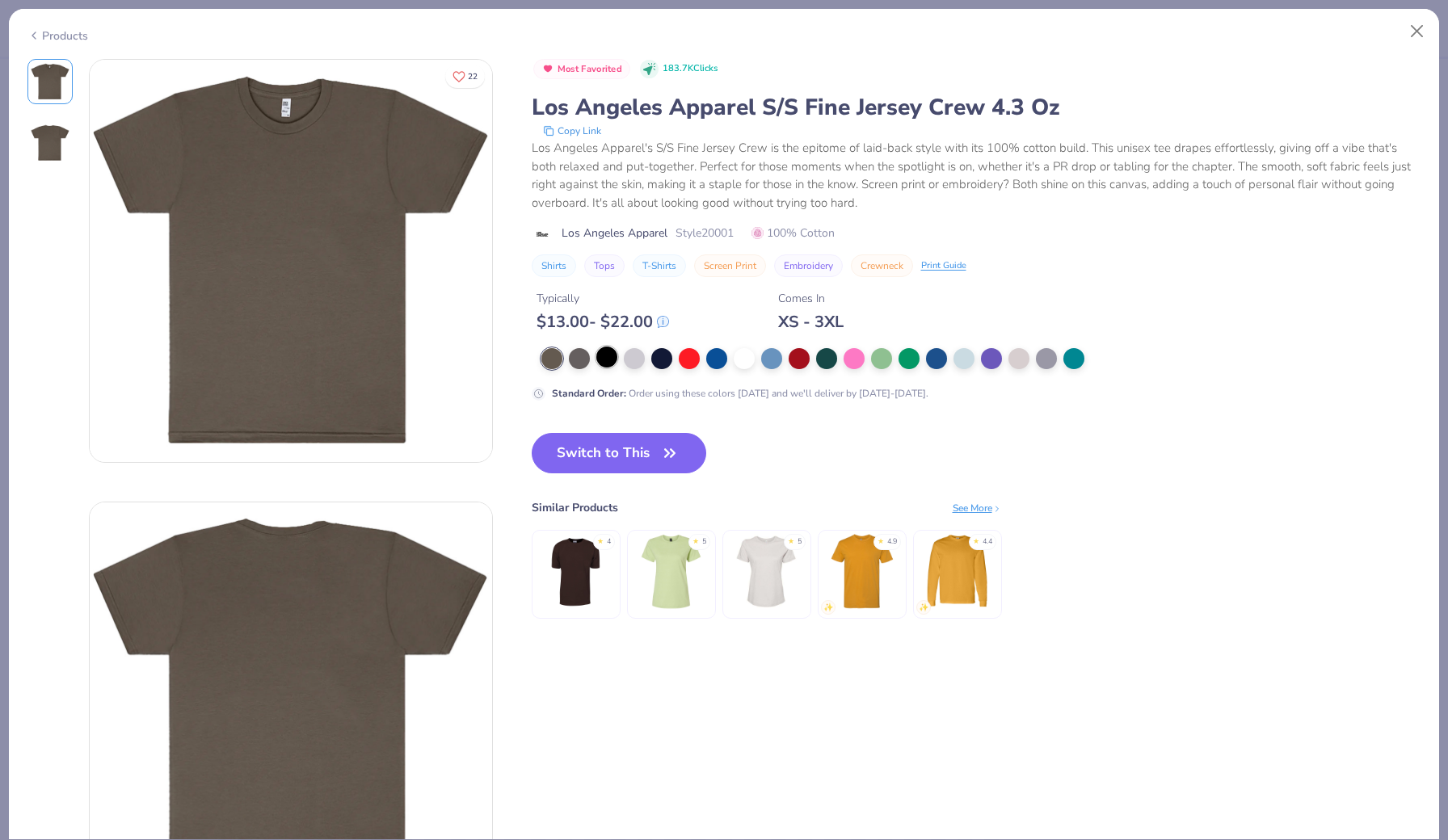
click at [610, 370] on div "Standard Order : Order using these colors [DATE] and we'll deliver by [DATE]-[D…" at bounding box center [854, 375] width 646 height 52
click at [604, 359] on div at bounding box center [607, 357] width 21 height 21
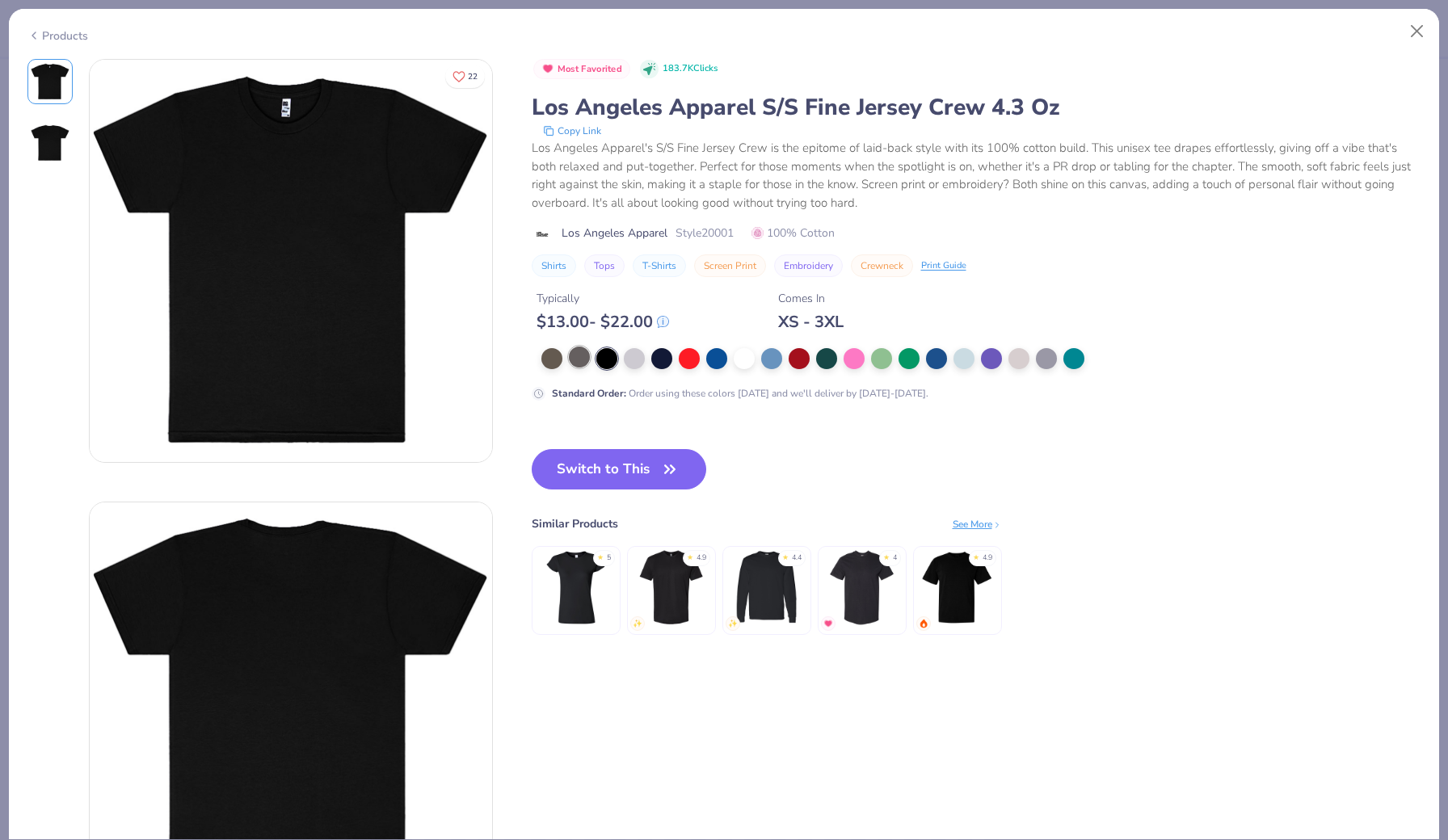
click at [582, 356] on div at bounding box center [580, 357] width 21 height 21
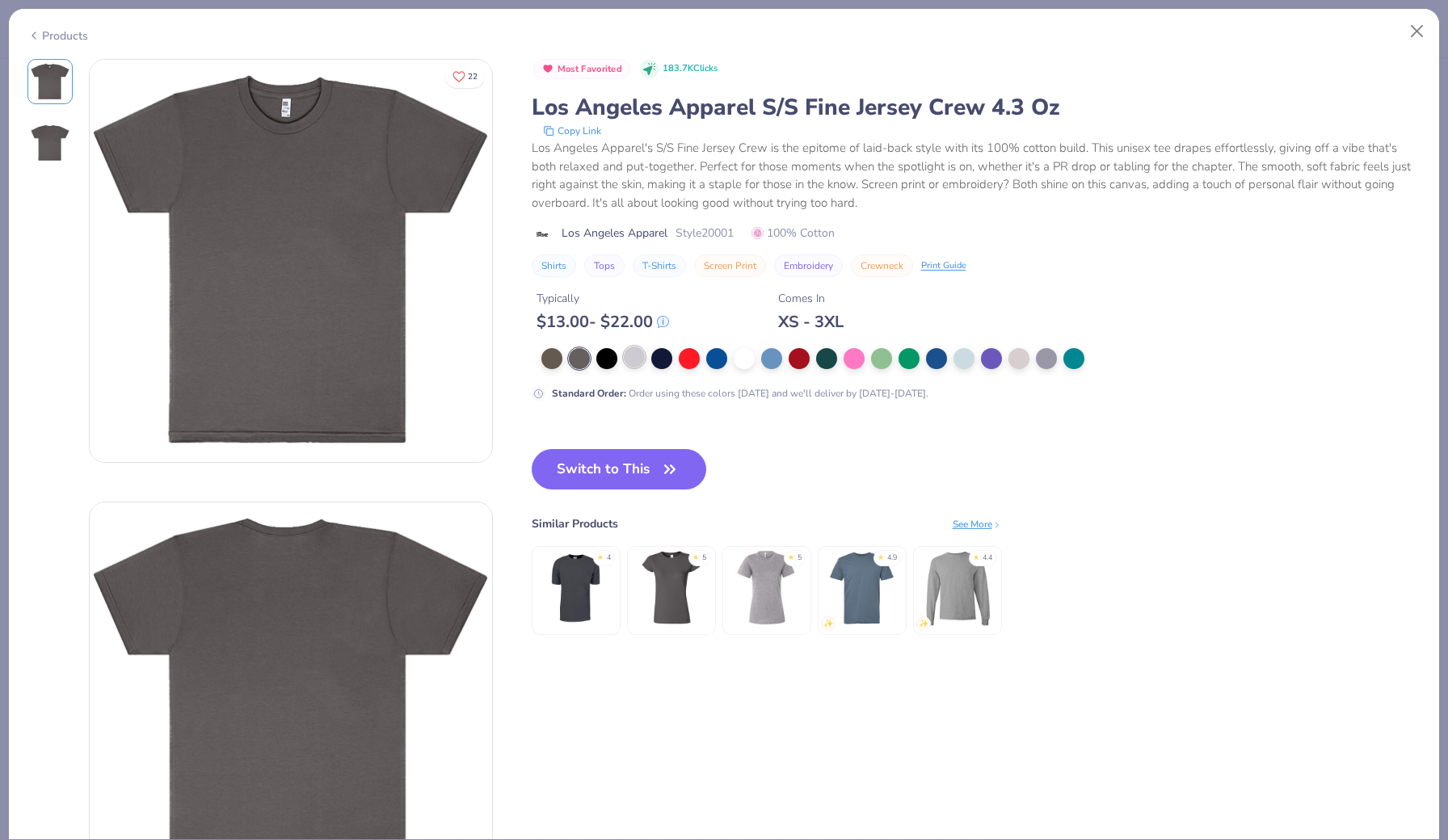
click at [635, 355] on div at bounding box center [635, 357] width 21 height 21
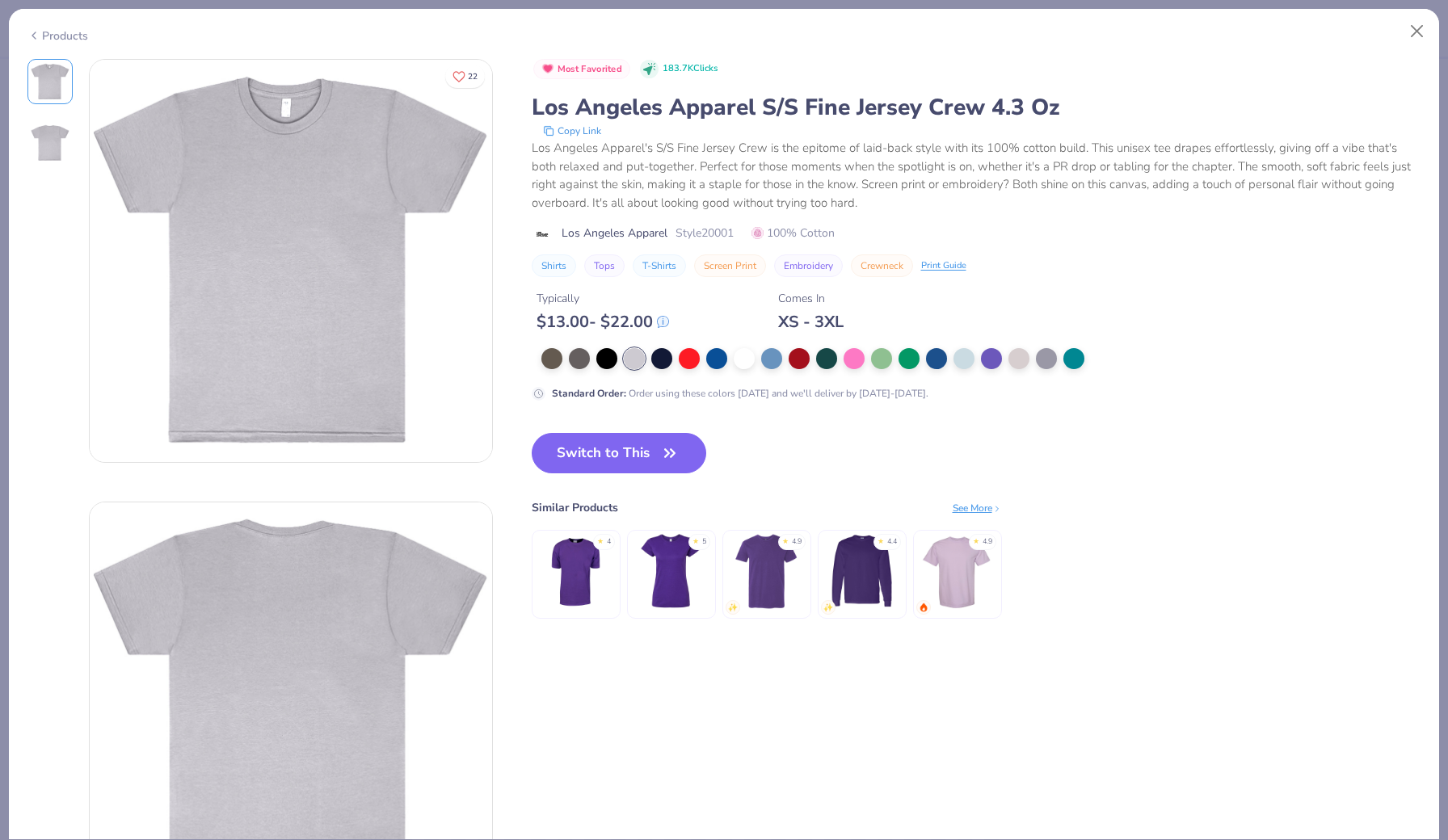
click at [1035, 349] on div at bounding box center [859, 359] width 637 height 21
click at [1043, 353] on div at bounding box center [1046, 357] width 21 height 21
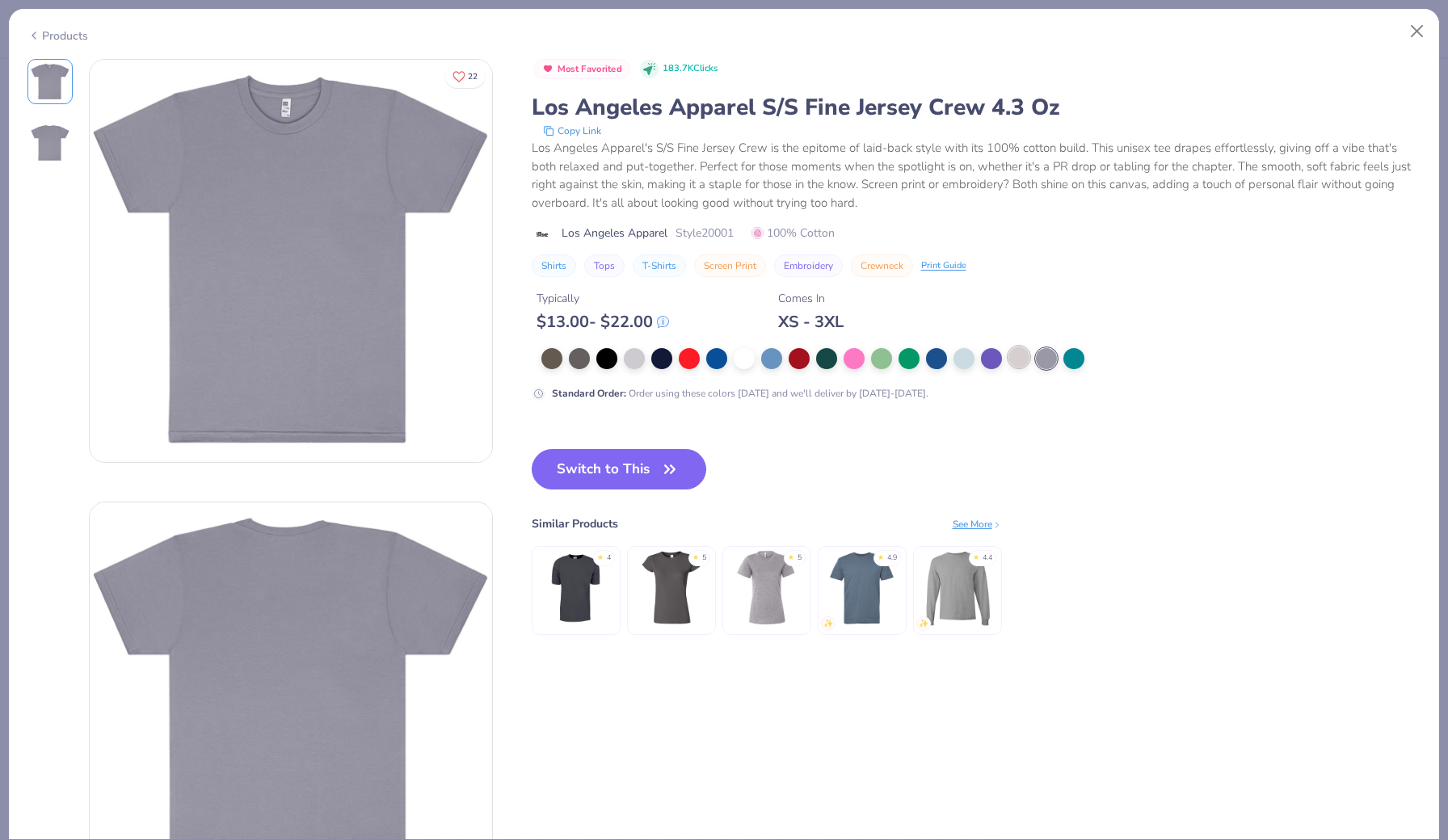
click at [1020, 348] on div at bounding box center [1019, 357] width 21 height 21
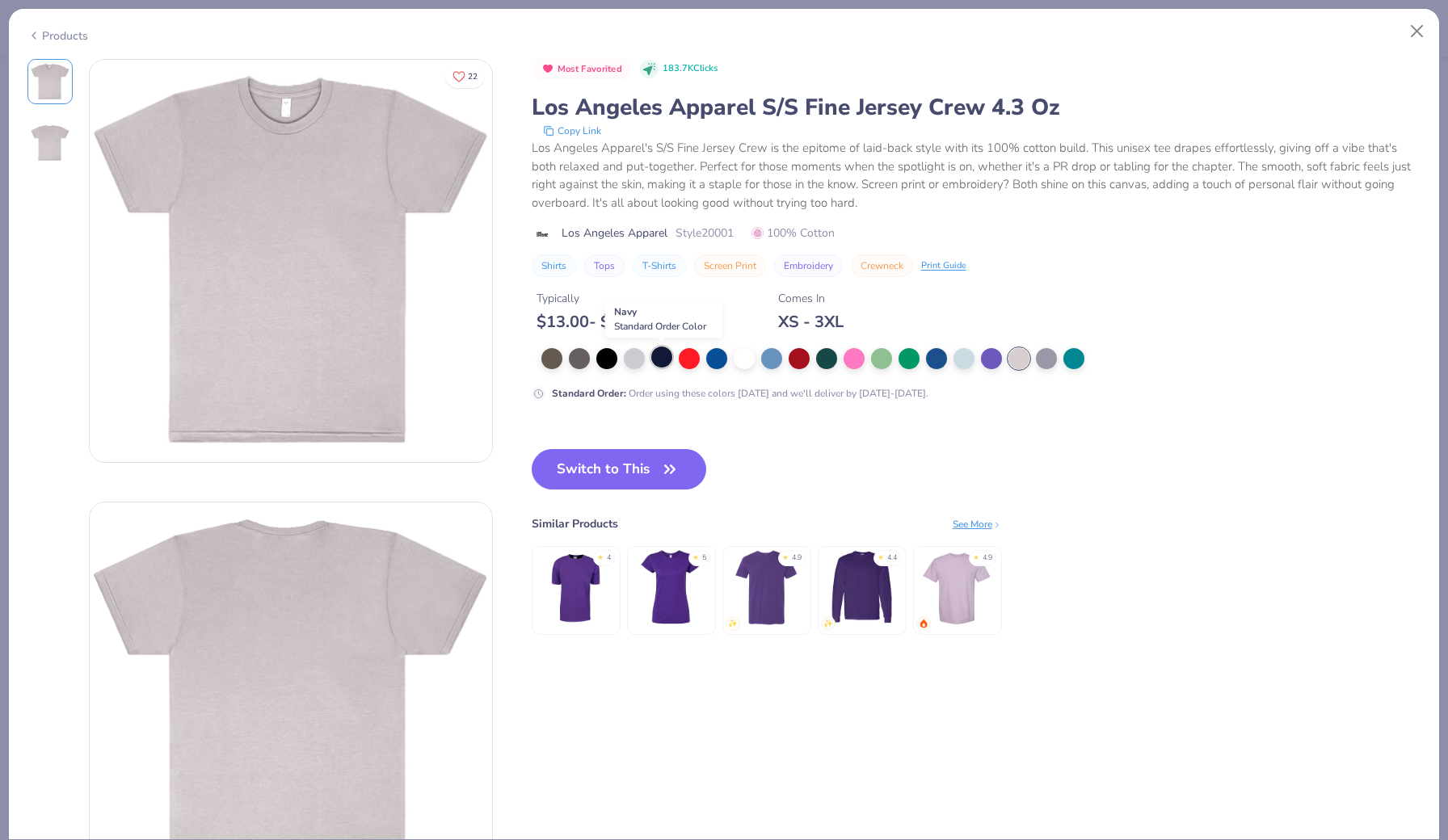
click at [656, 361] on div at bounding box center [662, 357] width 21 height 21
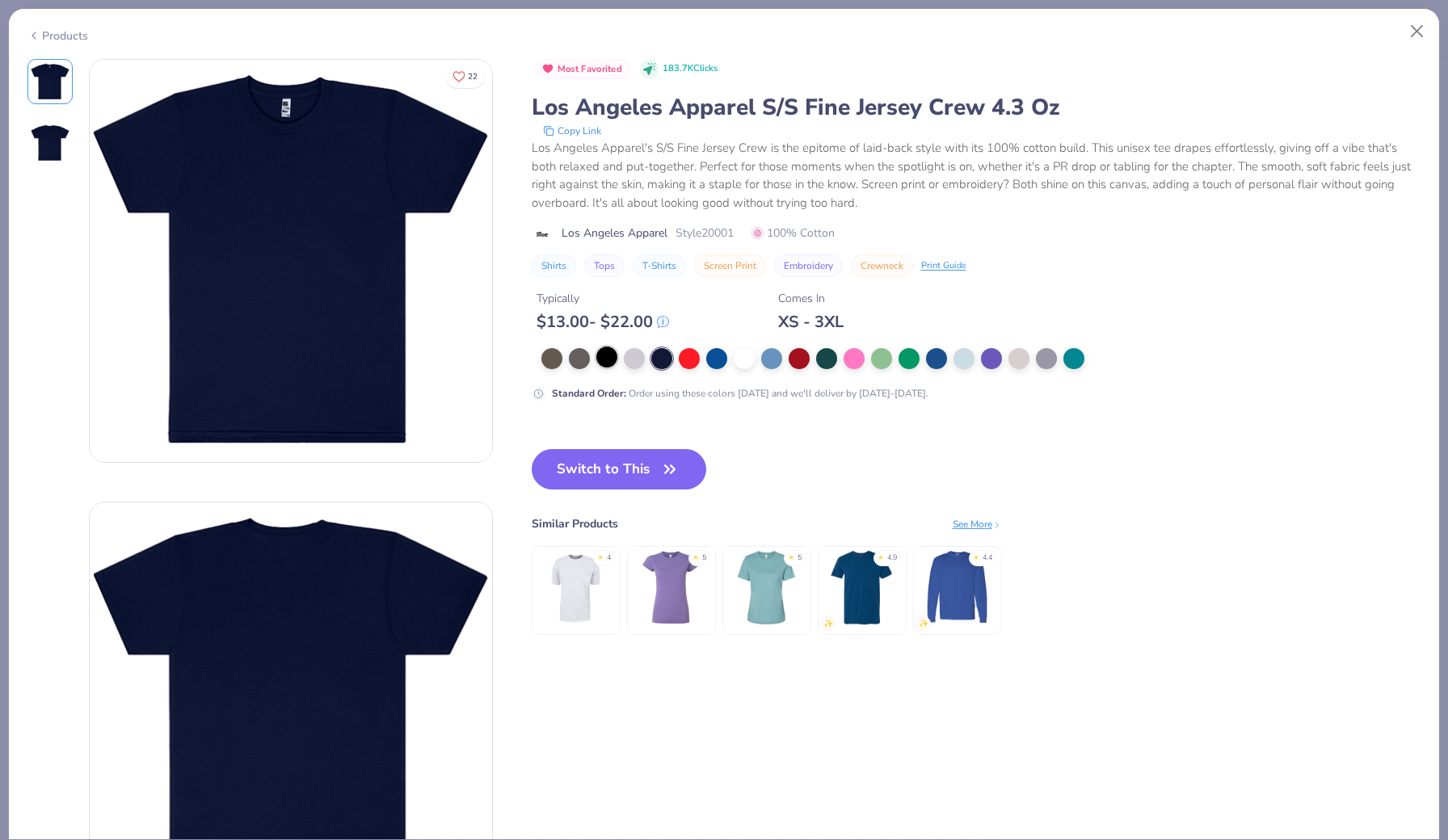
click at [601, 350] on div at bounding box center [607, 357] width 21 height 21
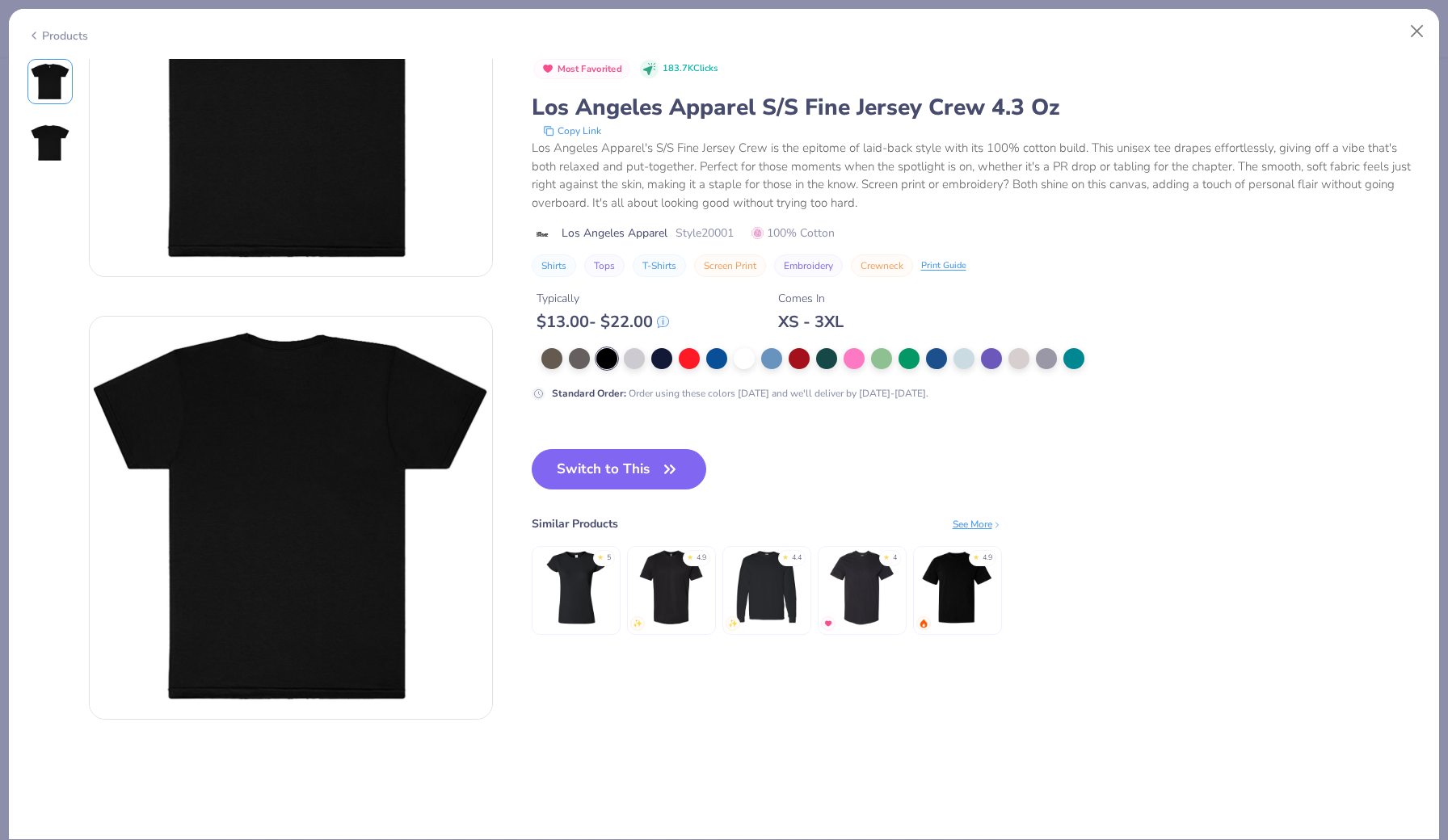
scroll to position [182, 0]
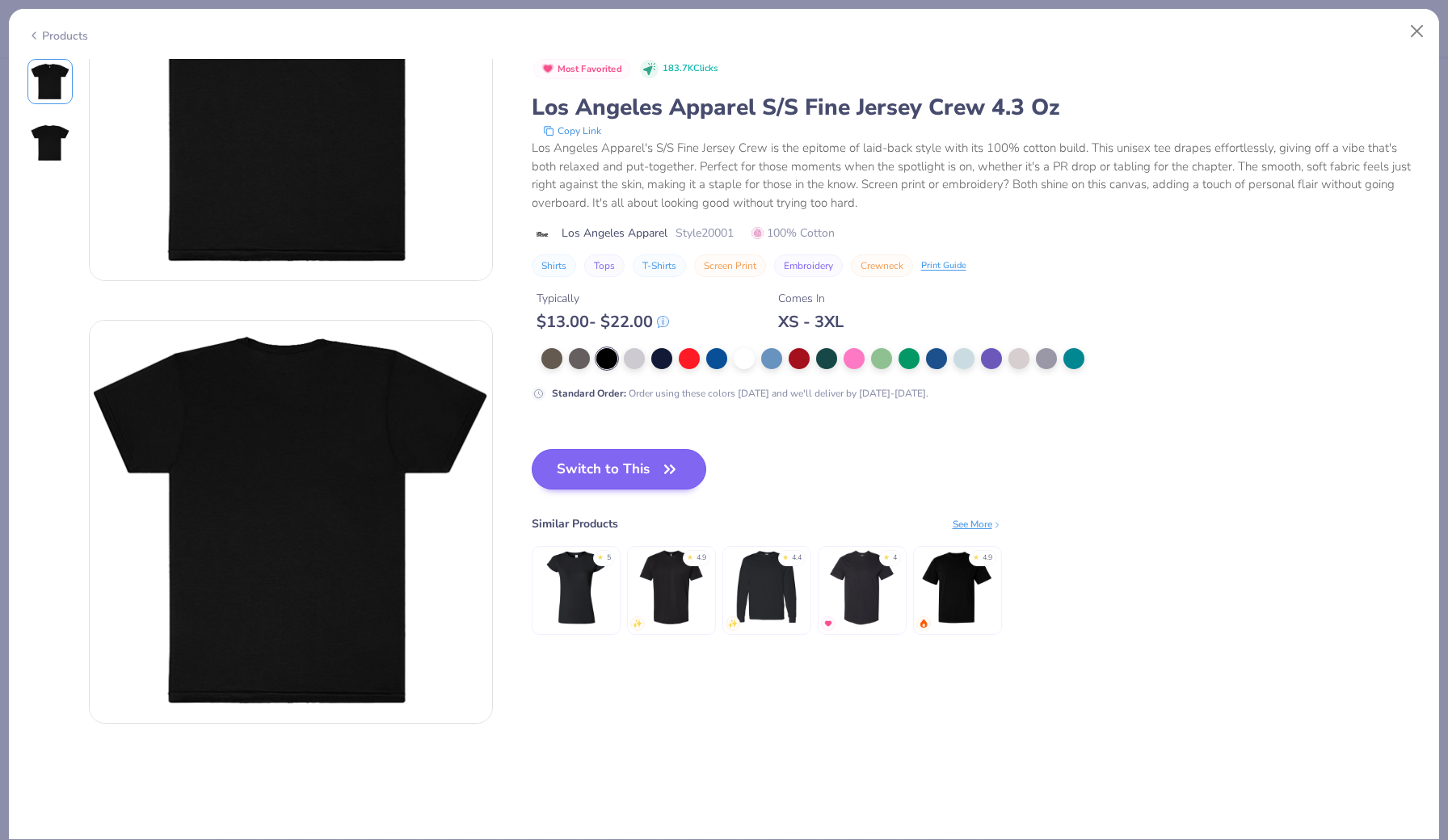
click at [608, 467] on button "Switch to This" at bounding box center [619, 469] width 176 height 41
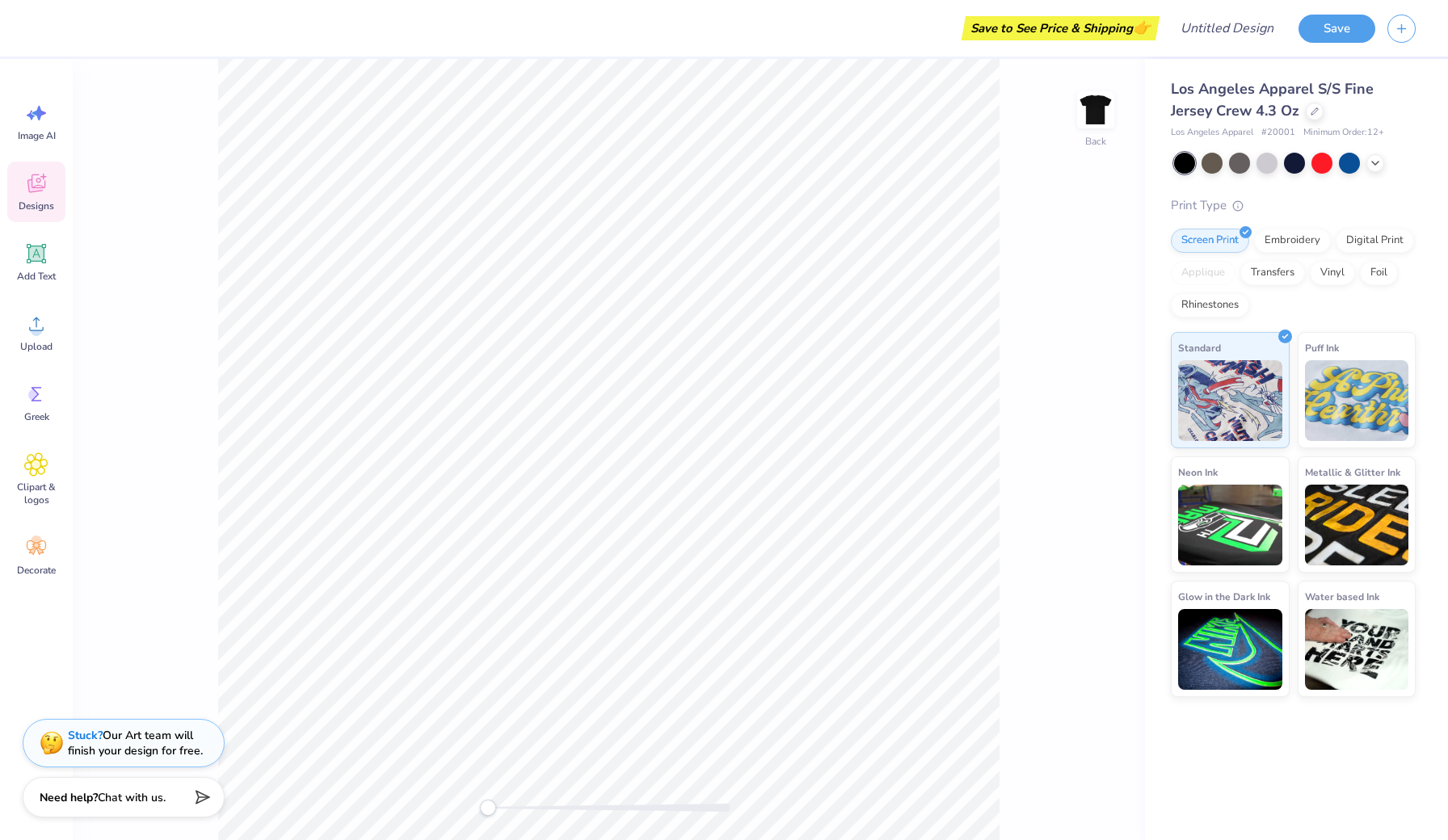
click at [32, 195] on div "Designs" at bounding box center [37, 191] width 58 height 61
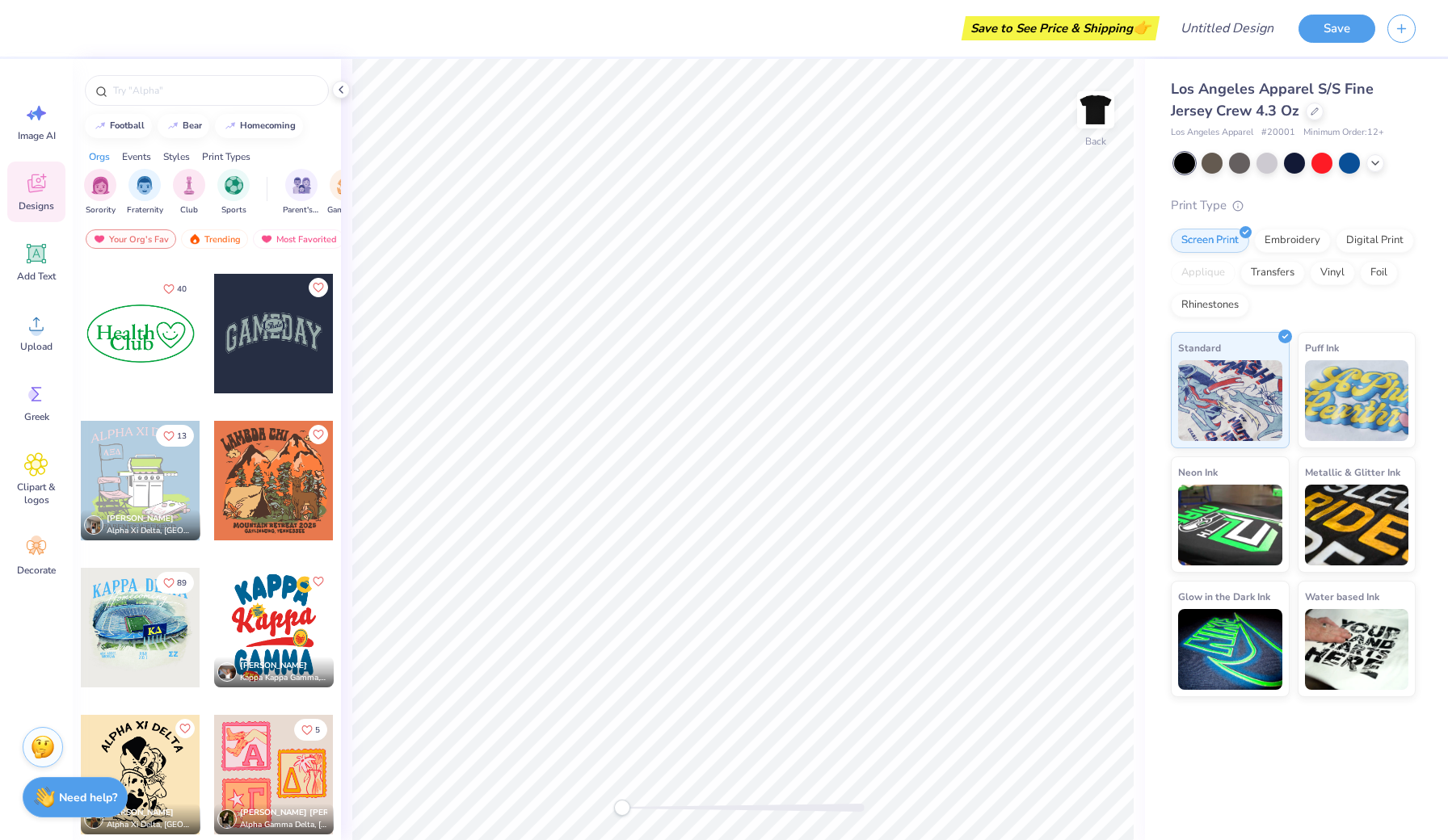
scroll to position [2647, 0]
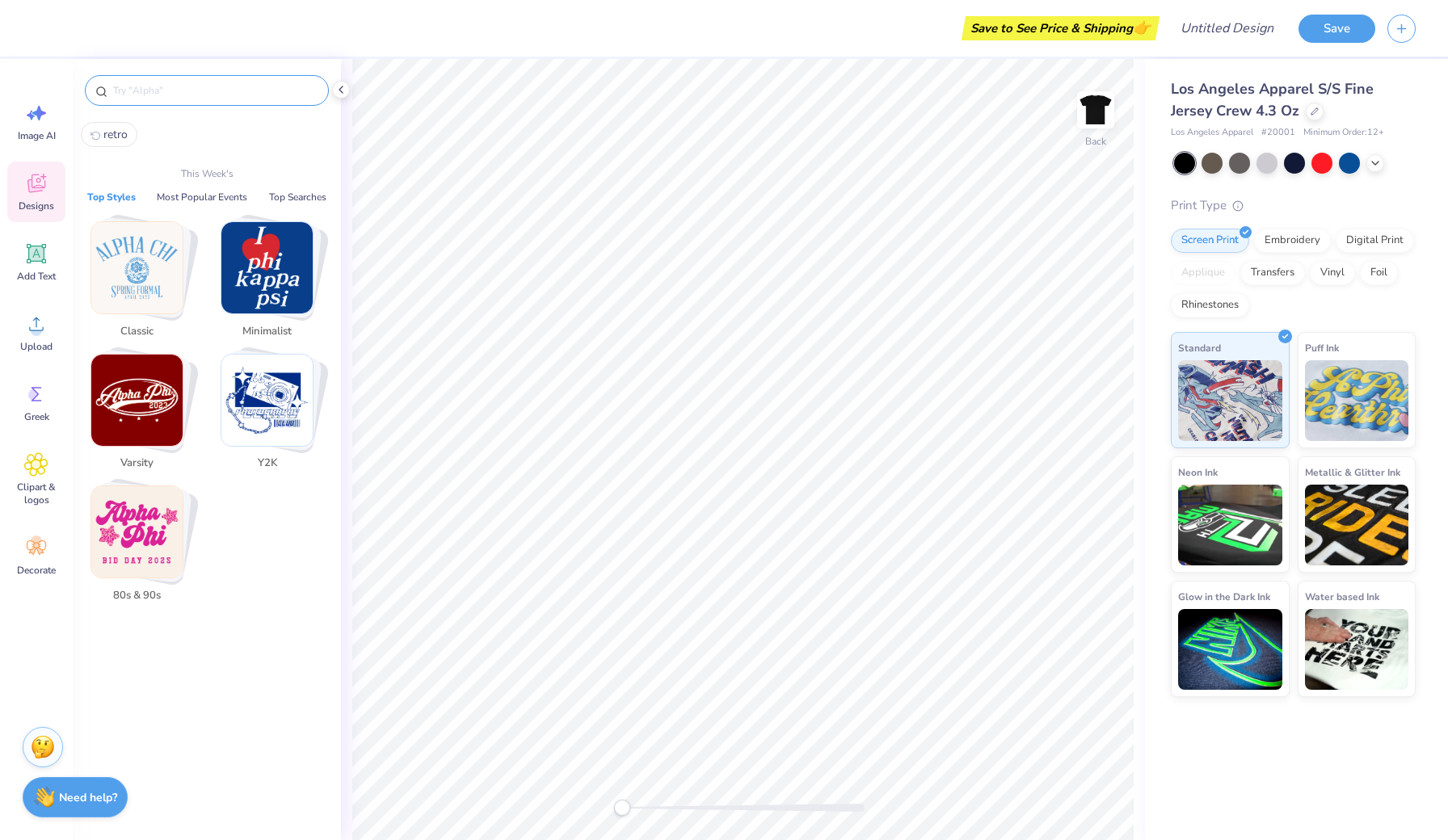
click at [262, 84] on input "text" at bounding box center [214, 90] width 207 height 16
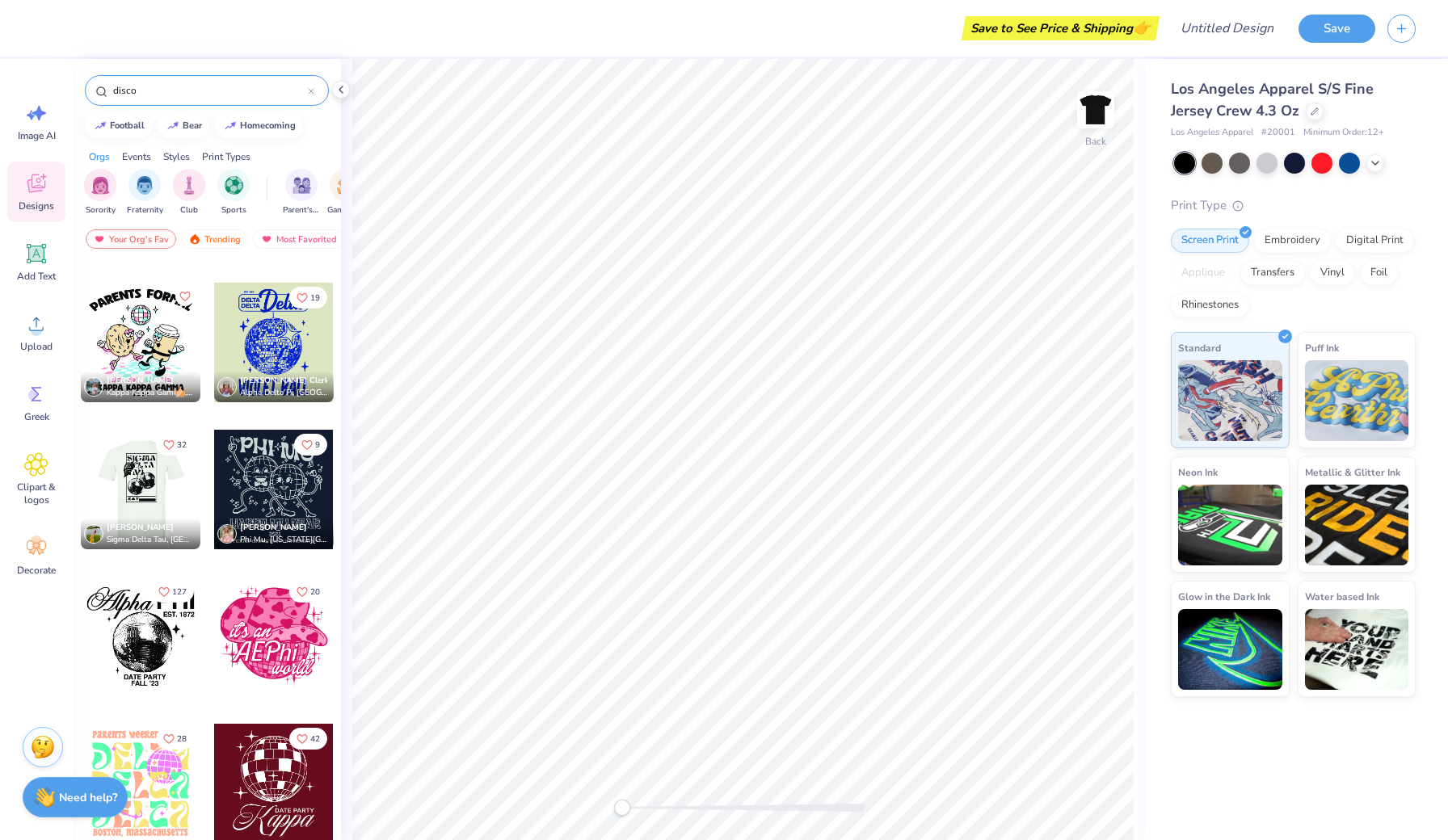
scroll to position [2479, 0]
type input "disco"
click at [141, 481] on div at bounding box center [141, 489] width 120 height 120
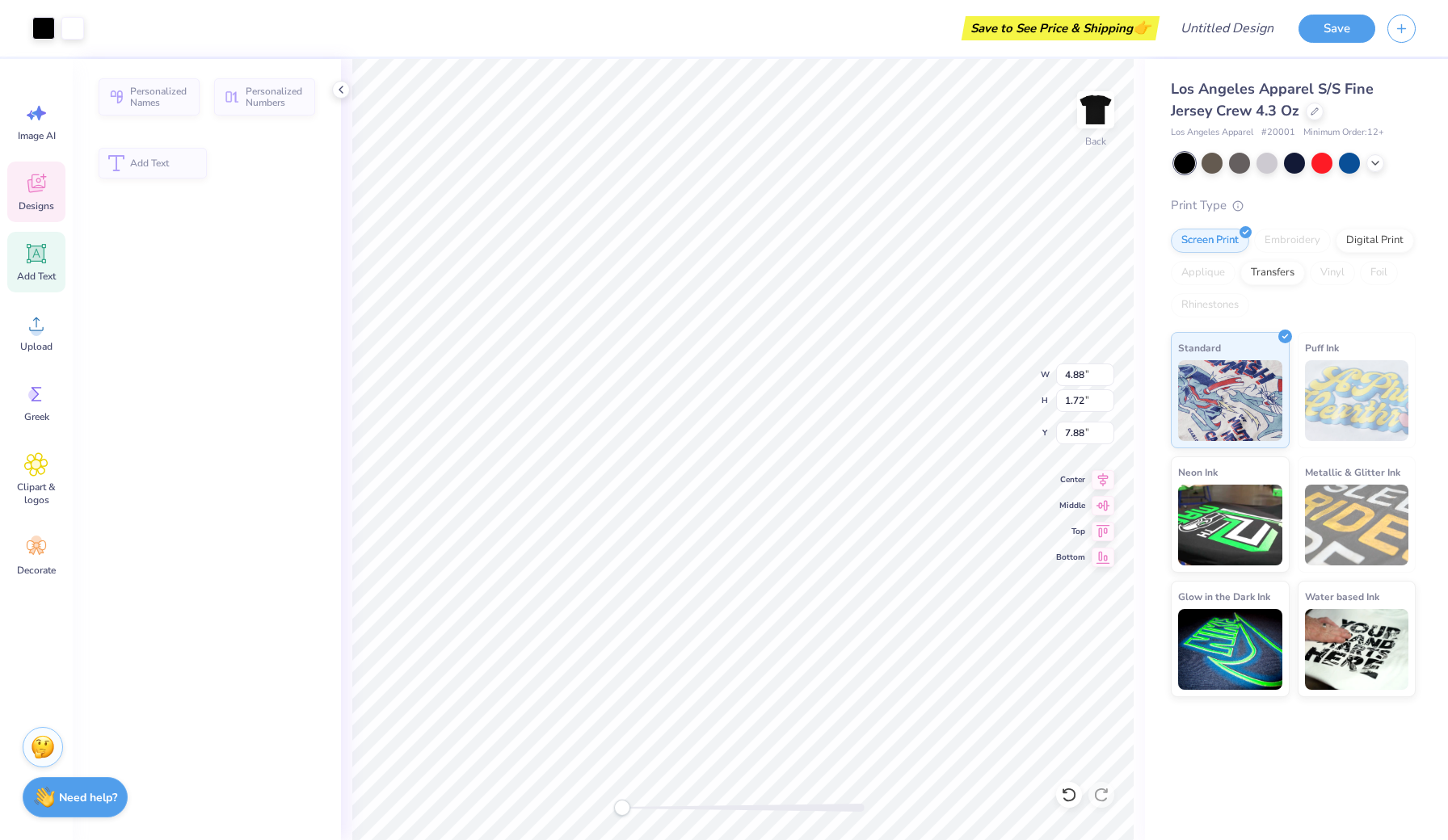
type input "4.88"
type input "1.72"
type input "7.88"
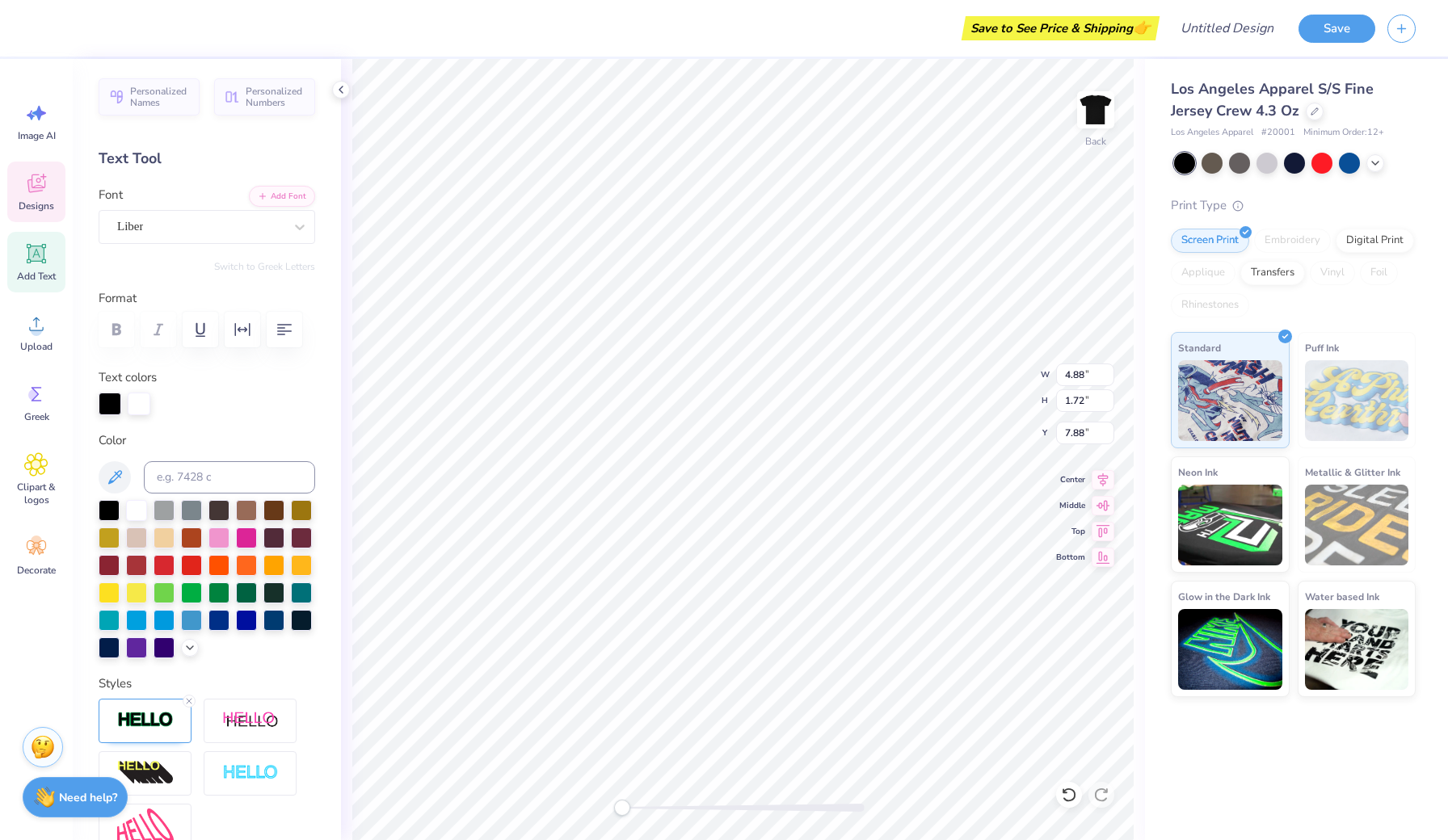
type input "8.18"
type input "1.75"
type input "5.60"
type textarea "d"
type textarea "h"
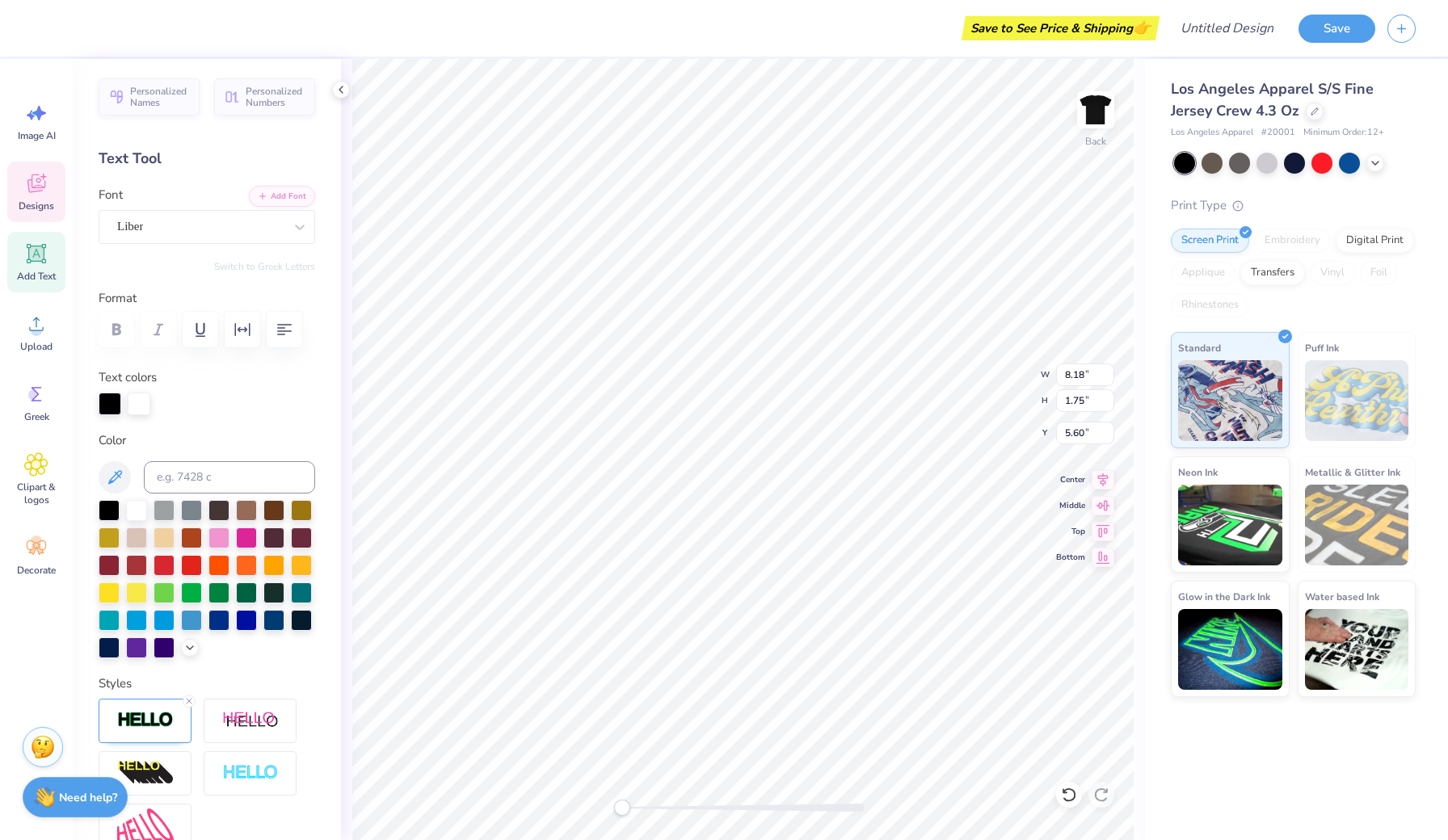
scroll to position [0, 3]
type textarea "Wish upon a dime"
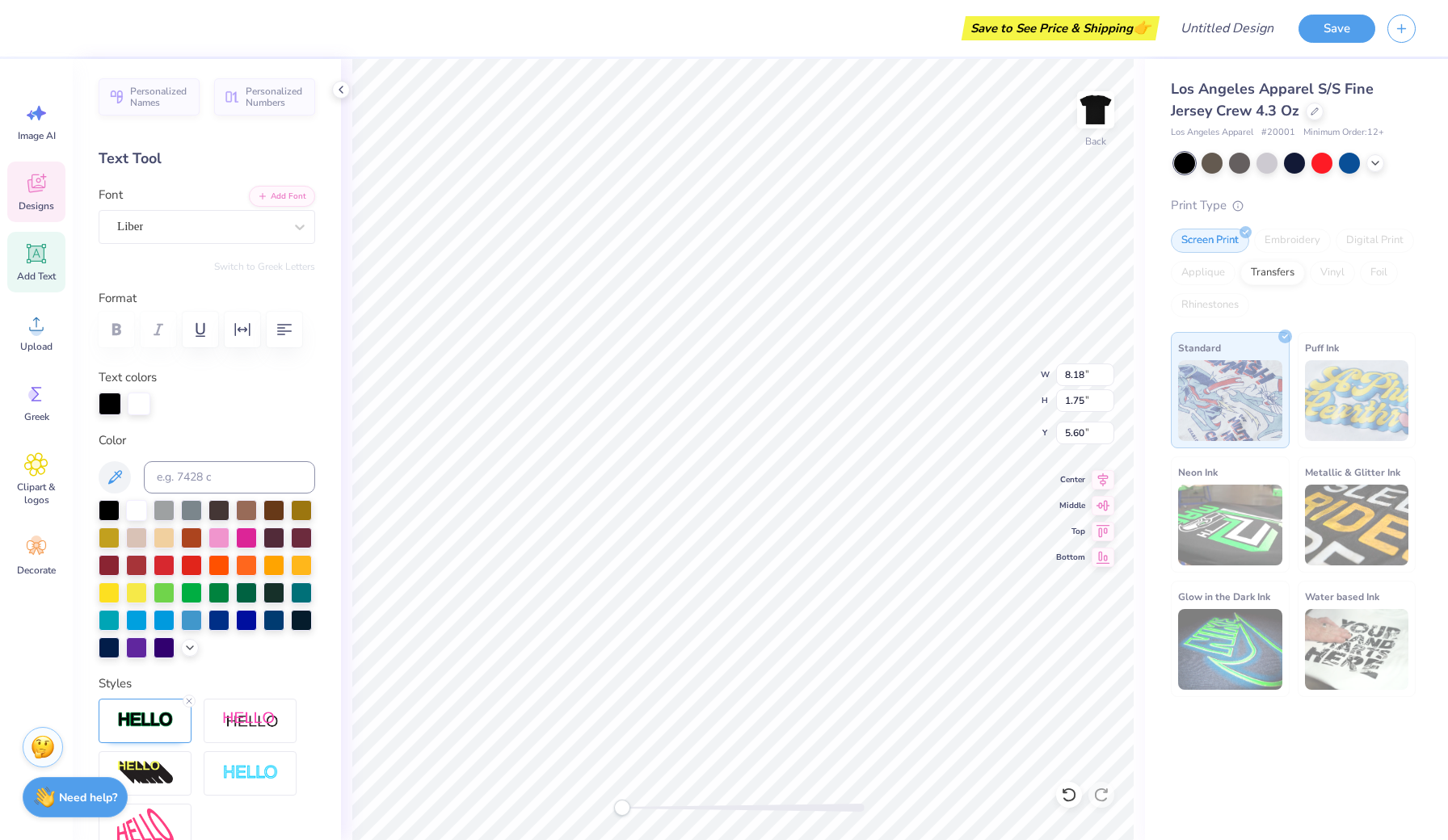
type input "8.68"
type input "1.72"
type input "3.56"
type textarea "Siga"
click at [1069, 795] on icon at bounding box center [1068, 795] width 16 height 16
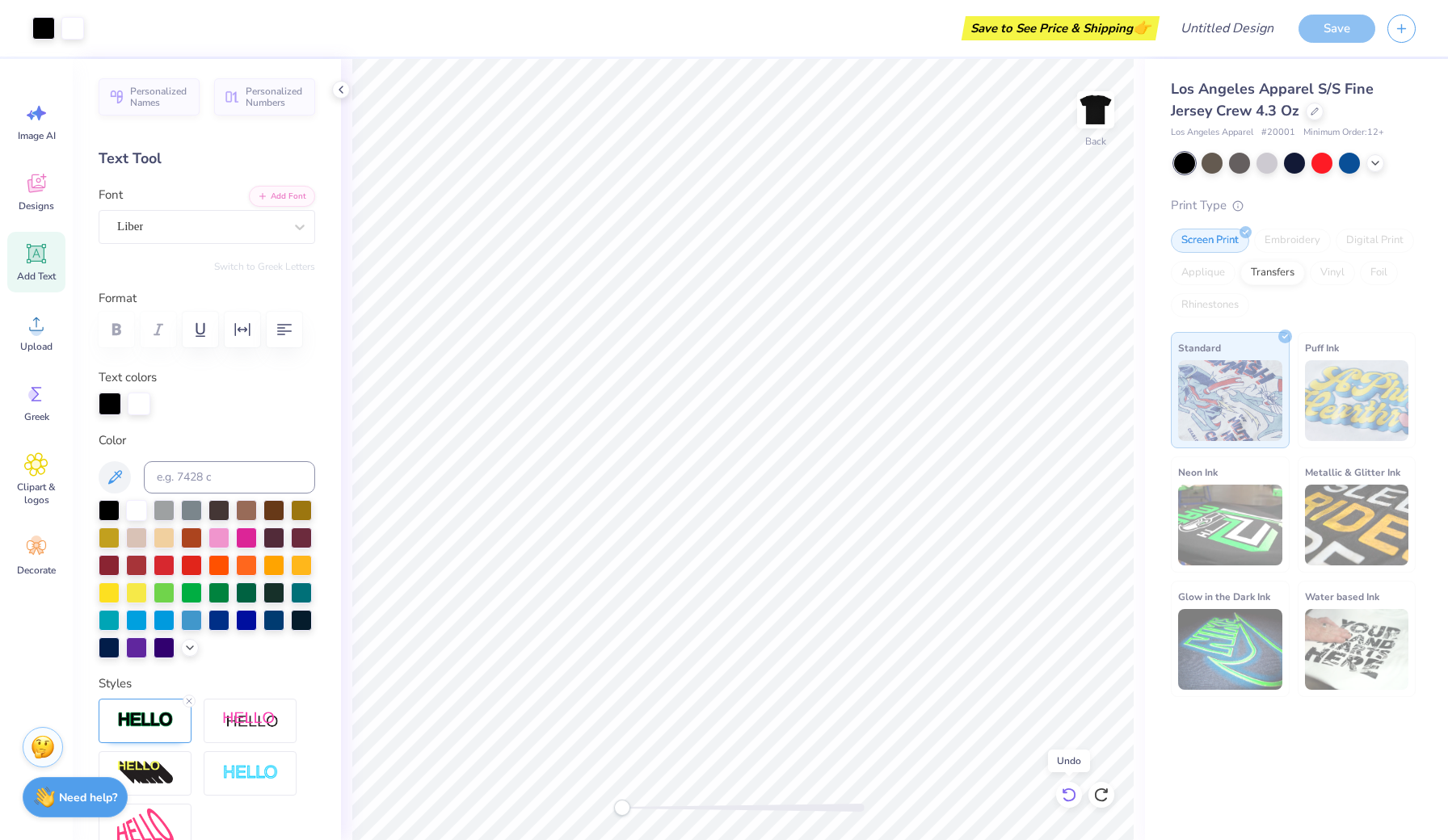
click at [1069, 795] on icon at bounding box center [1068, 795] width 16 height 16
type input "17.95"
type input "1.32"
type input "6.15"
type input "8.68"
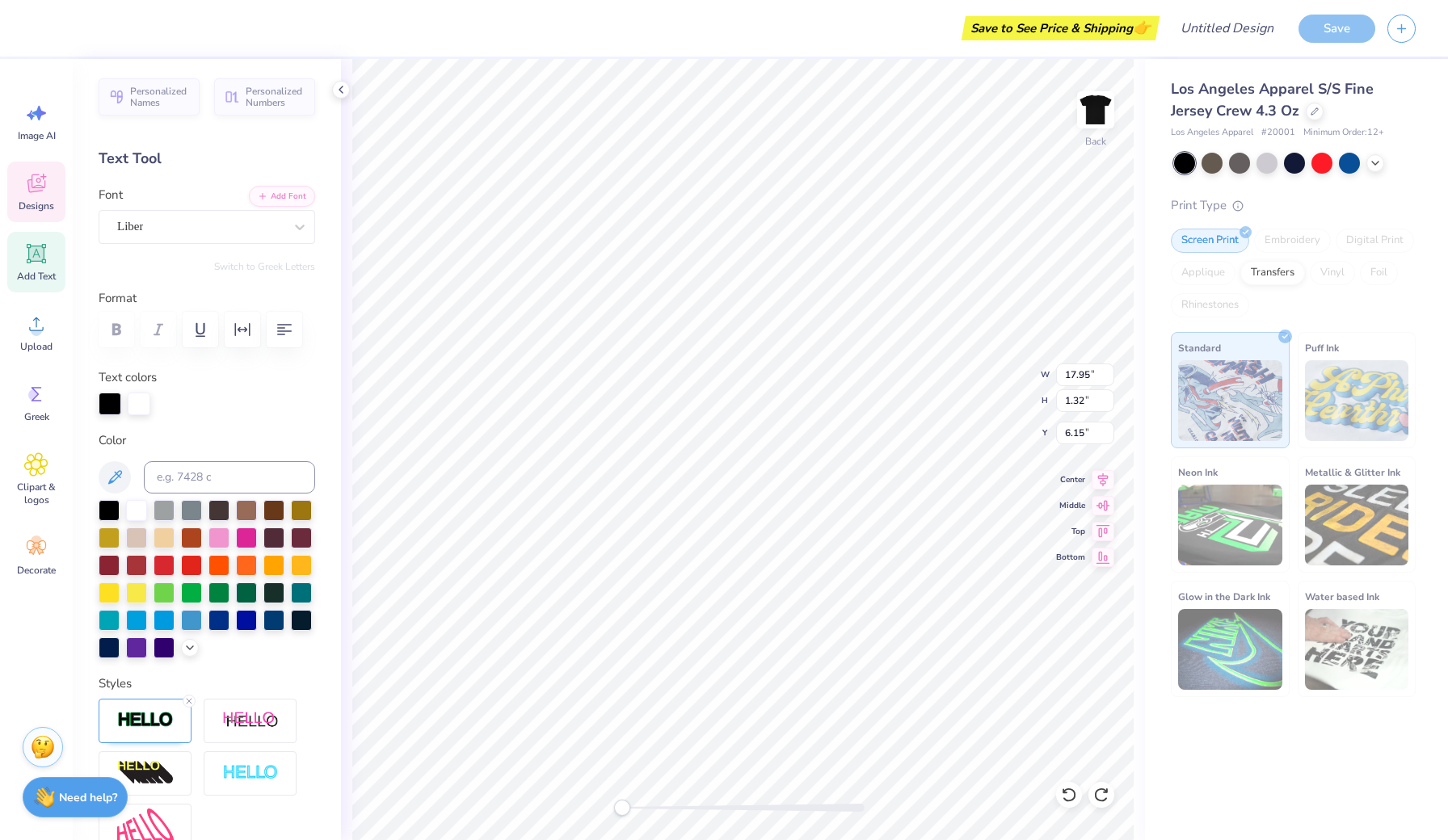
type input "1.72"
type input "3.56"
type textarea "Wish upon a dime"
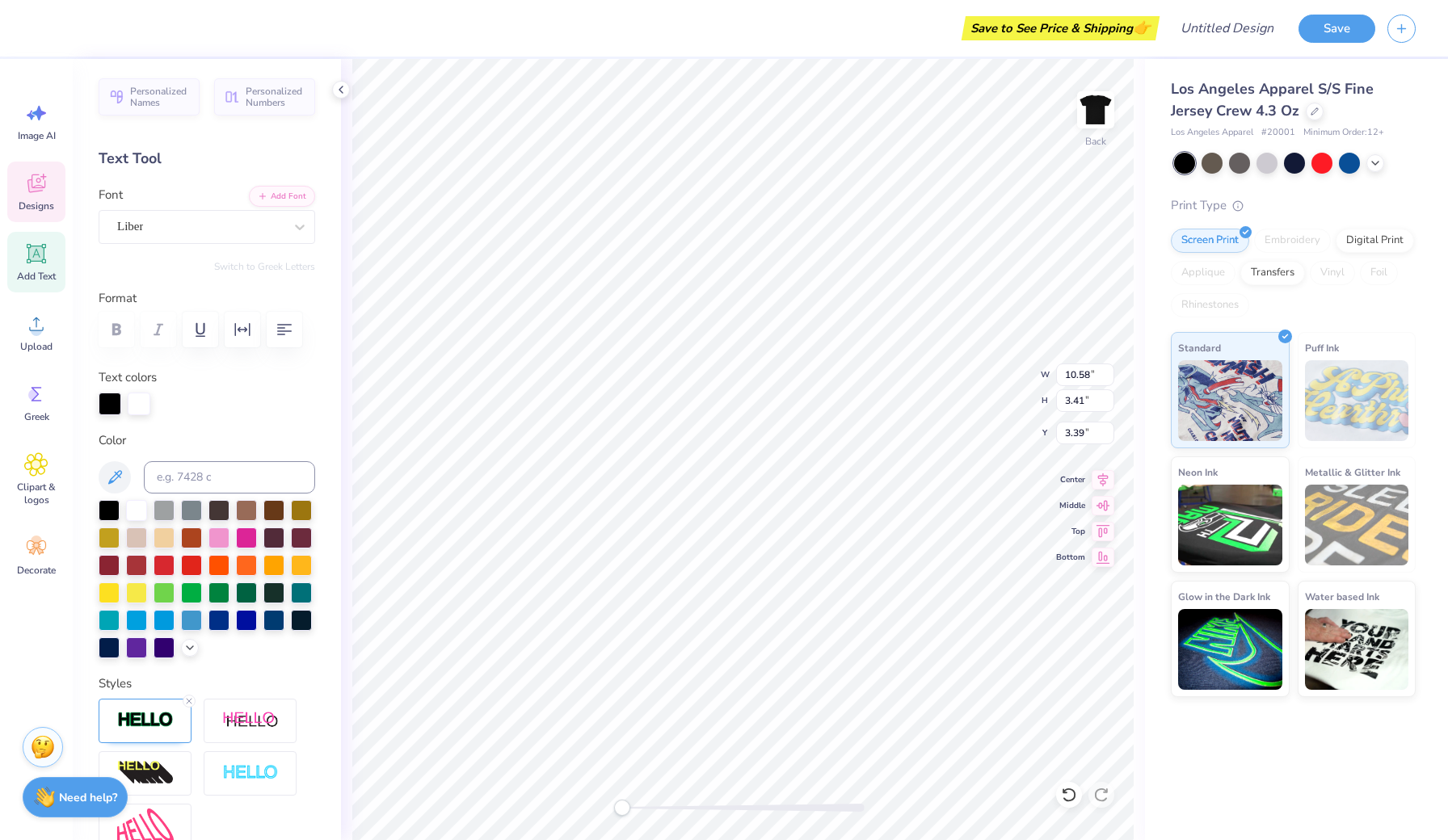
scroll to position [1, 1]
type textarea "Wish upon a dime"
click at [140, 404] on div at bounding box center [138, 402] width 22 height 22
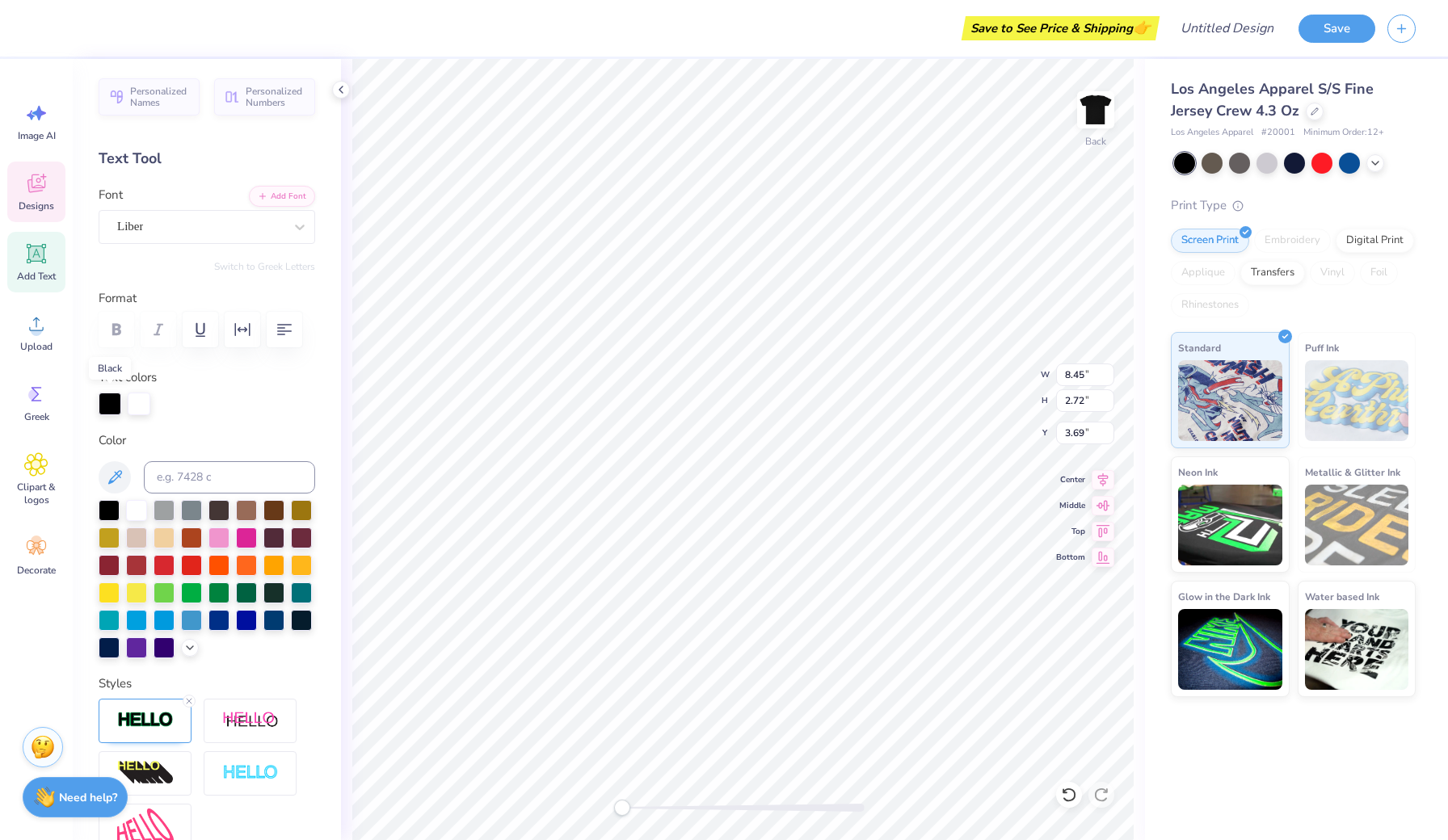
click at [157, 398] on div at bounding box center [207, 404] width 216 height 22
click at [146, 397] on div at bounding box center [138, 402] width 22 height 22
click at [143, 398] on div at bounding box center [138, 404] width 22 height 22
click at [141, 401] on div at bounding box center [138, 404] width 22 height 22
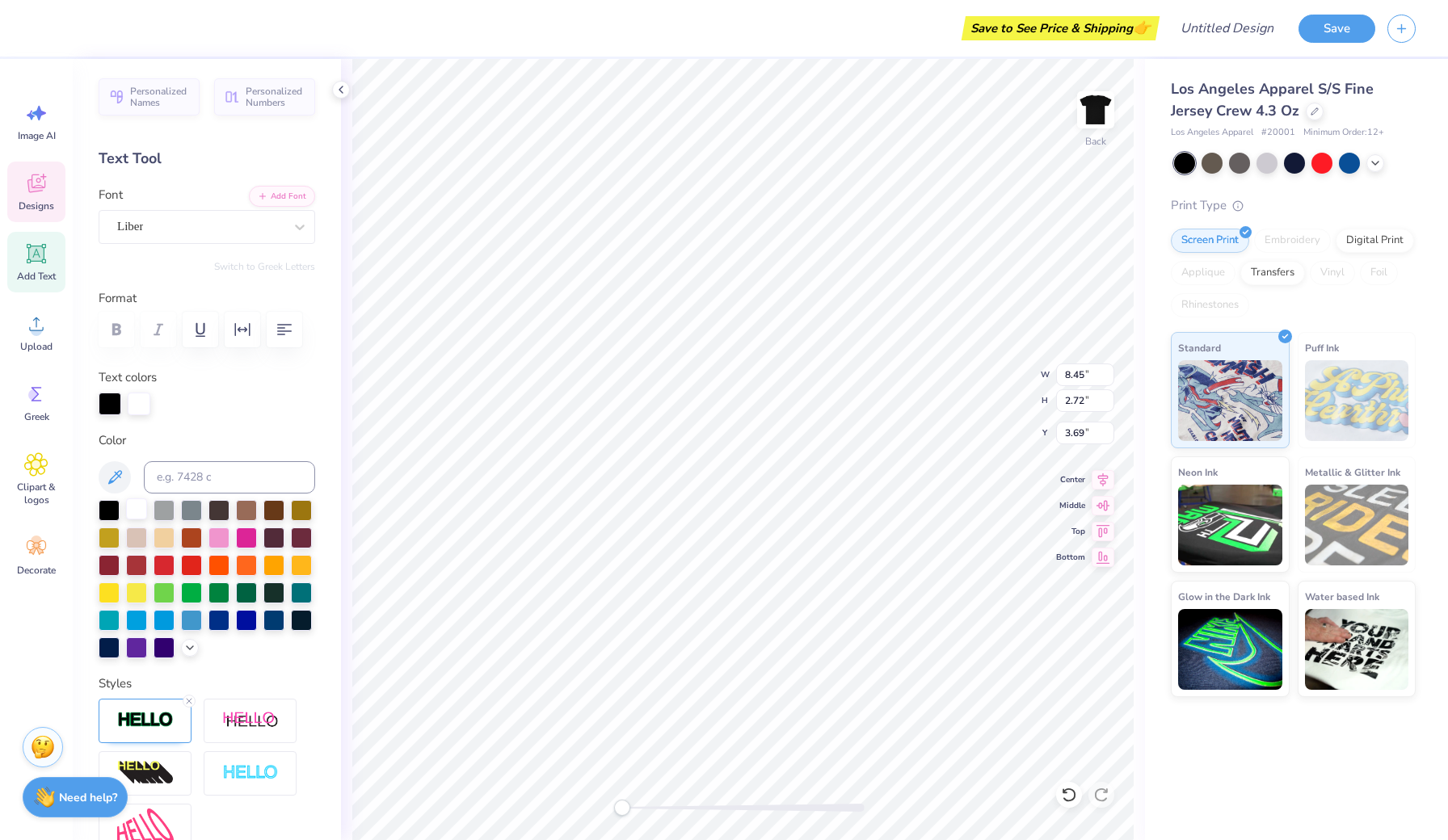
click at [131, 517] on div at bounding box center [136, 509] width 21 height 21
click at [134, 512] on div at bounding box center [136, 509] width 21 height 21
type input "3.27"
type input "0.75"
type input "16.42"
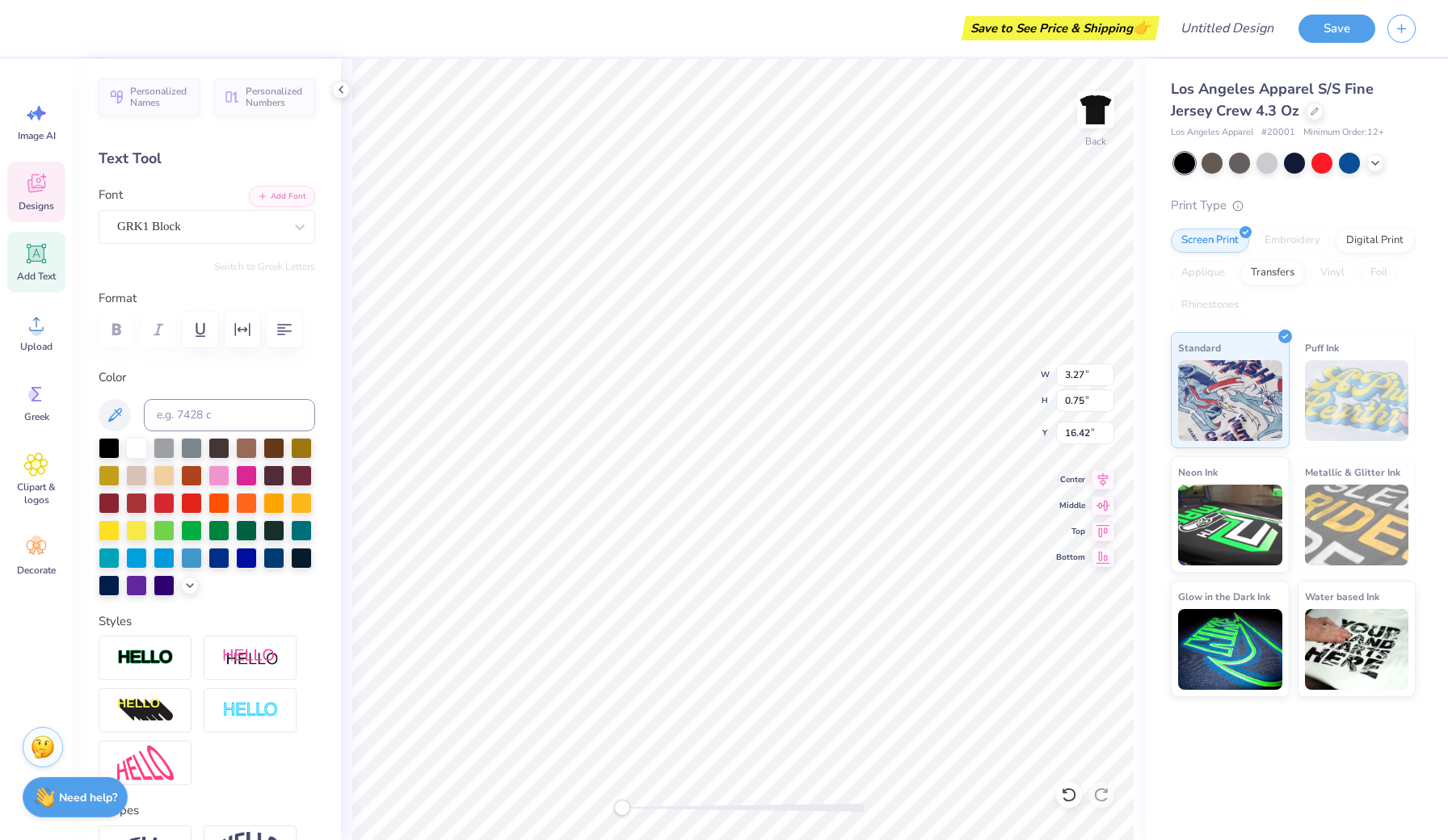
paste textarea "S"
type textarea "SSS"
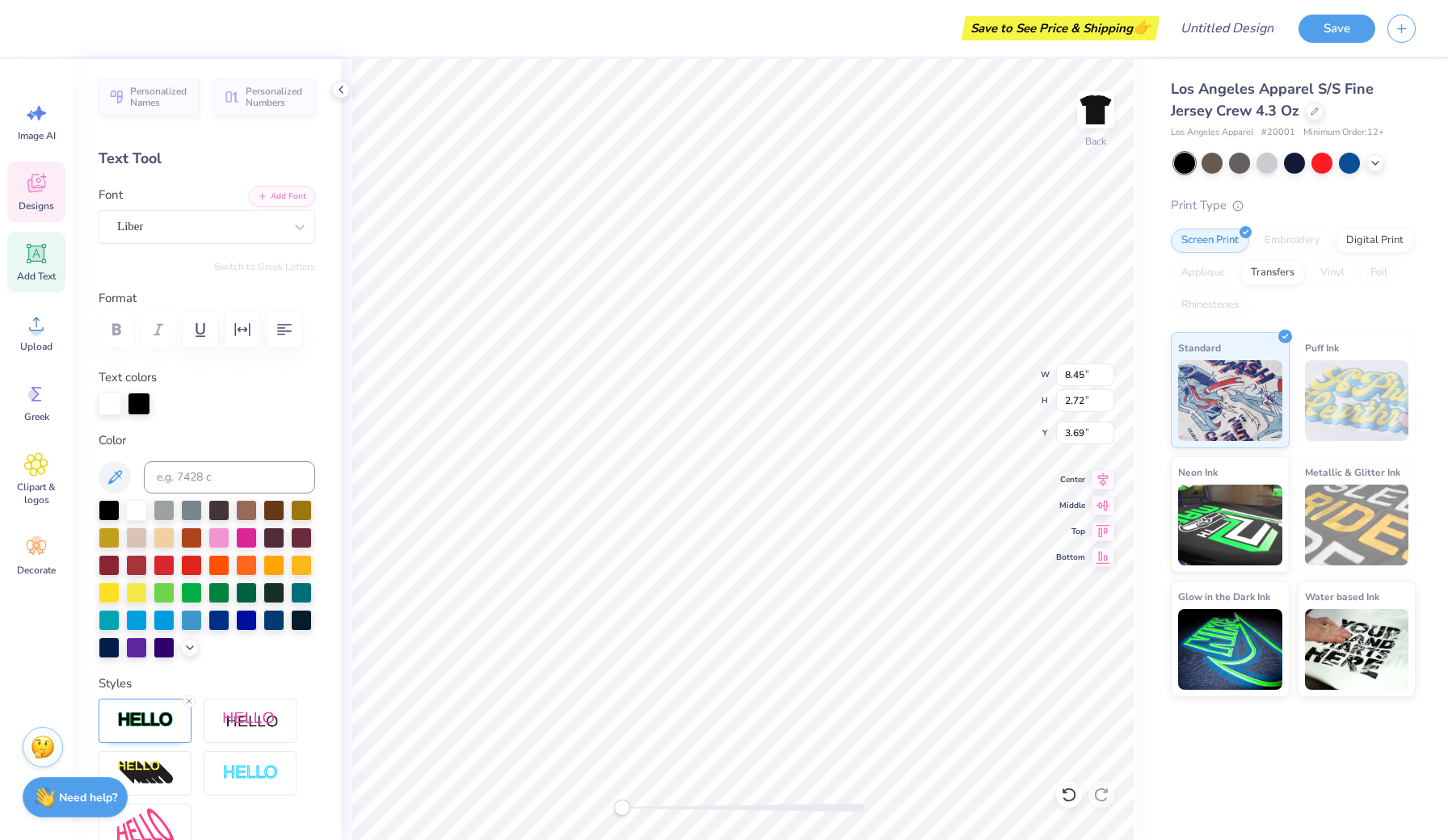
click at [141, 399] on div at bounding box center [138, 404] width 22 height 22
click at [107, 513] on div at bounding box center [109, 509] width 21 height 21
click at [40, 200] on span "Designs" at bounding box center [36, 206] width 36 height 13
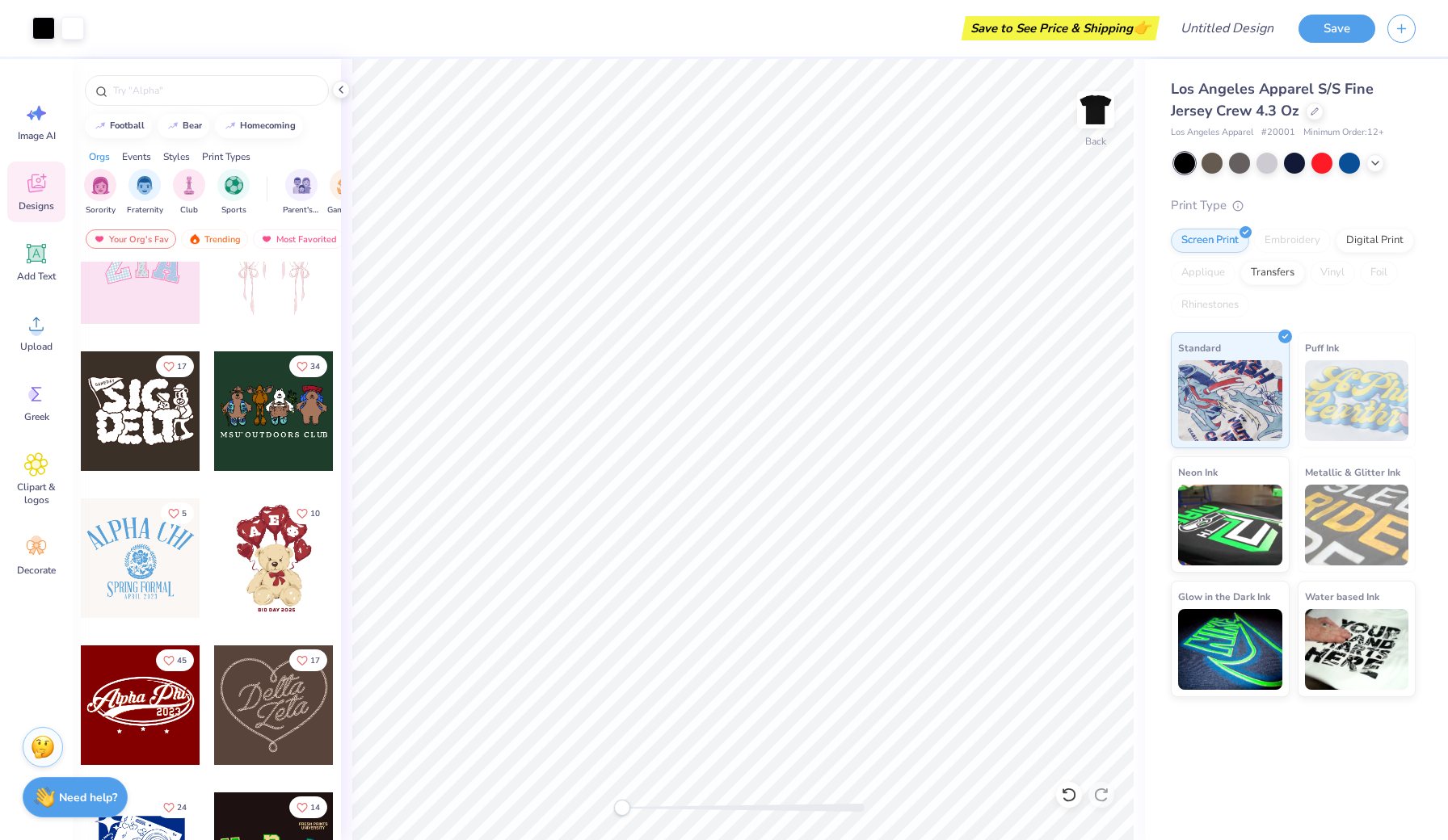
scroll to position [211, 0]
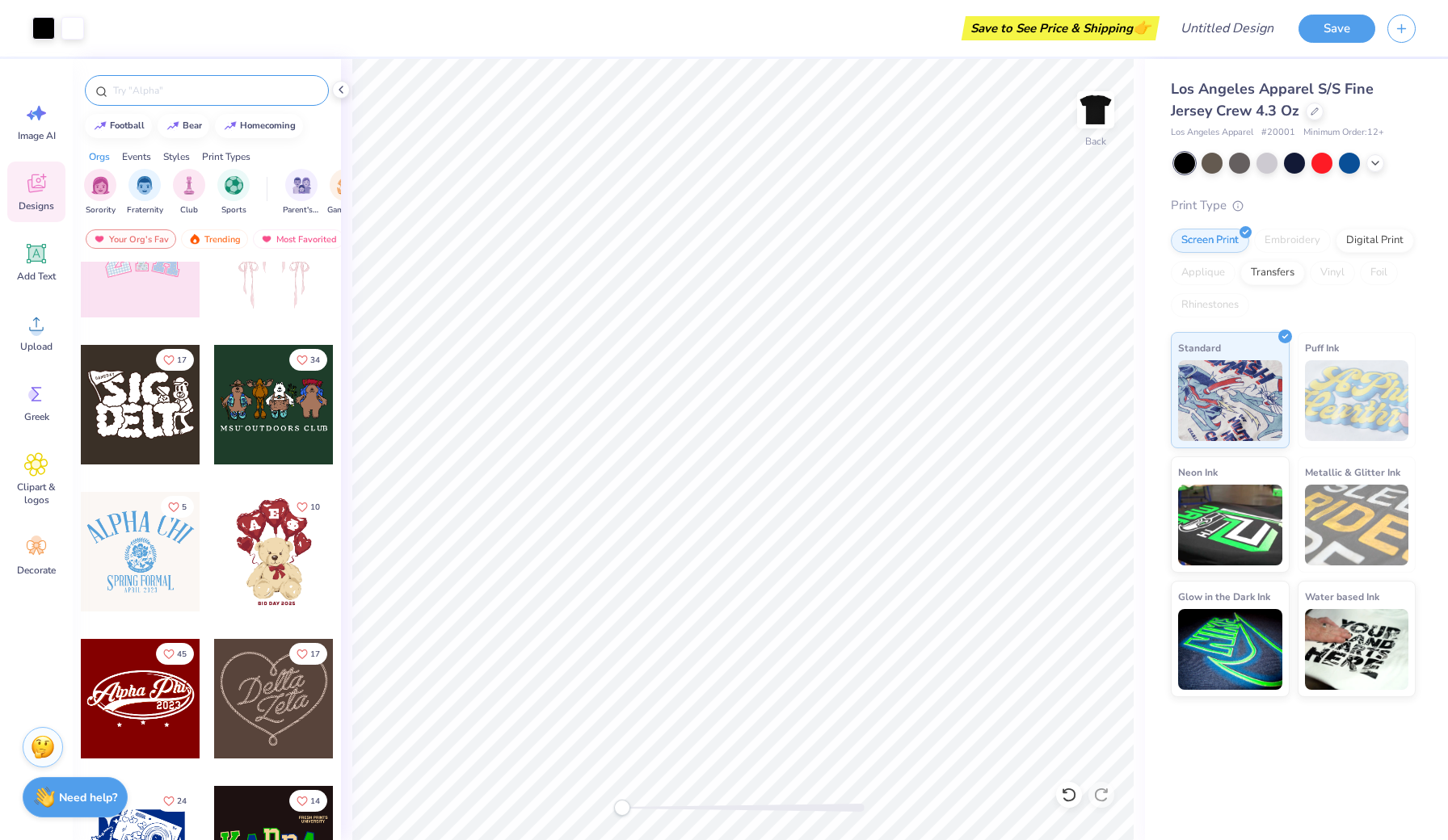
click at [185, 83] on input "text" at bounding box center [214, 90] width 207 height 16
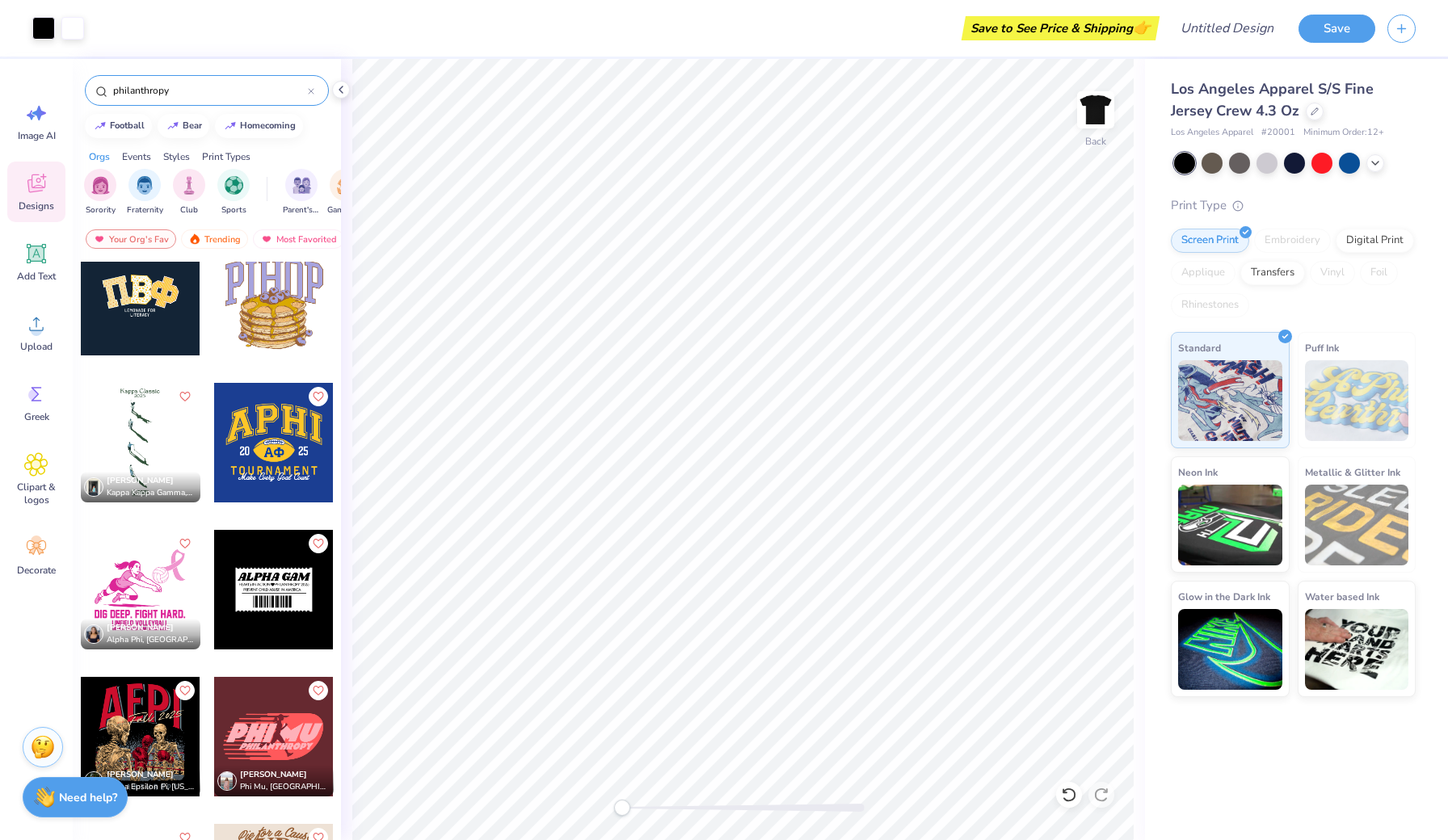
scroll to position [0, 0]
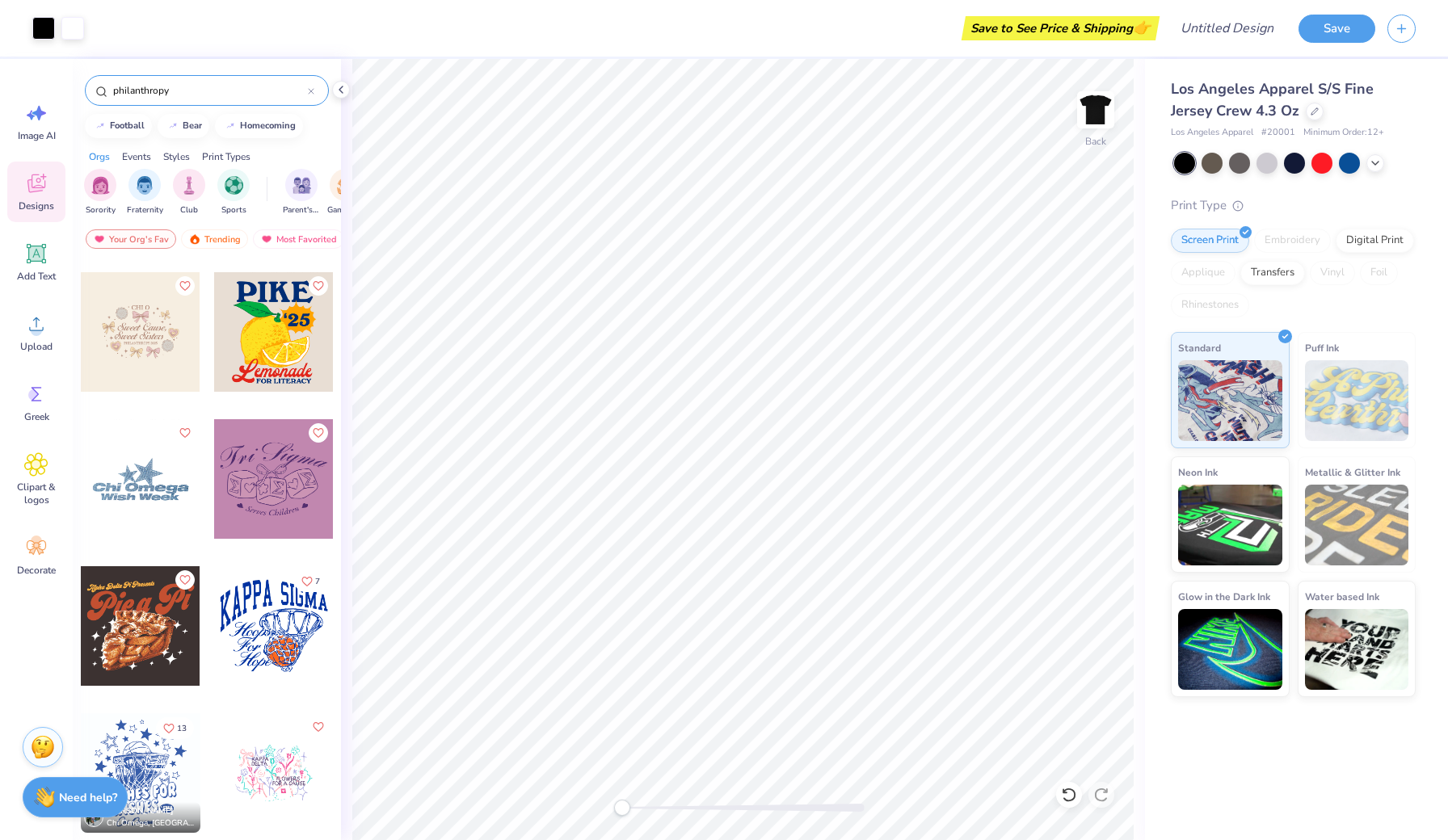
type input "philanthropy"
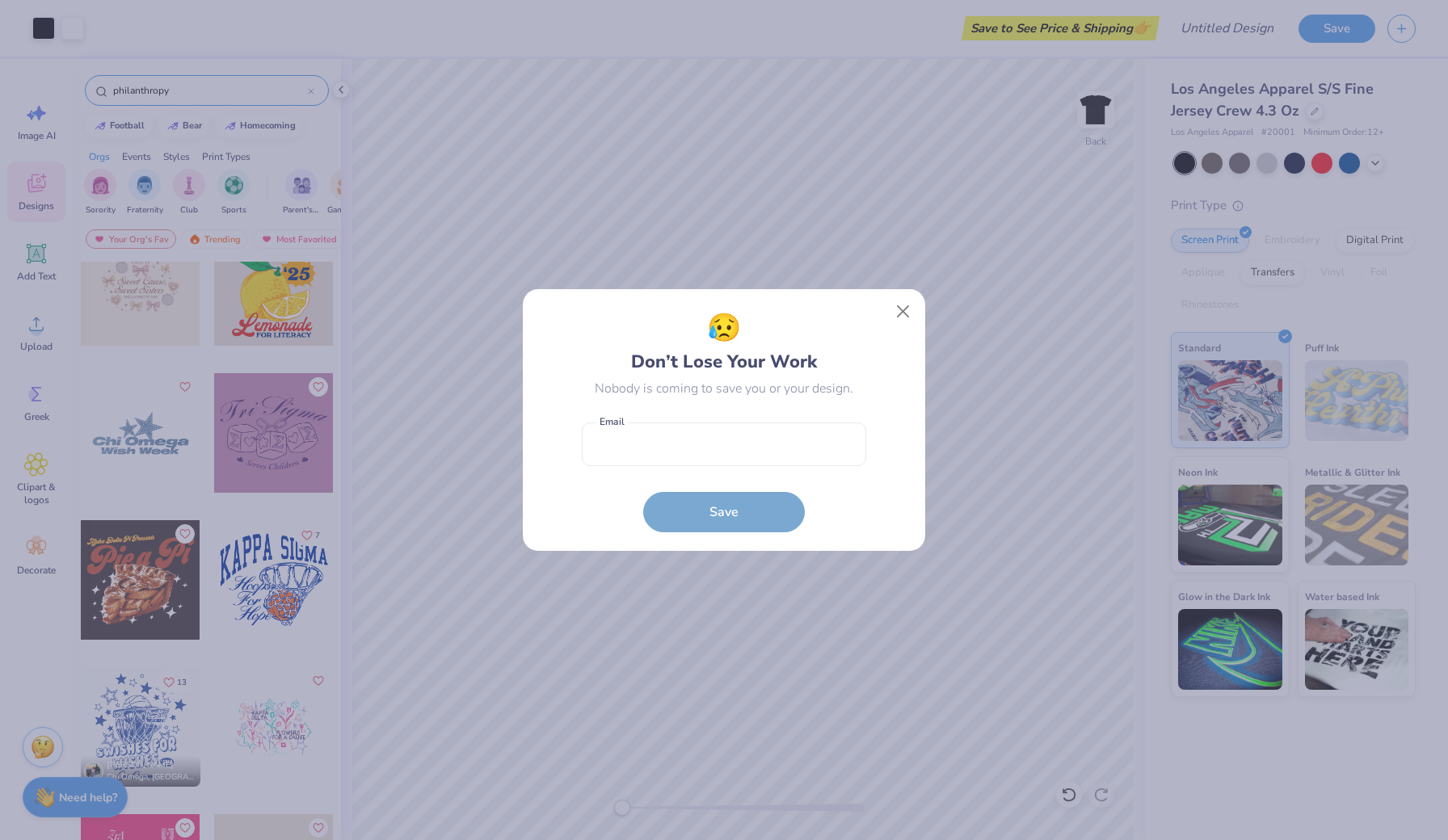
scroll to position [1361, 0]
click at [906, 308] on button "Close" at bounding box center [903, 312] width 31 height 31
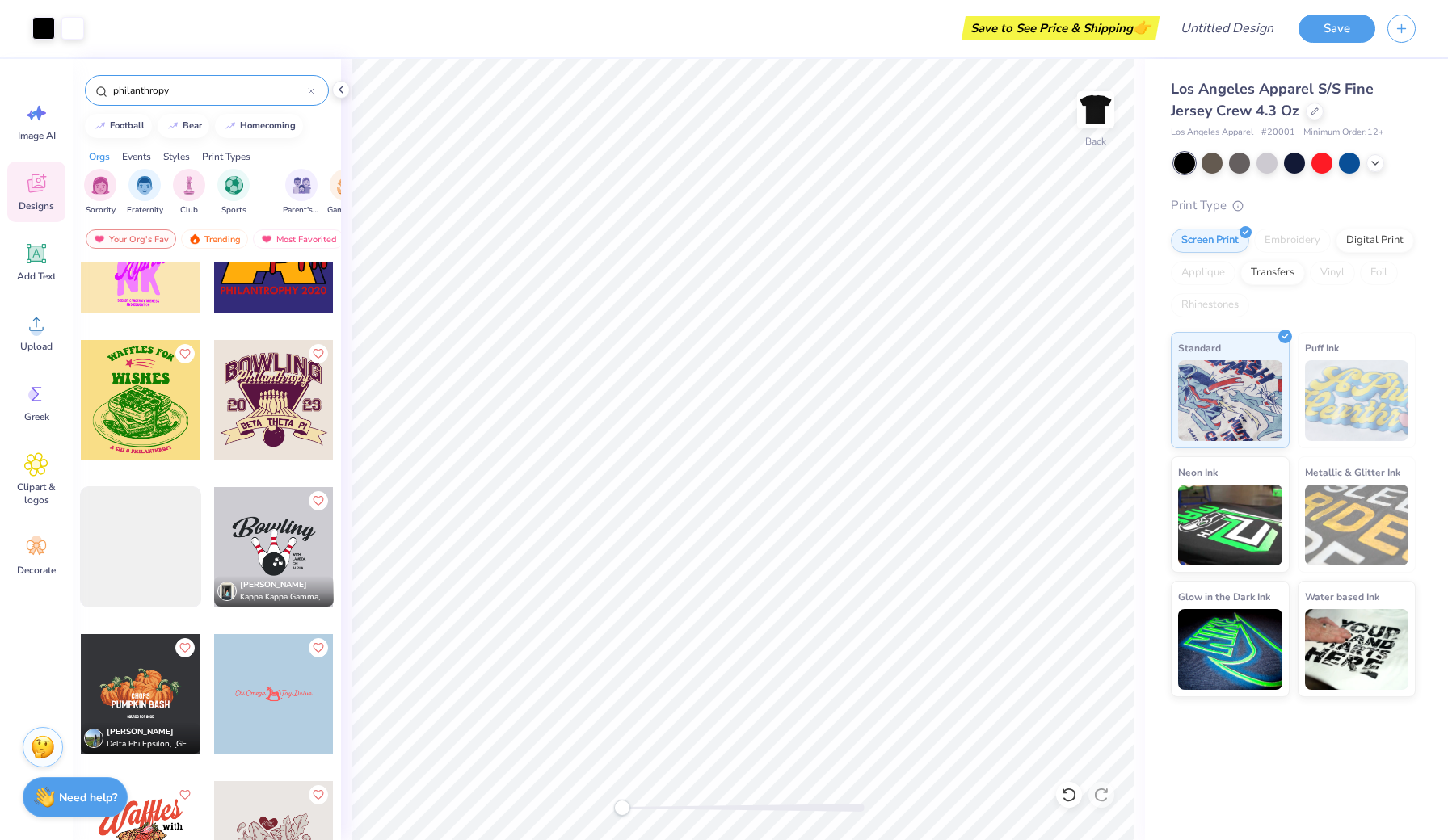
scroll to position [5367, 0]
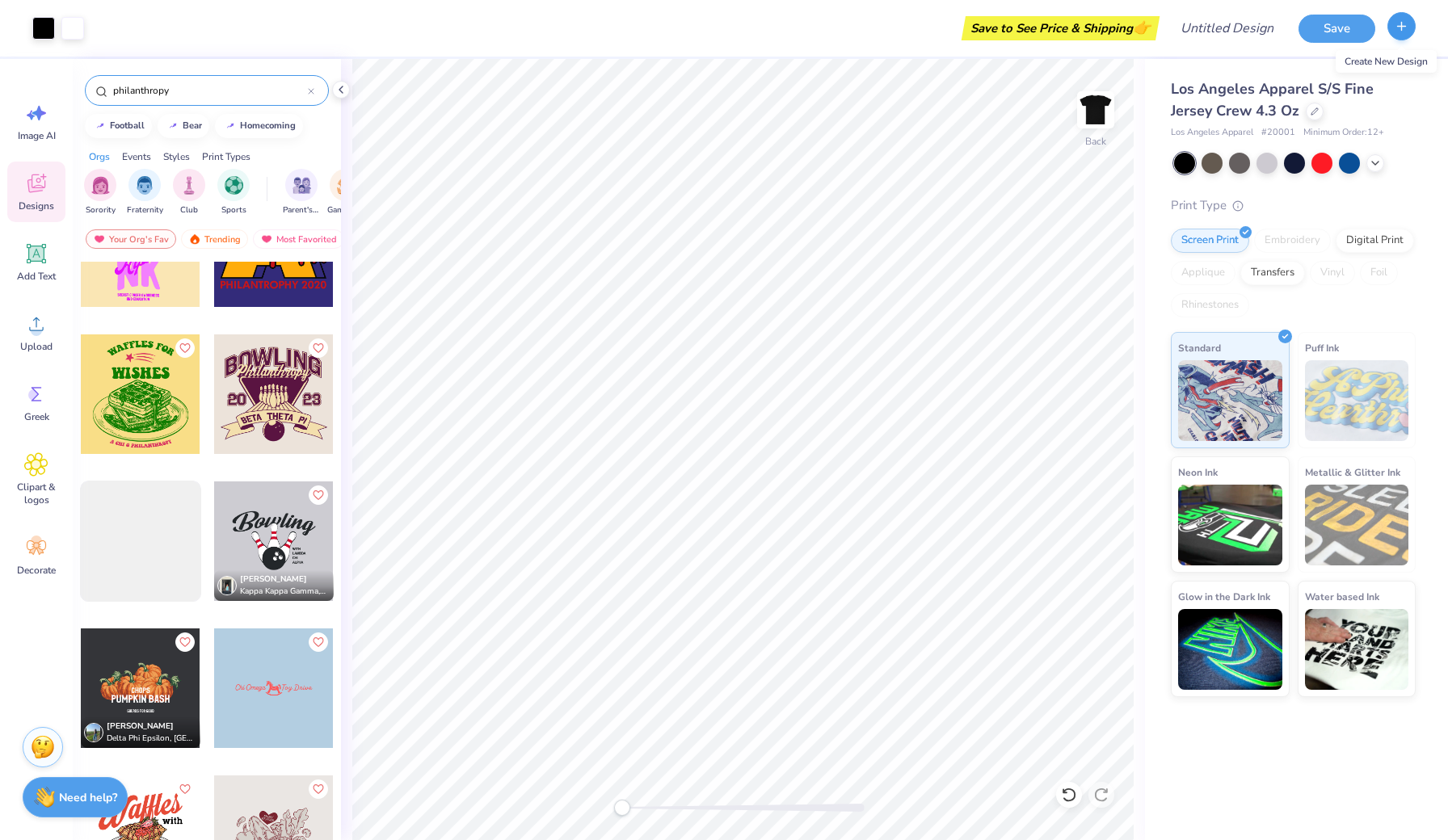
click at [1402, 36] on button "button" at bounding box center [1401, 26] width 28 height 28
